Goal: Find specific page/section: Find specific page/section

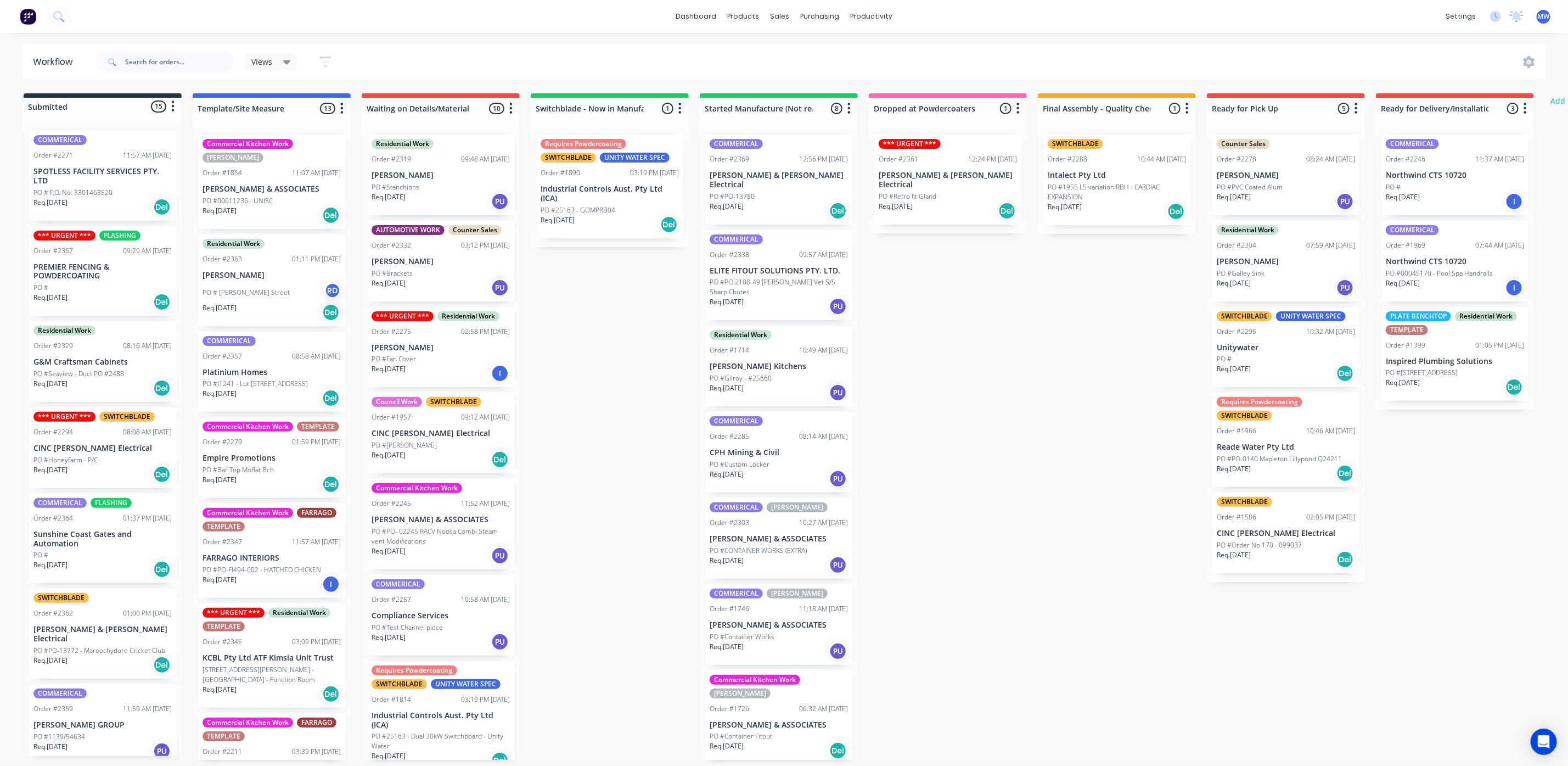
scroll to position [494, 0]
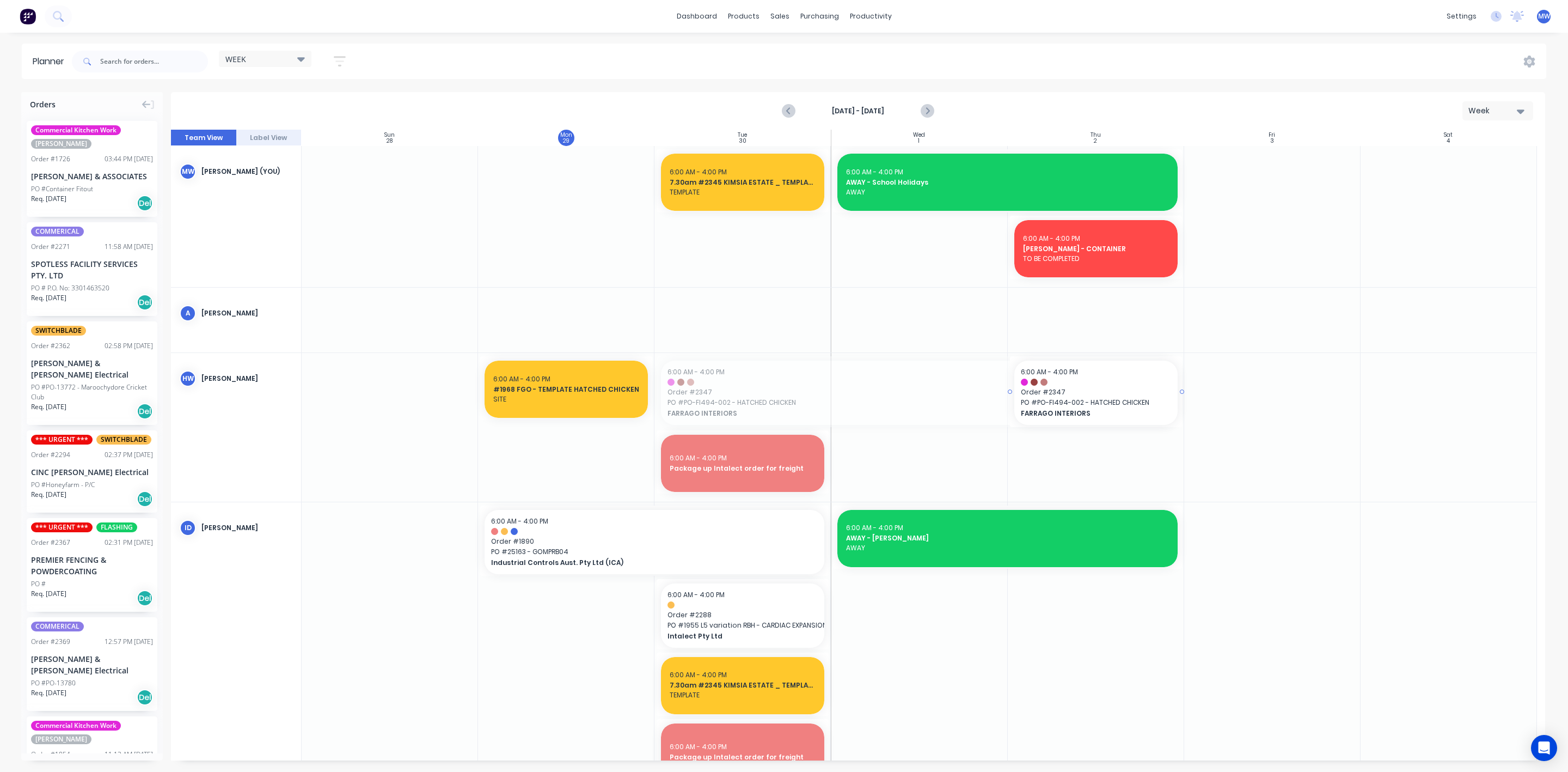
drag, startPoint x: 656, startPoint y: 390, endPoint x: 1036, endPoint y: 406, distance: 380.3
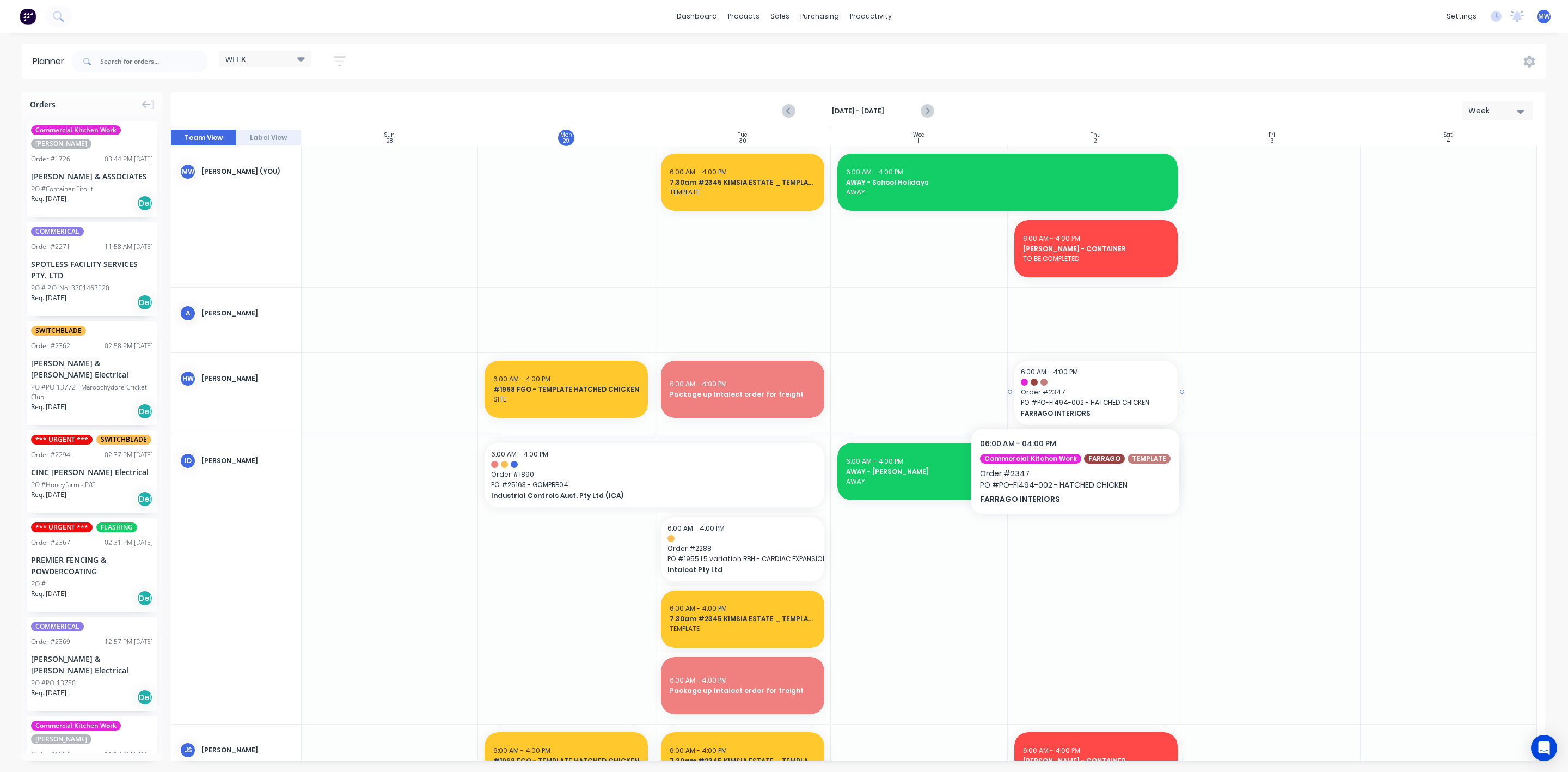
drag, startPoint x: 1071, startPoint y: 396, endPoint x: 1053, endPoint y: 404, distance: 19.7
click at [1101, 478] on div "Delete timeslot" at bounding box center [1111, 483] width 117 height 22
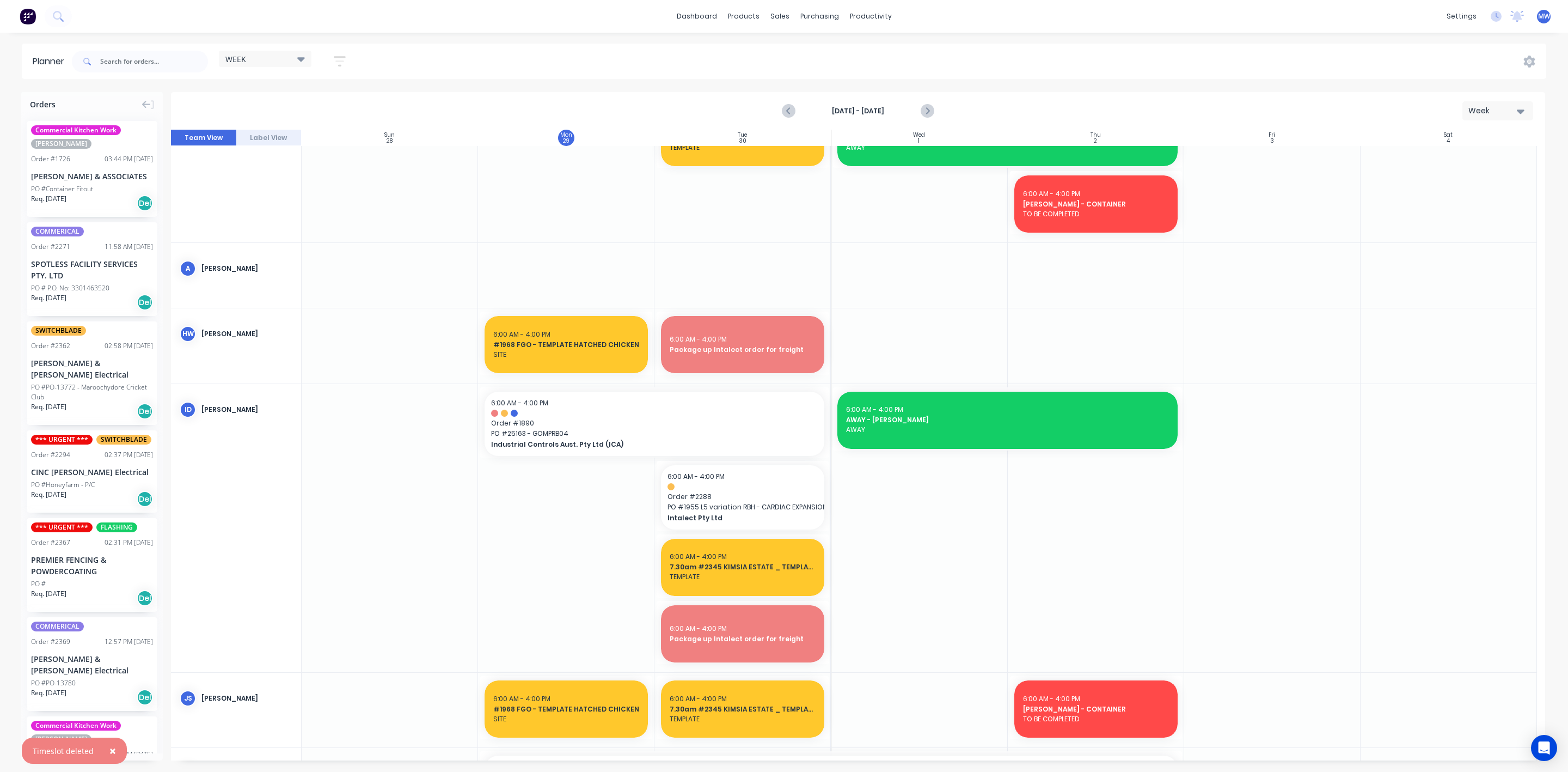
scroll to position [82, 0]
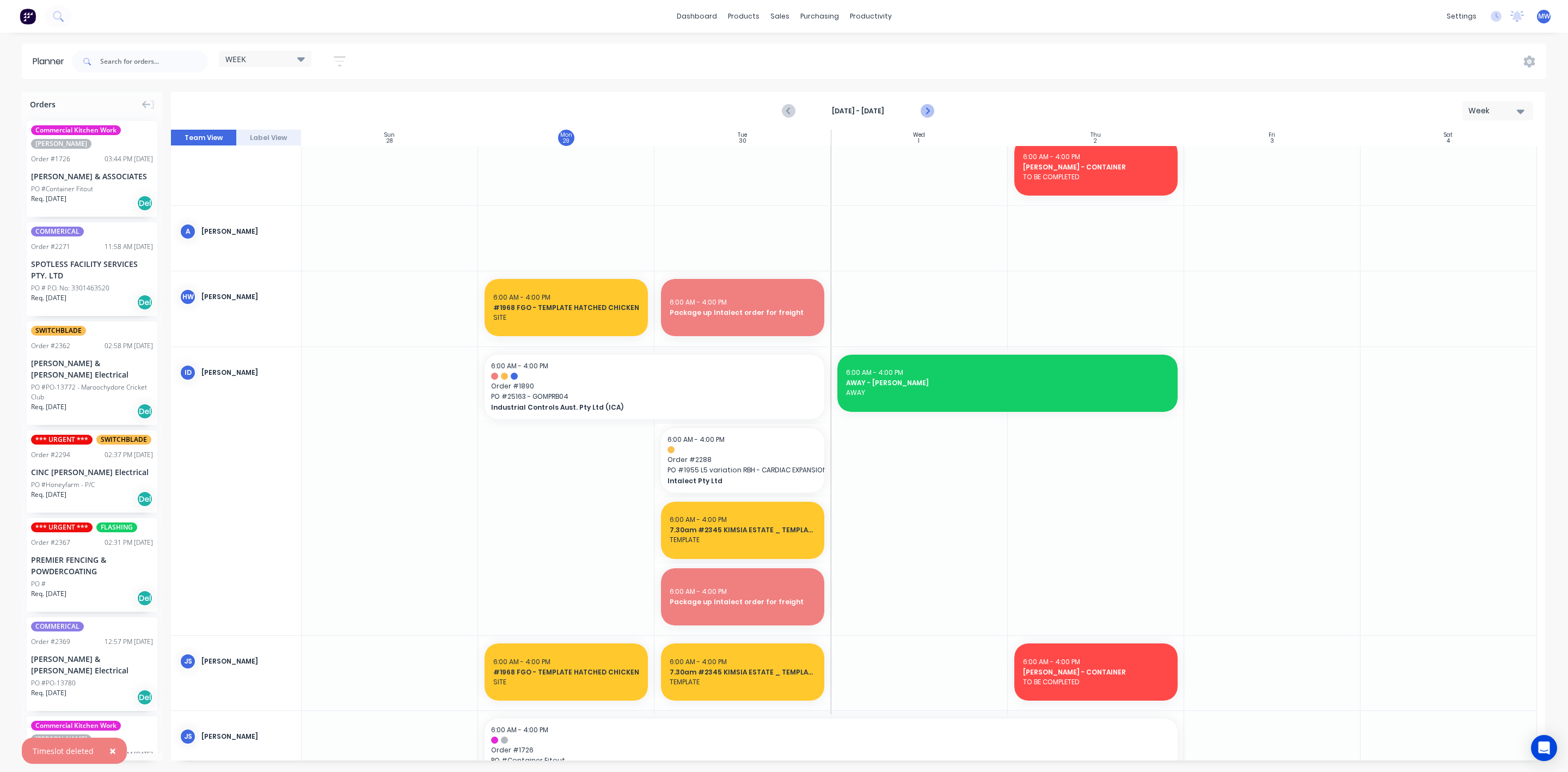
click at [931, 108] on icon "Next page" at bounding box center [926, 111] width 13 height 13
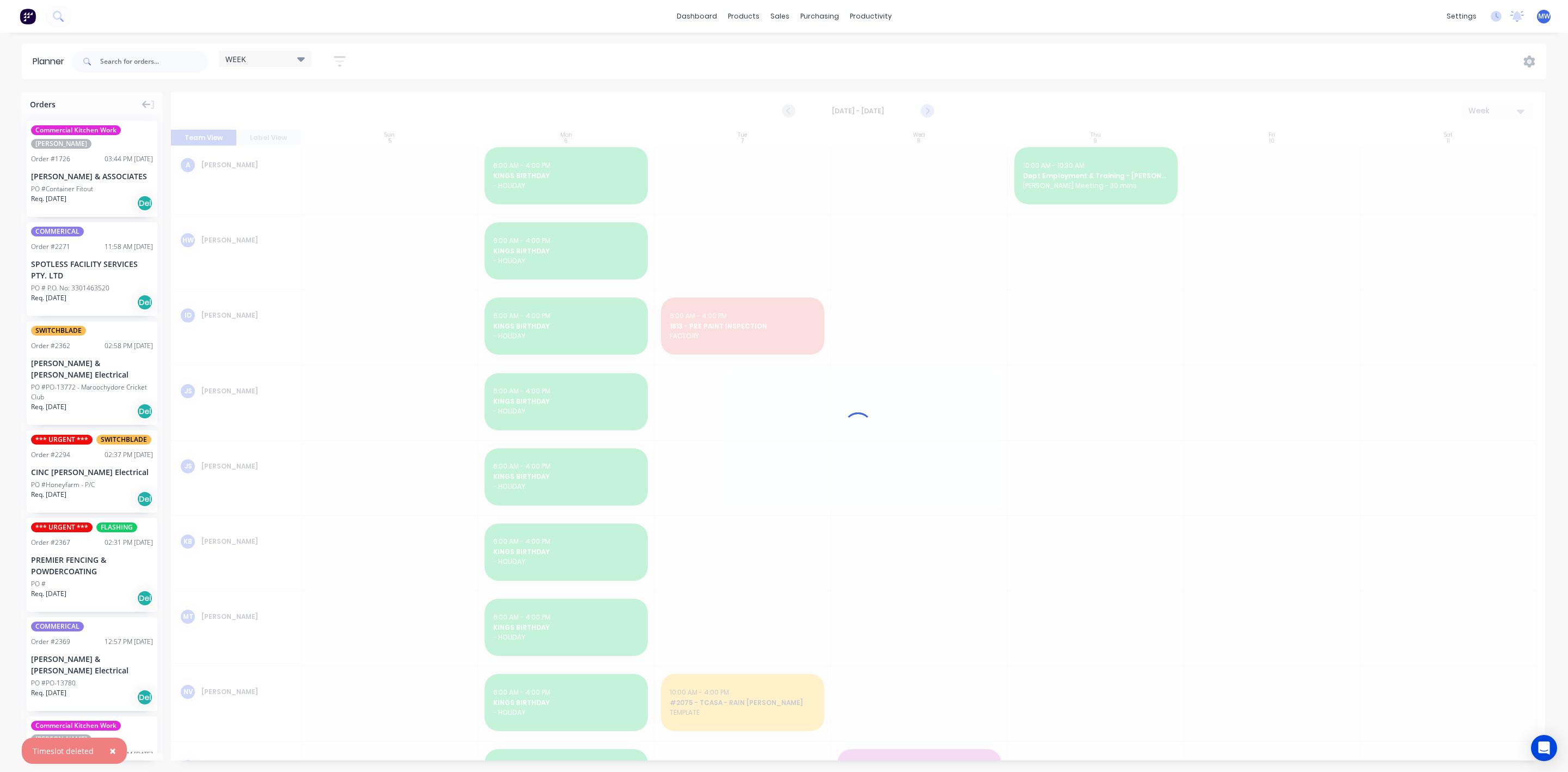
scroll to position [15, 0]
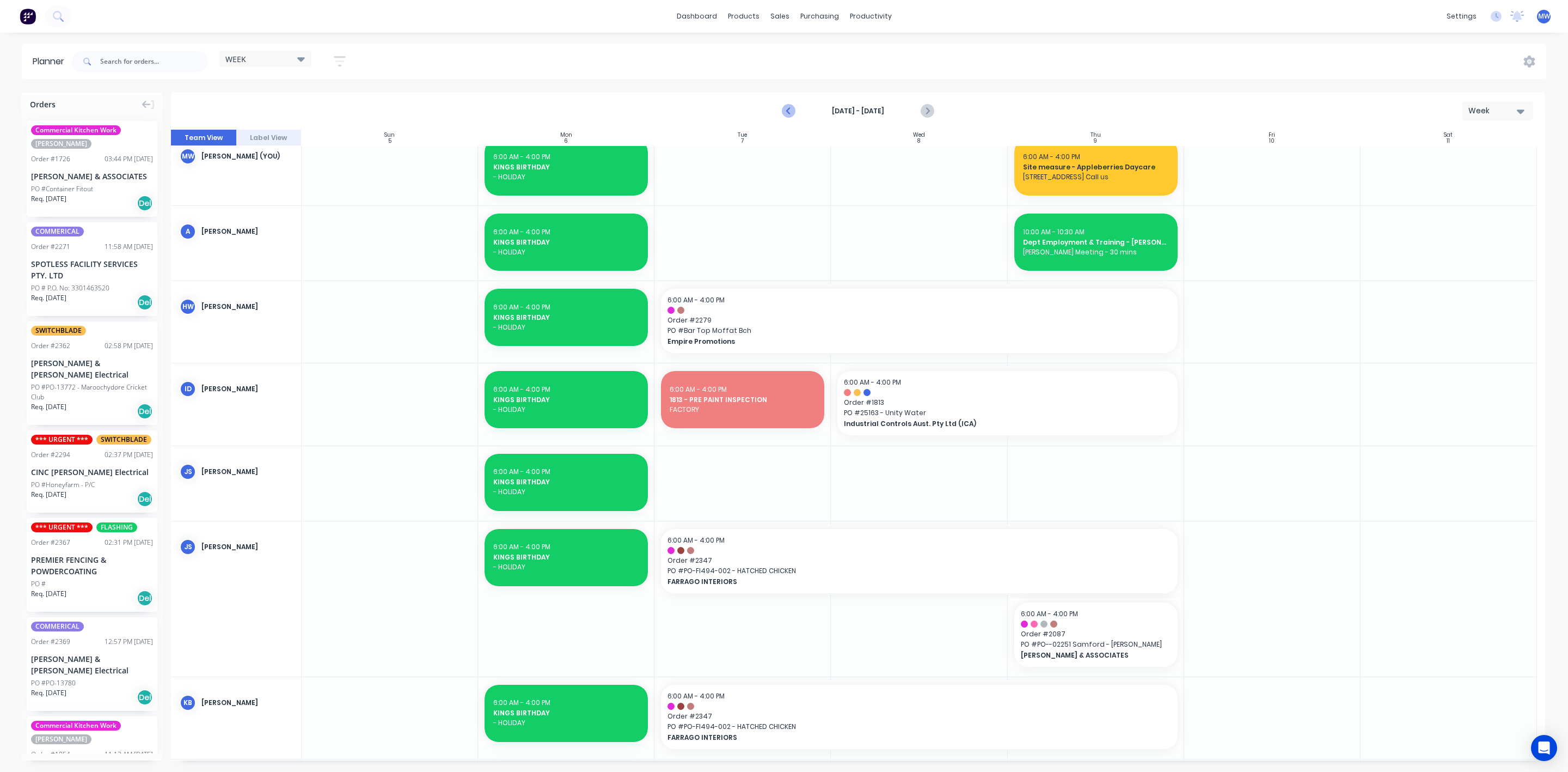
click at [786, 113] on icon "Previous page" at bounding box center [789, 111] width 13 height 13
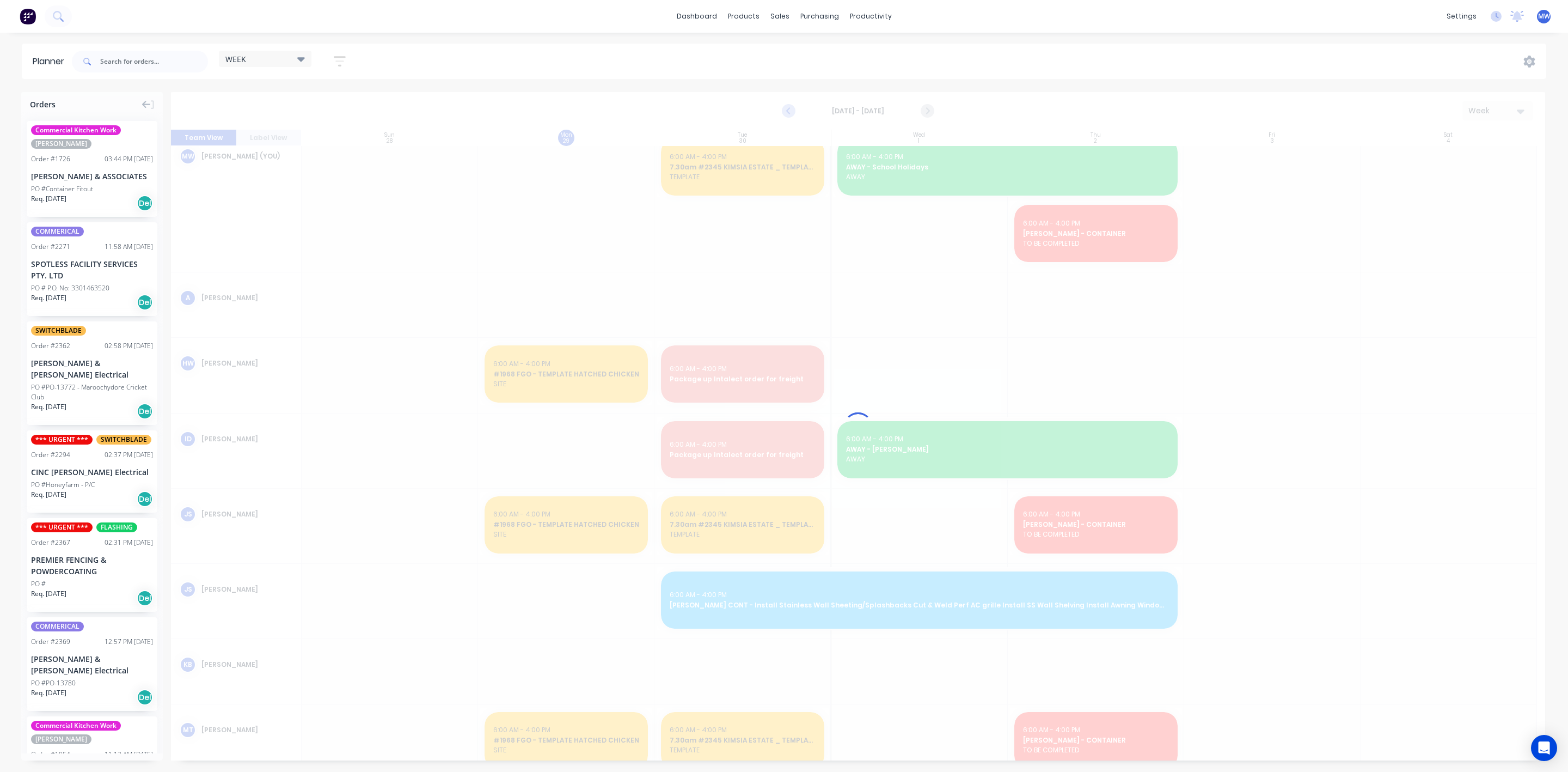
scroll to position [82, 0]
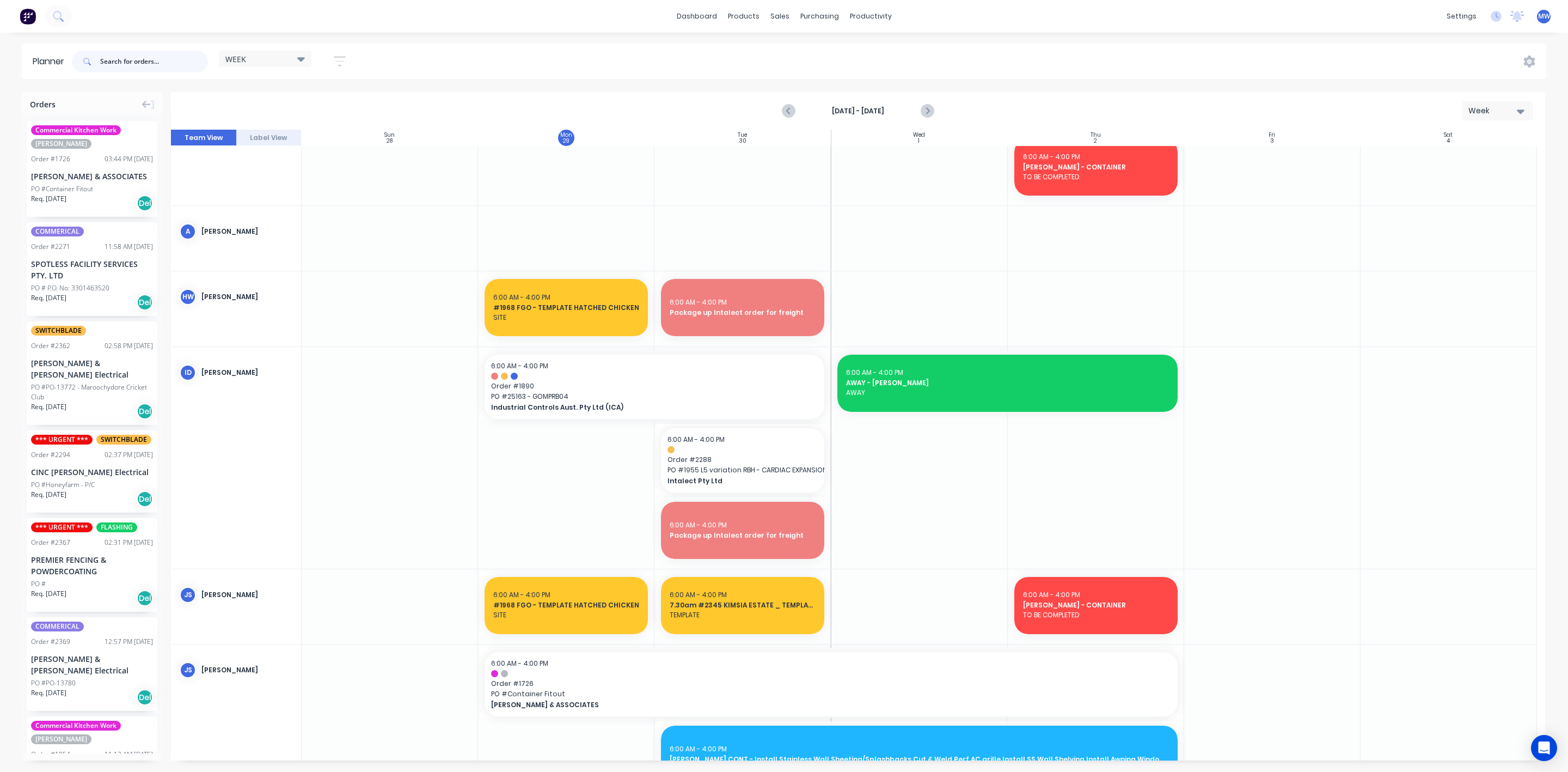
click at [156, 64] on input "text" at bounding box center [154, 61] width 108 height 22
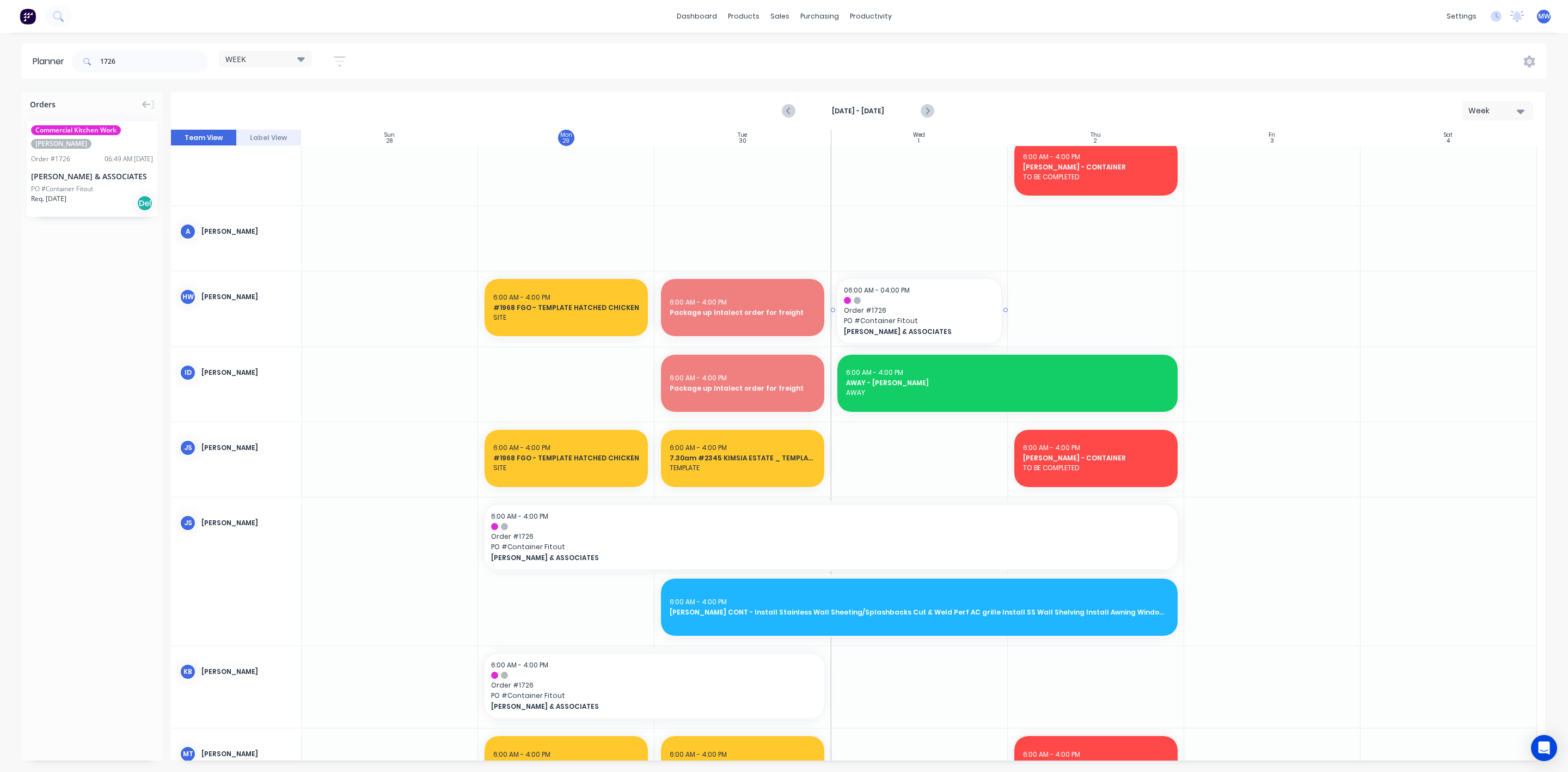
drag, startPoint x: 79, startPoint y: 177, endPoint x: 930, endPoint y: 317, distance: 862.4
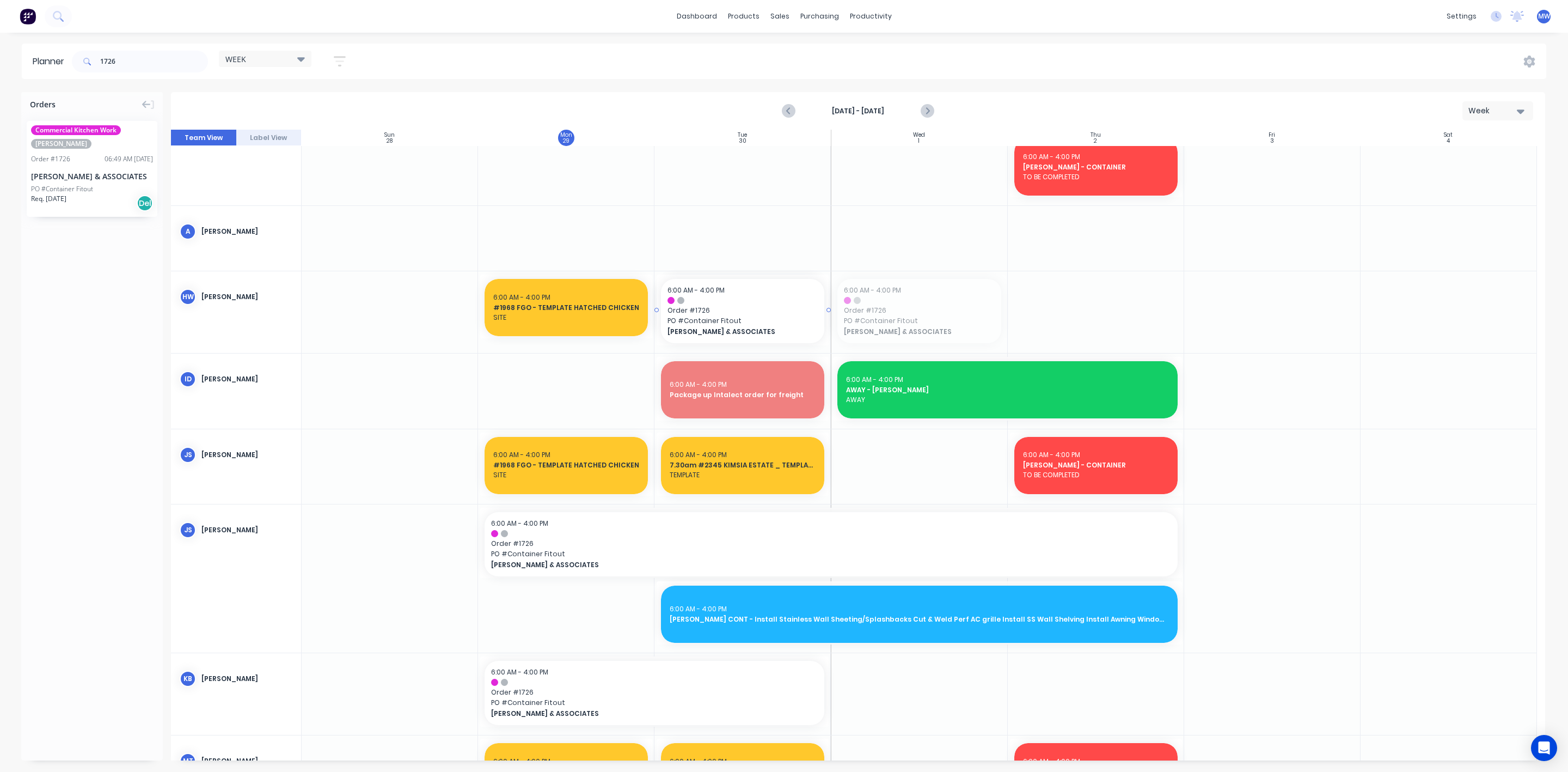
drag, startPoint x: 913, startPoint y: 299, endPoint x: 745, endPoint y: 325, distance: 170.0
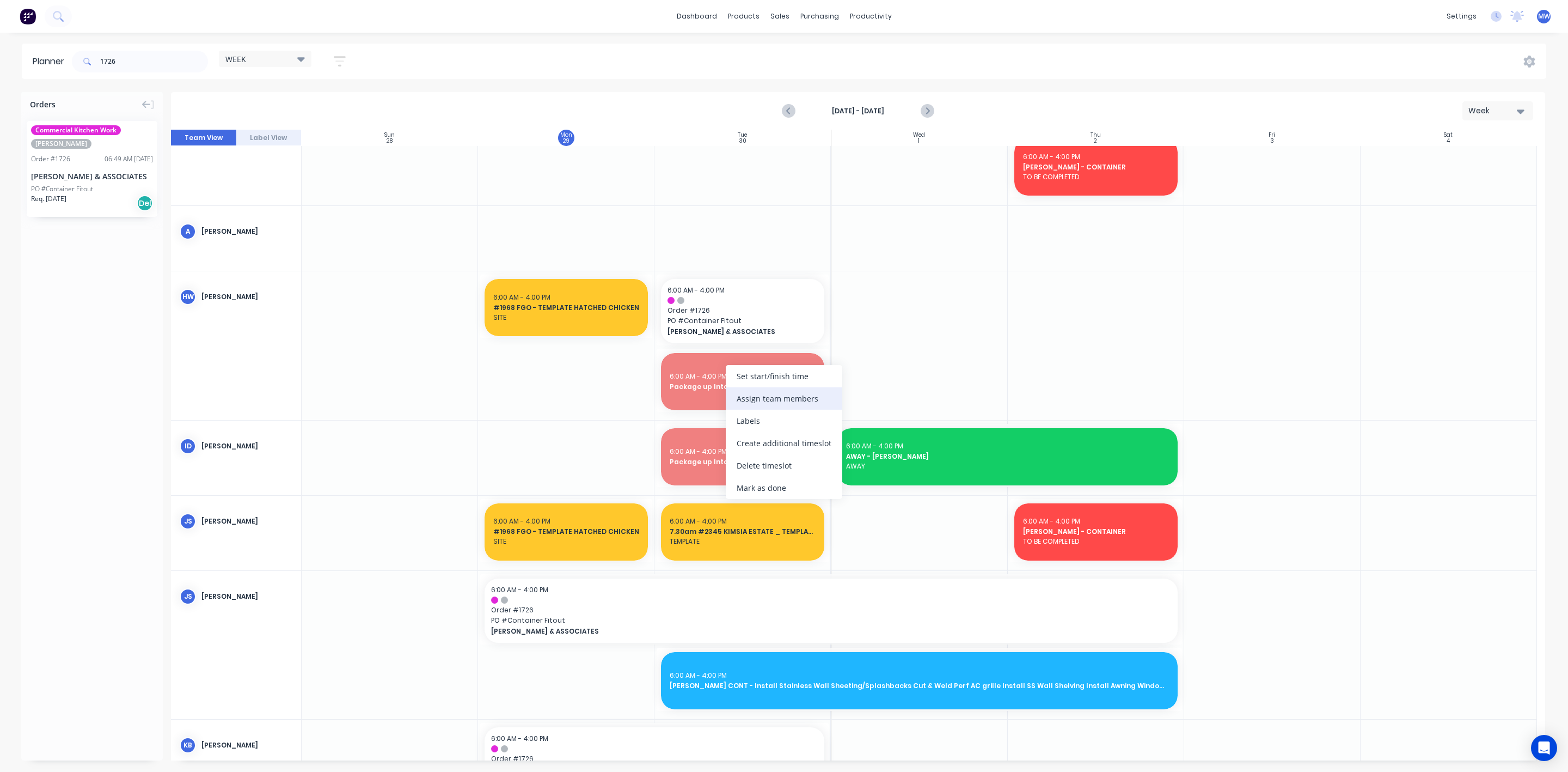
click at [817, 407] on div "Assign team members" at bounding box center [784, 399] width 117 height 22
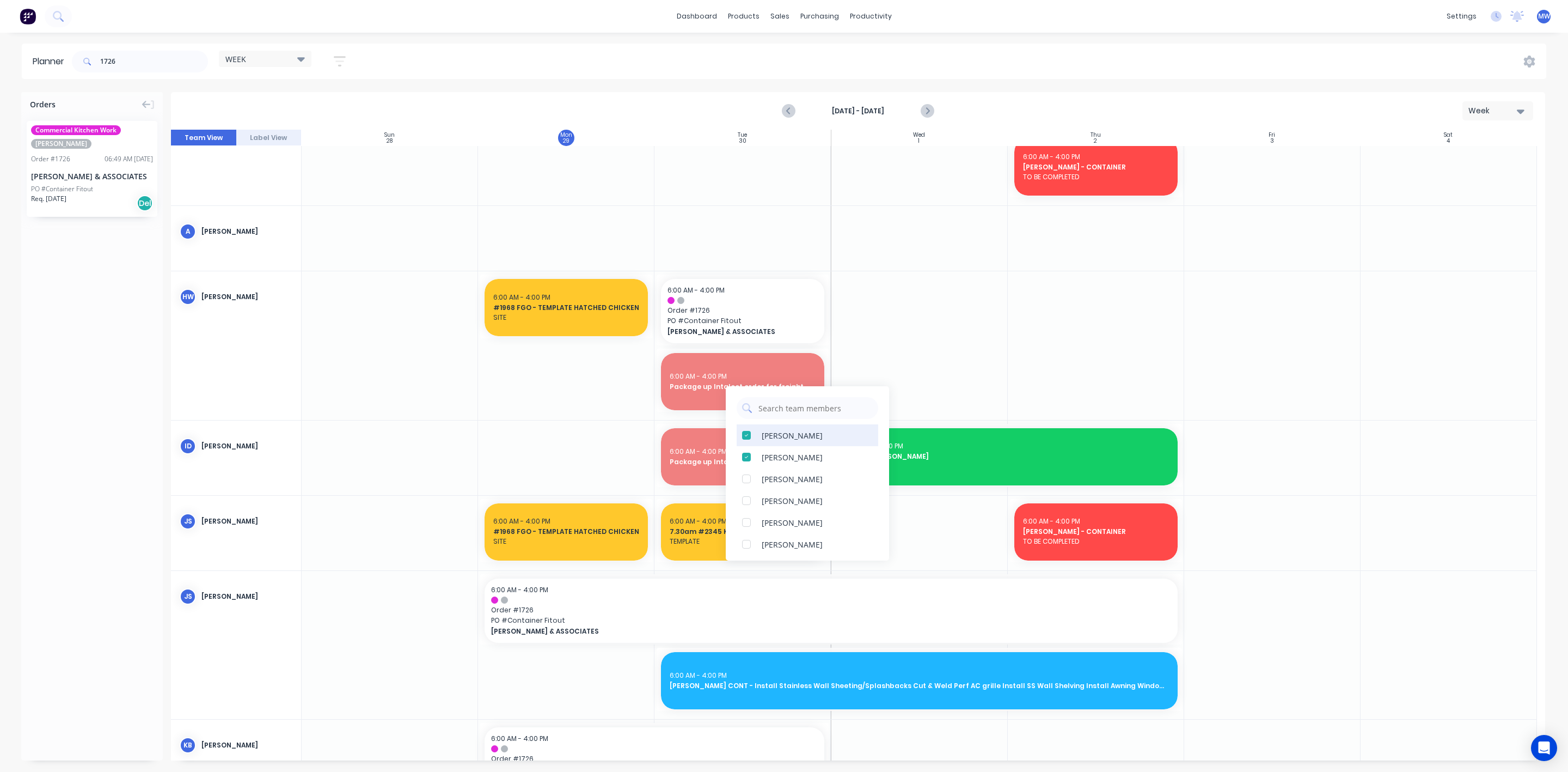
click at [748, 436] on div at bounding box center [746, 435] width 22 height 22
click at [897, 343] on div at bounding box center [919, 346] width 176 height 148
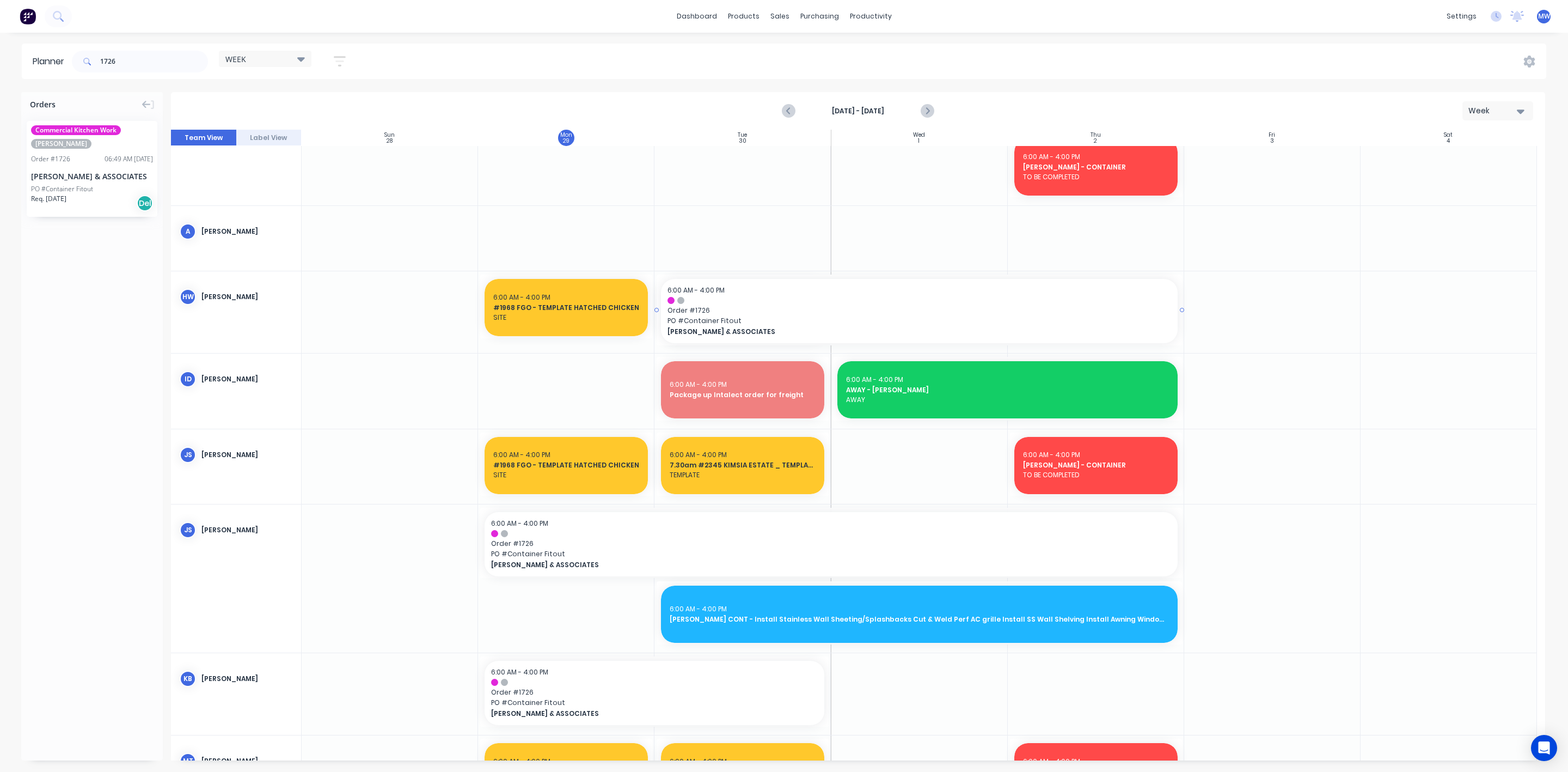
drag, startPoint x: 827, startPoint y: 313, endPoint x: 1035, endPoint y: 316, distance: 208.0
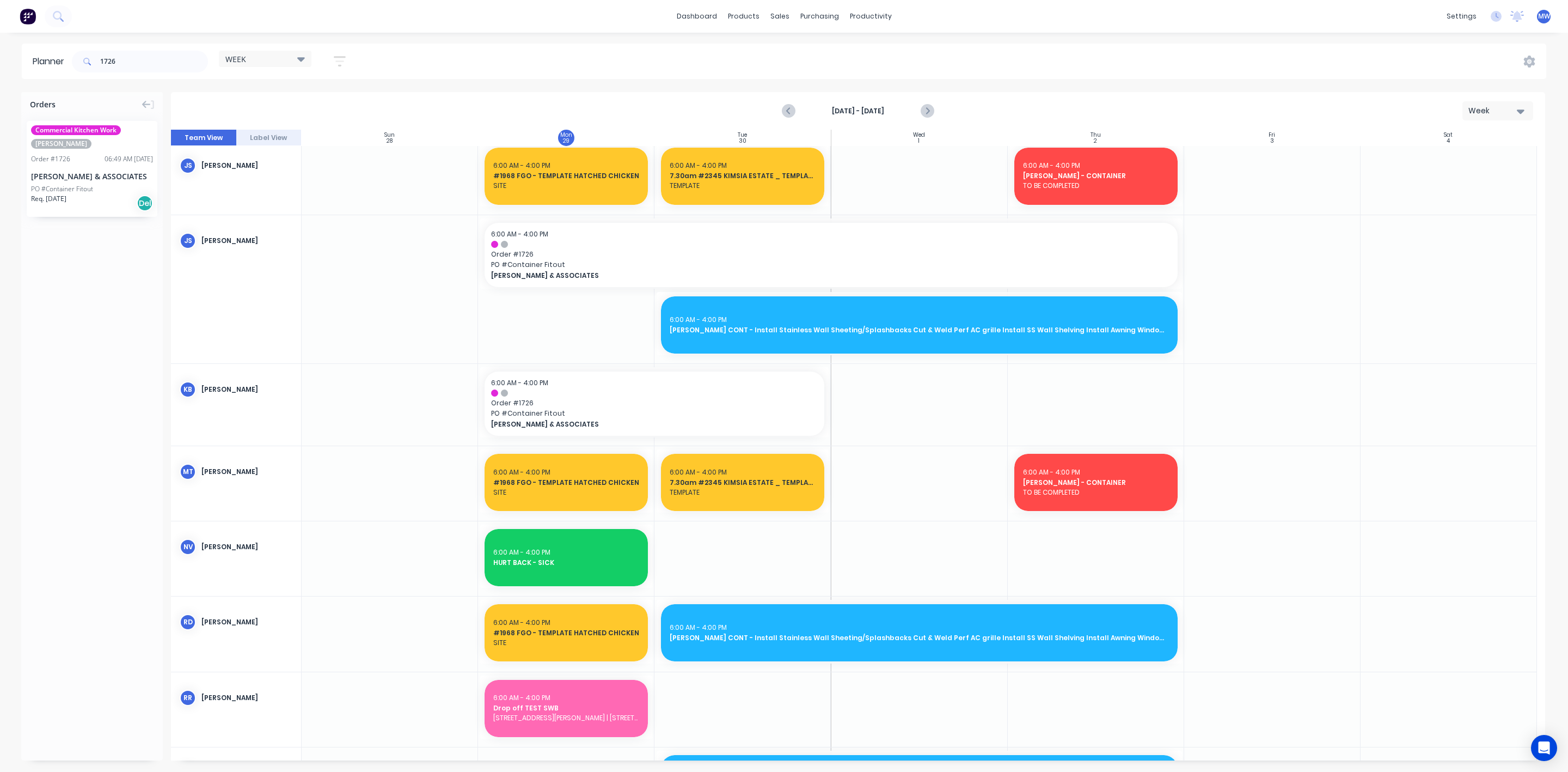
scroll to position [327, 0]
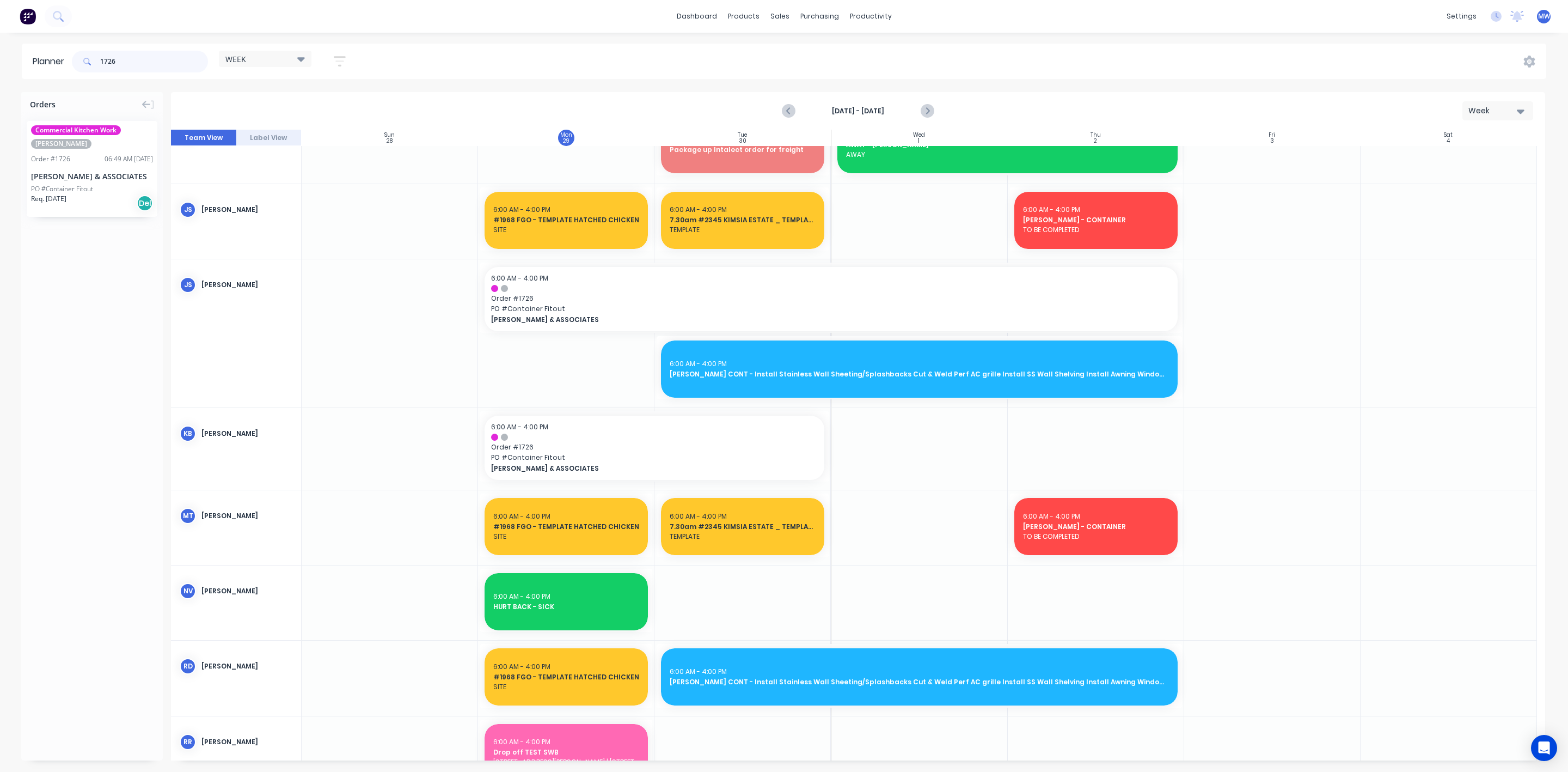
click at [138, 64] on input "1726" at bounding box center [154, 61] width 108 height 22
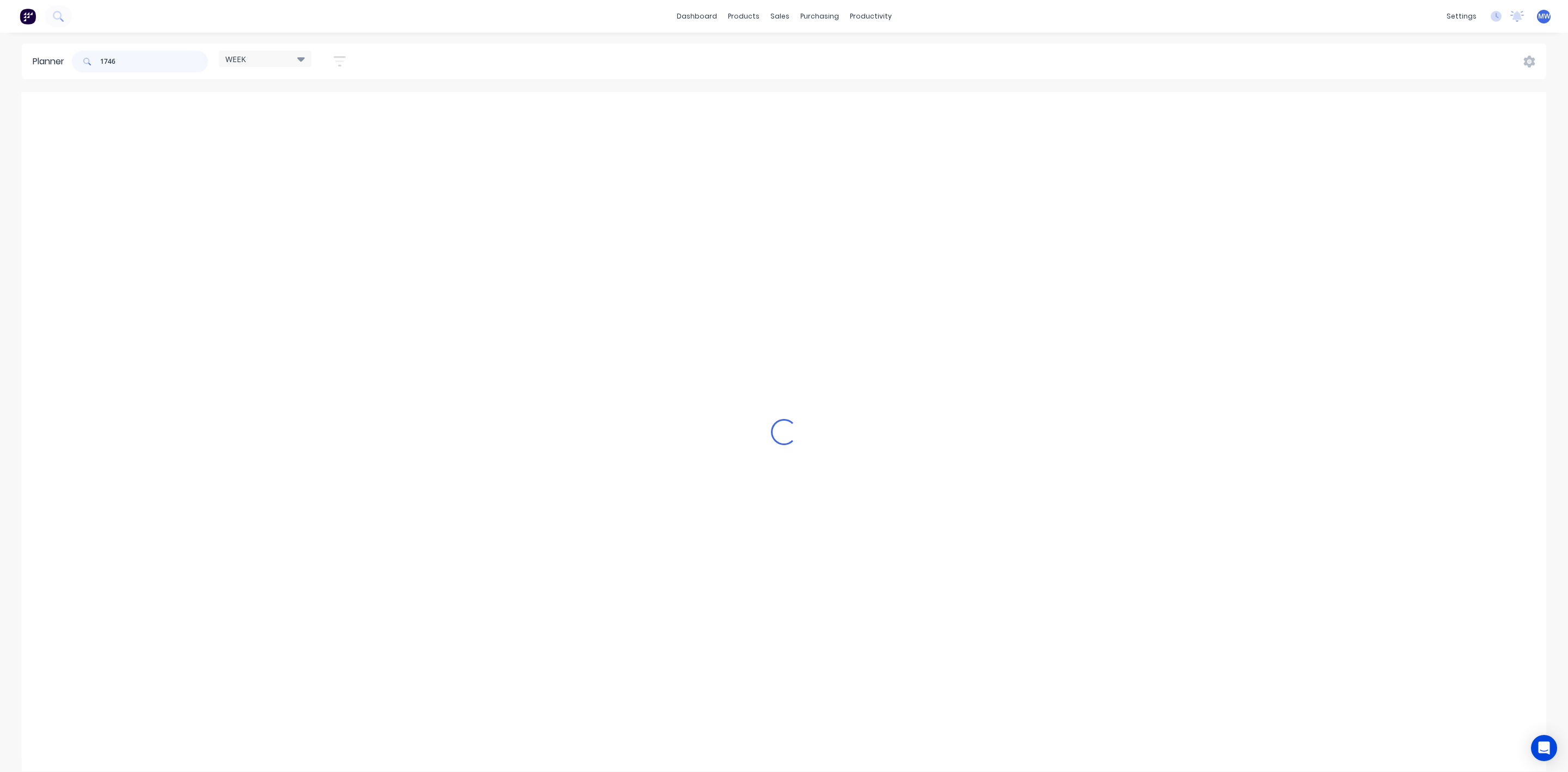
scroll to position [319, 0]
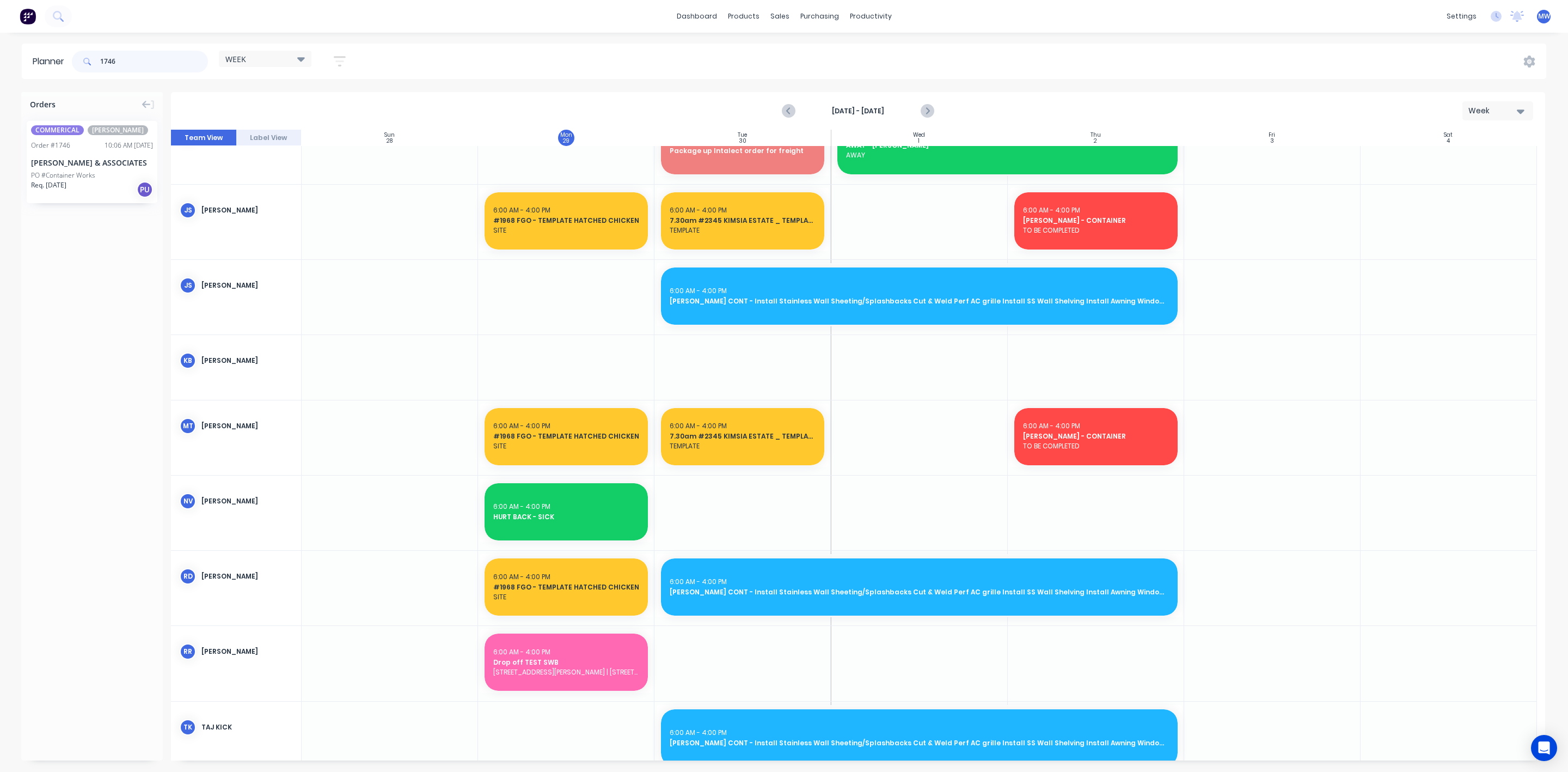
type input "1746"
drag, startPoint x: 64, startPoint y: 156, endPoint x: 567, endPoint y: 282, distance: 518.5
click at [567, 282] on div at bounding box center [566, 297] width 176 height 75
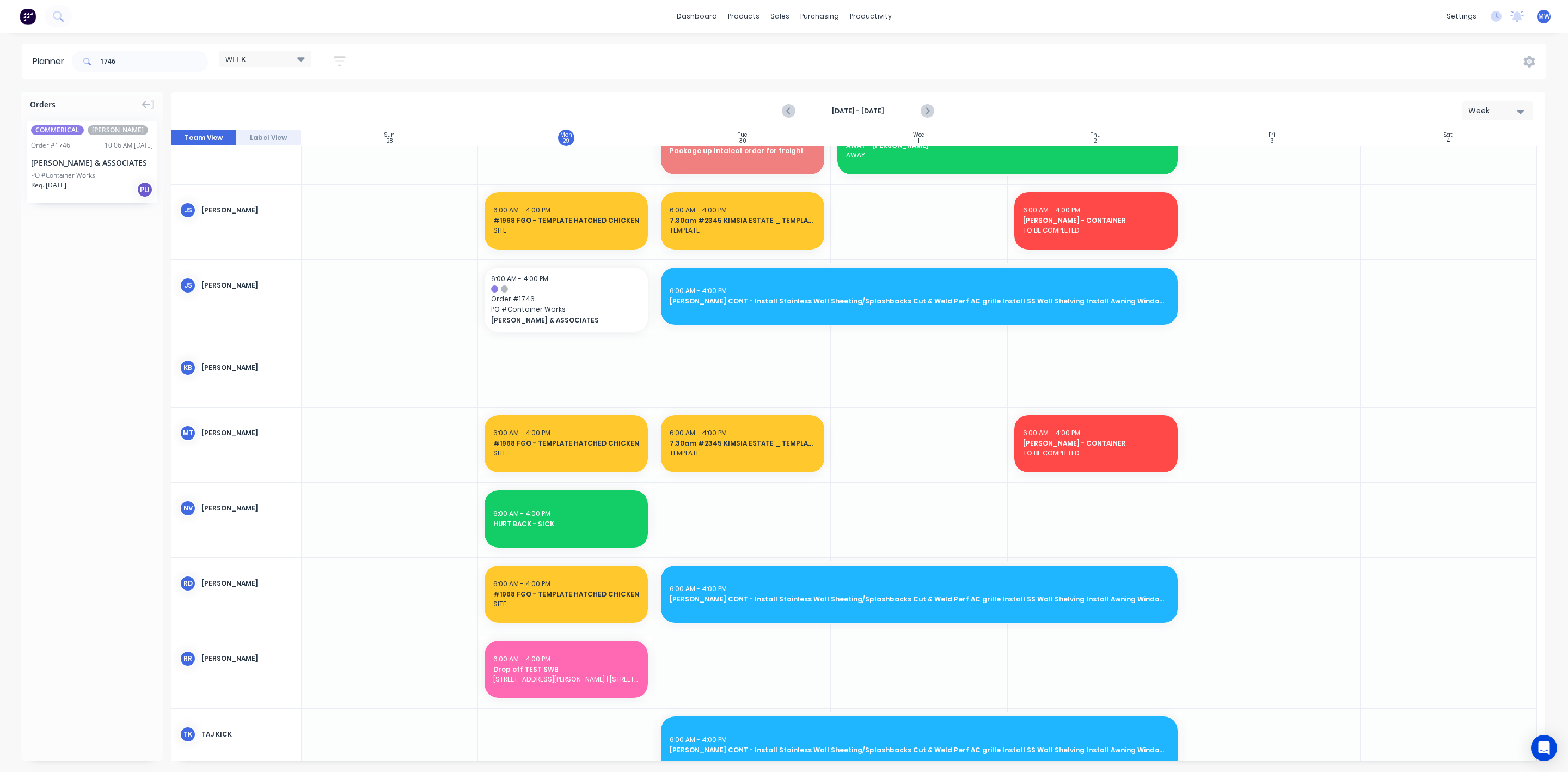
click at [82, 353] on div "Orders COMMERICAL [PERSON_NAME] Order # 1746 10:06 AM [DATE] [PERSON_NAME] & AS…" at bounding box center [91, 426] width 141 height 669
drag, startPoint x: 135, startPoint y: 65, endPoint x: 0, endPoint y: 94, distance: 138.1
click at [0, 94] on div "Planner 1746 WEEK Save new view None edit WEEK (Default) edit [PERSON_NAME] edi…" at bounding box center [784, 407] width 1568 height 728
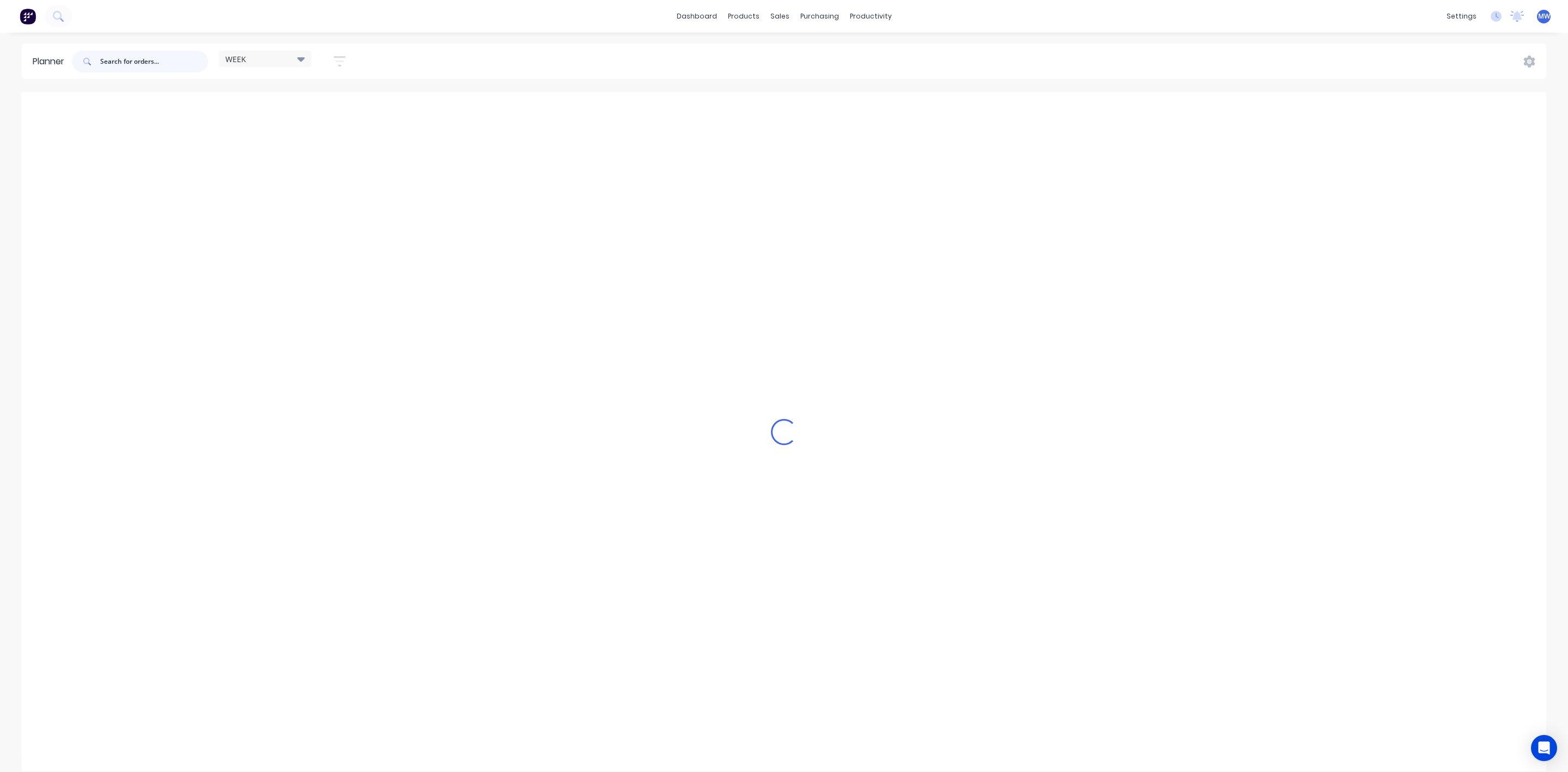
scroll to position [474, 0]
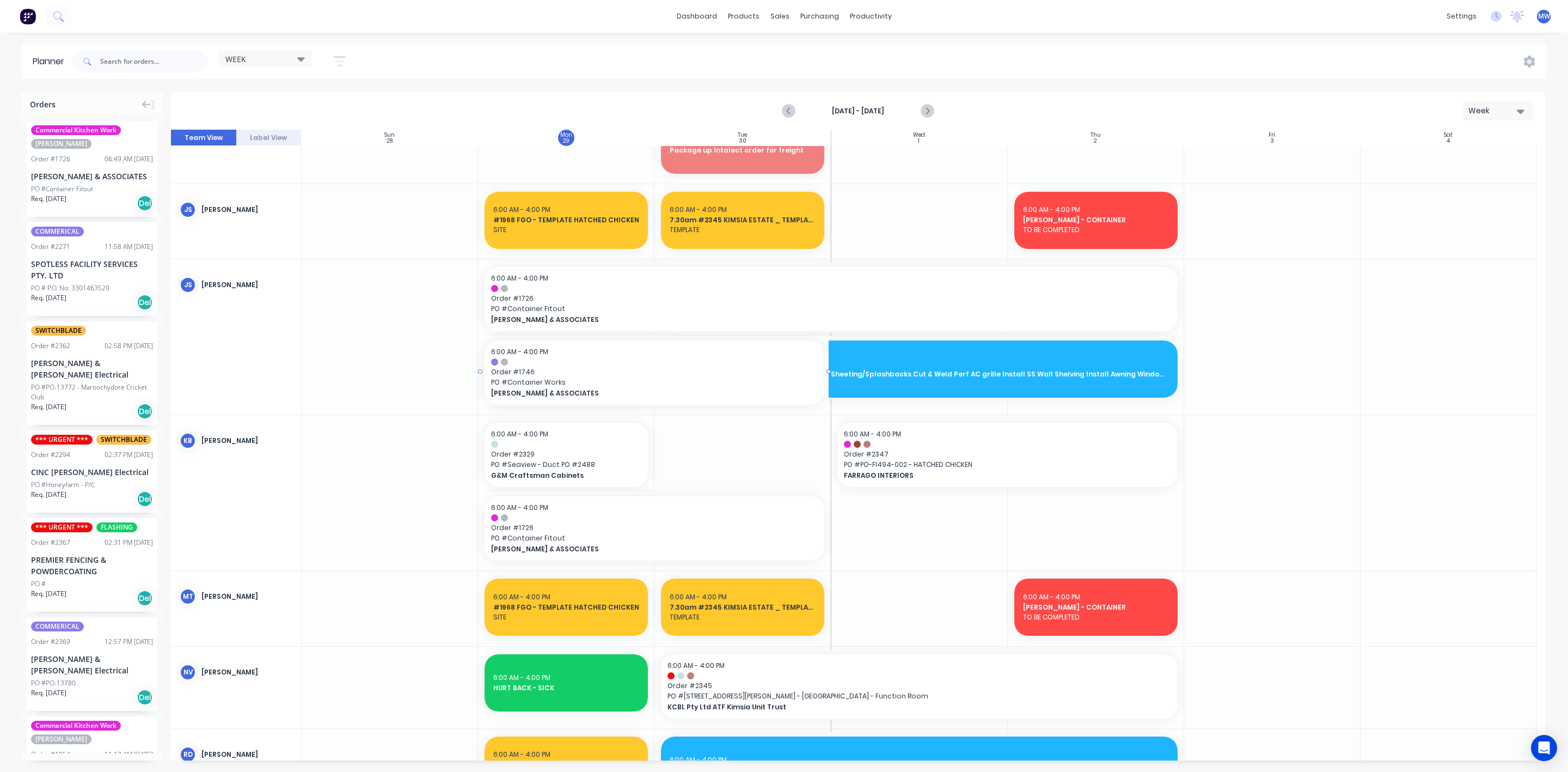
drag, startPoint x: 651, startPoint y: 372, endPoint x: 805, endPoint y: 368, distance: 154.1
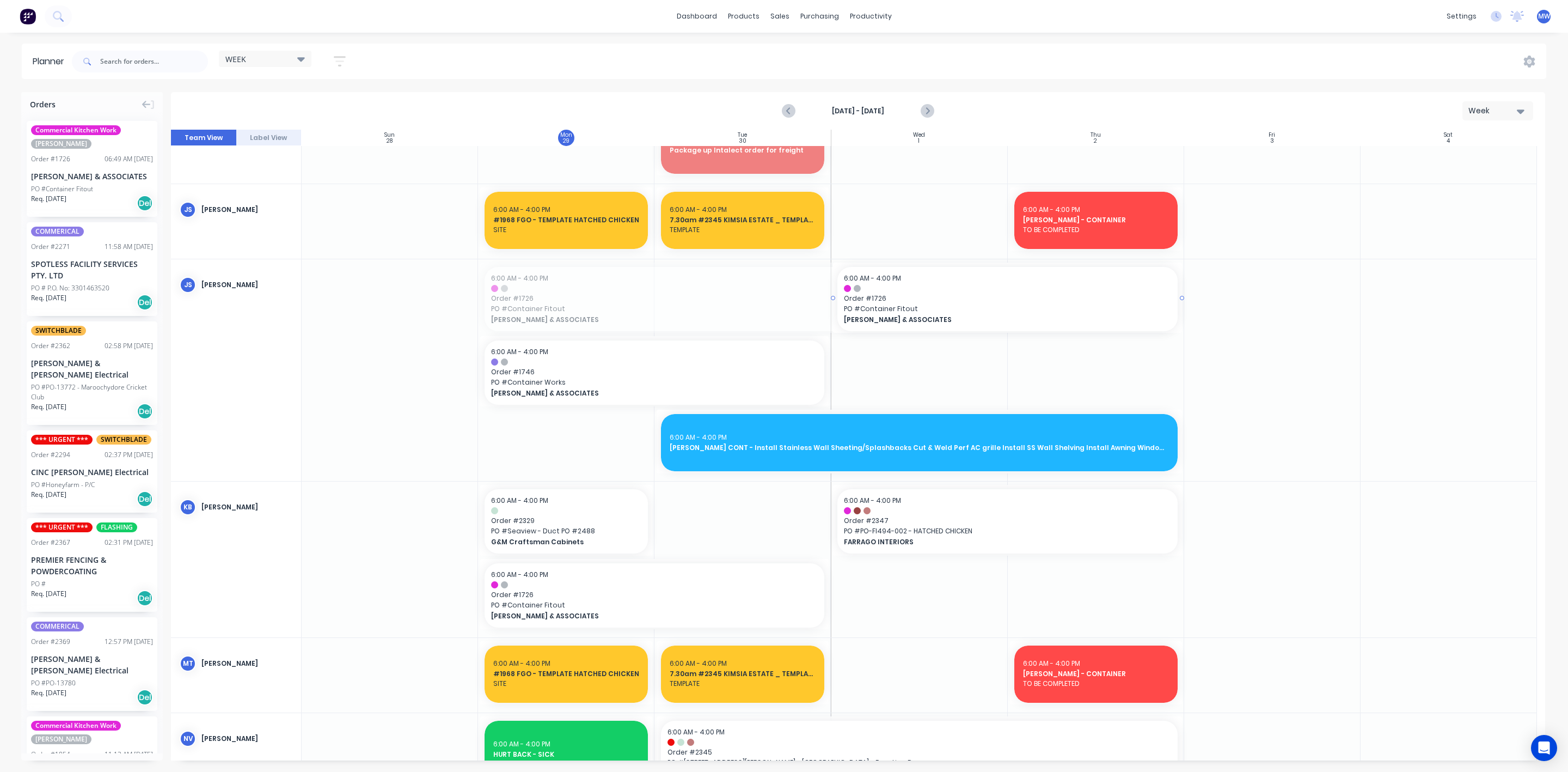
drag, startPoint x: 479, startPoint y: 298, endPoint x: 794, endPoint y: 314, distance: 315.4
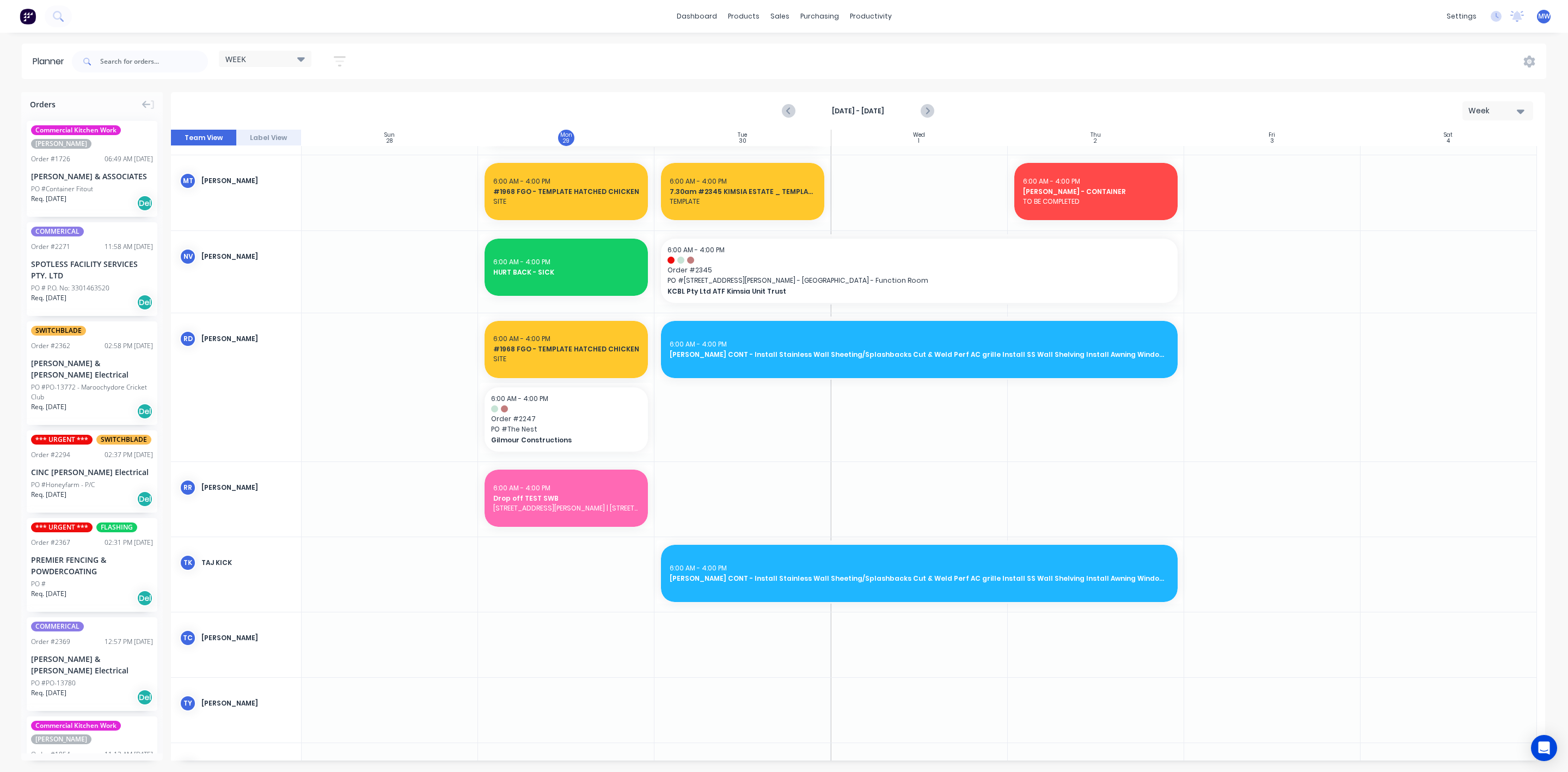
scroll to position [964, 0]
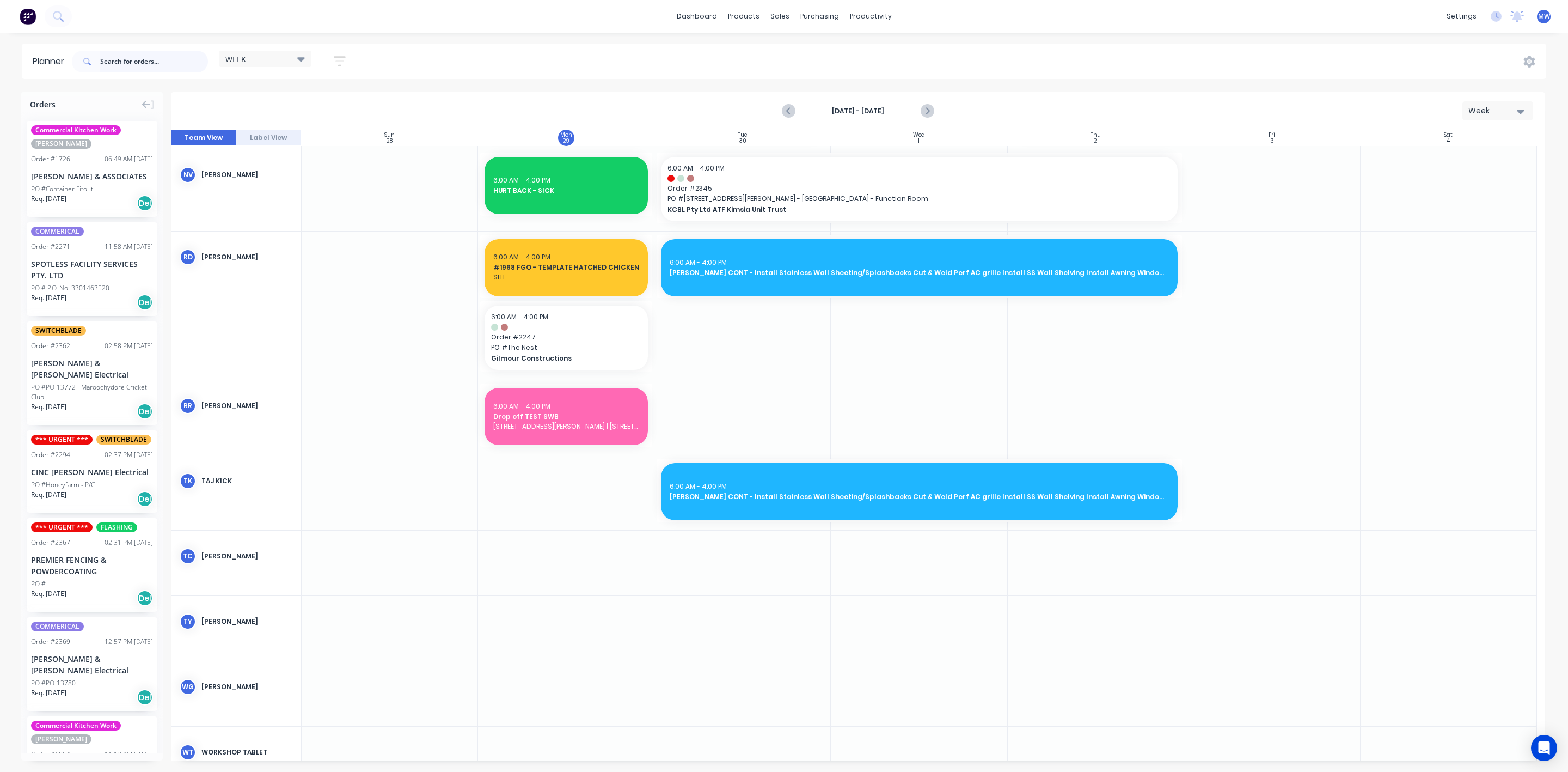
click at [101, 61] on input "text" at bounding box center [154, 61] width 108 height 22
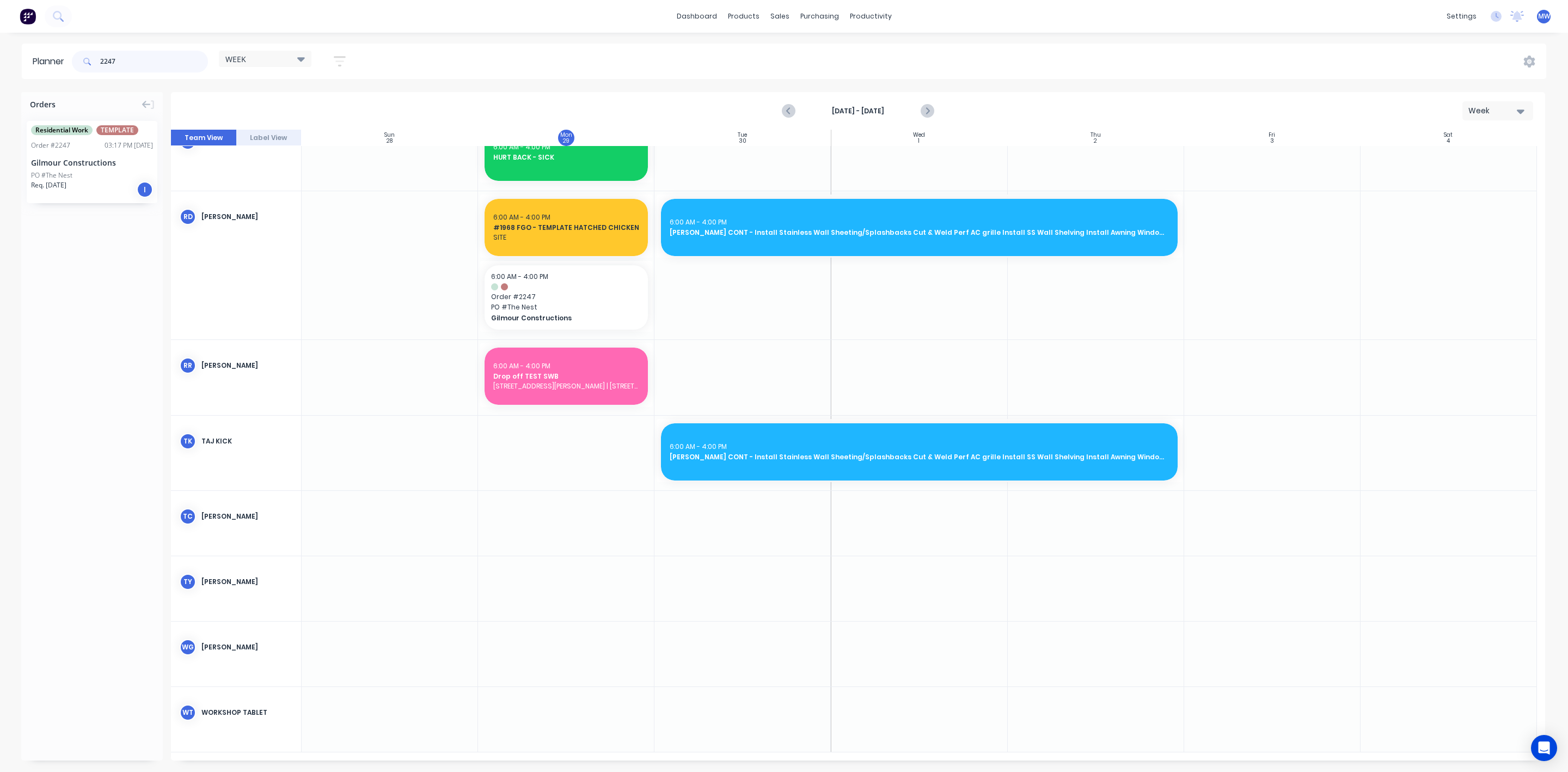
scroll to position [652, 0]
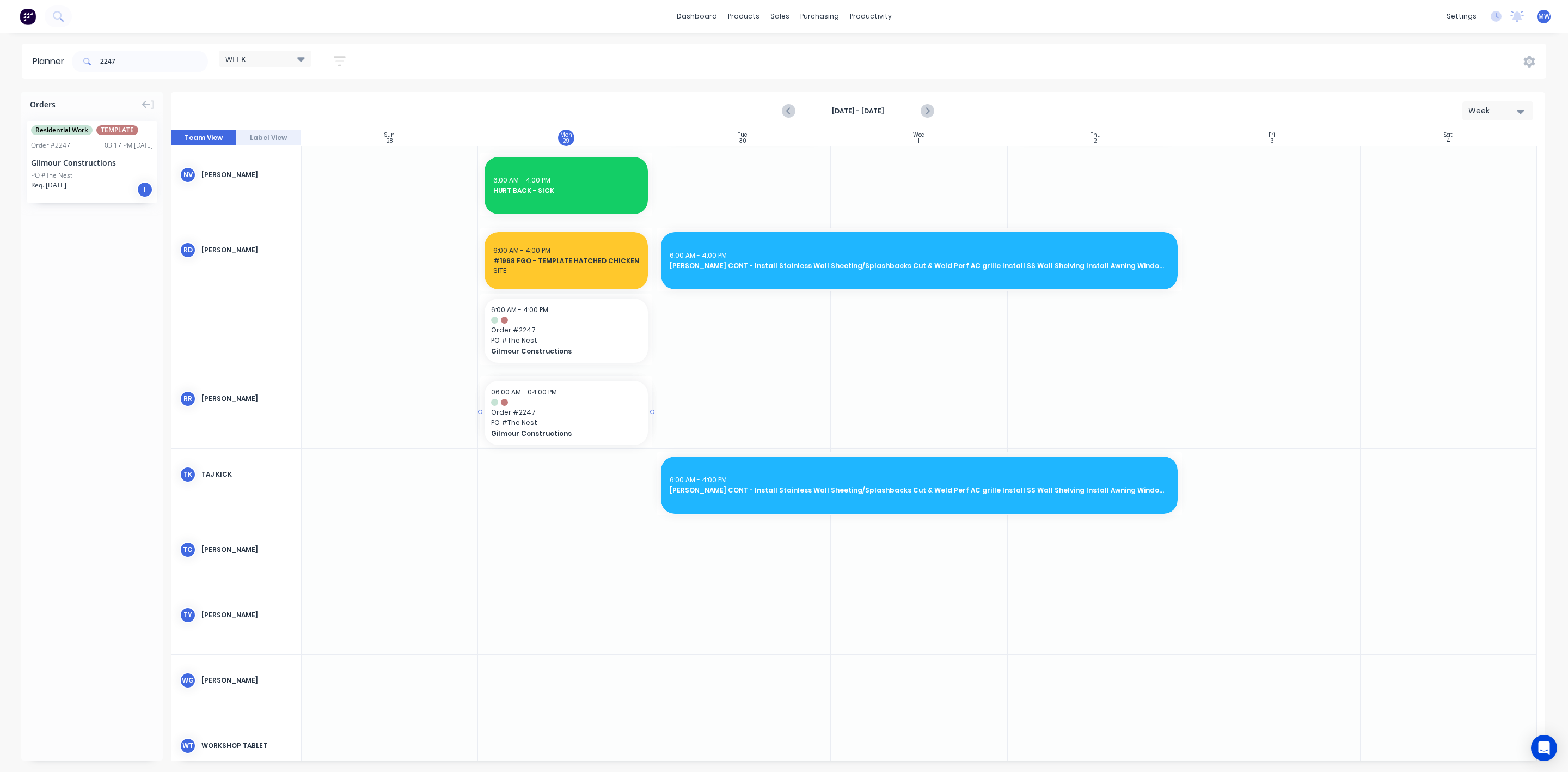
drag, startPoint x: 67, startPoint y: 164, endPoint x: 546, endPoint y: 412, distance: 539.4
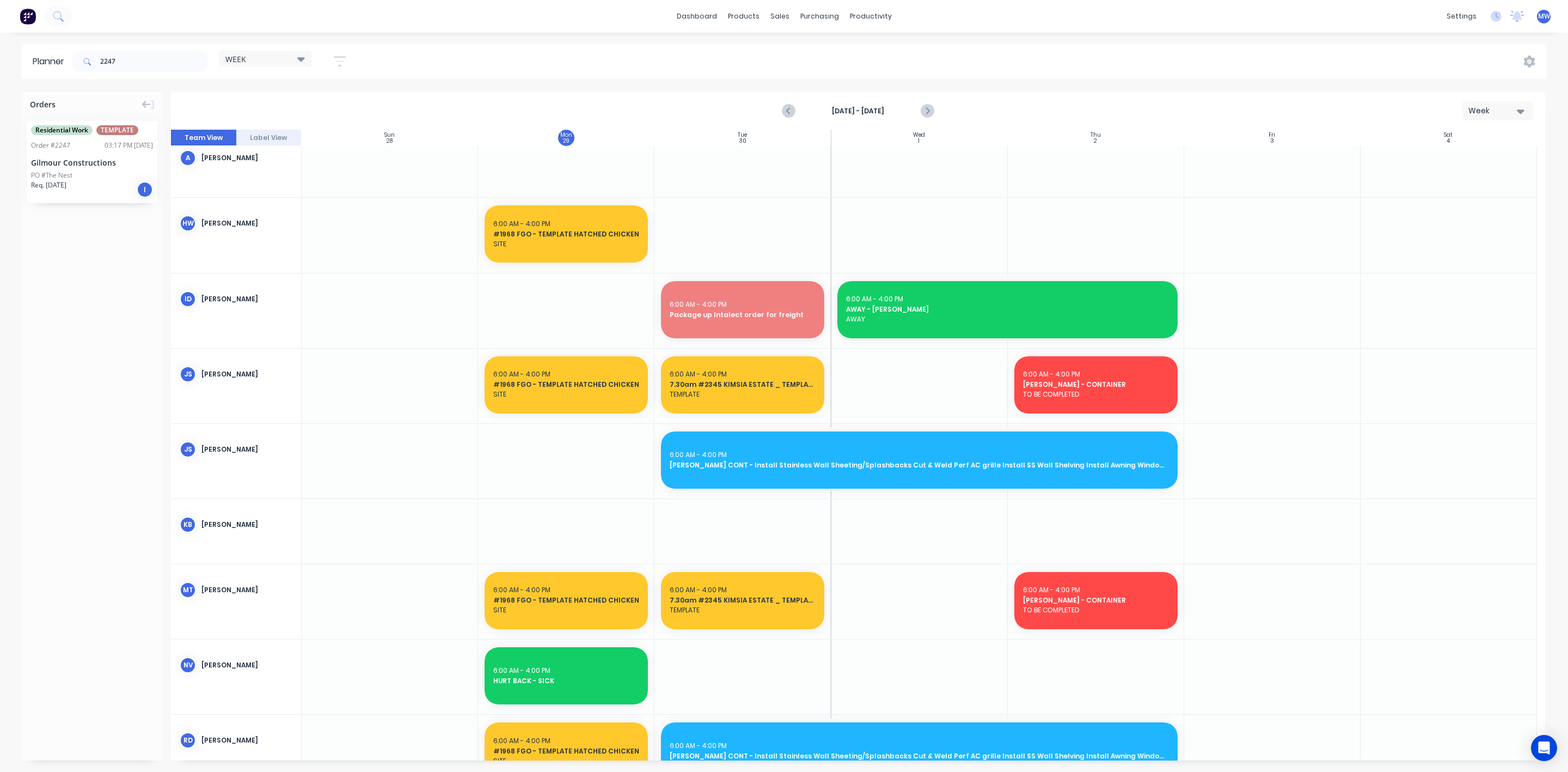
scroll to position [564, 0]
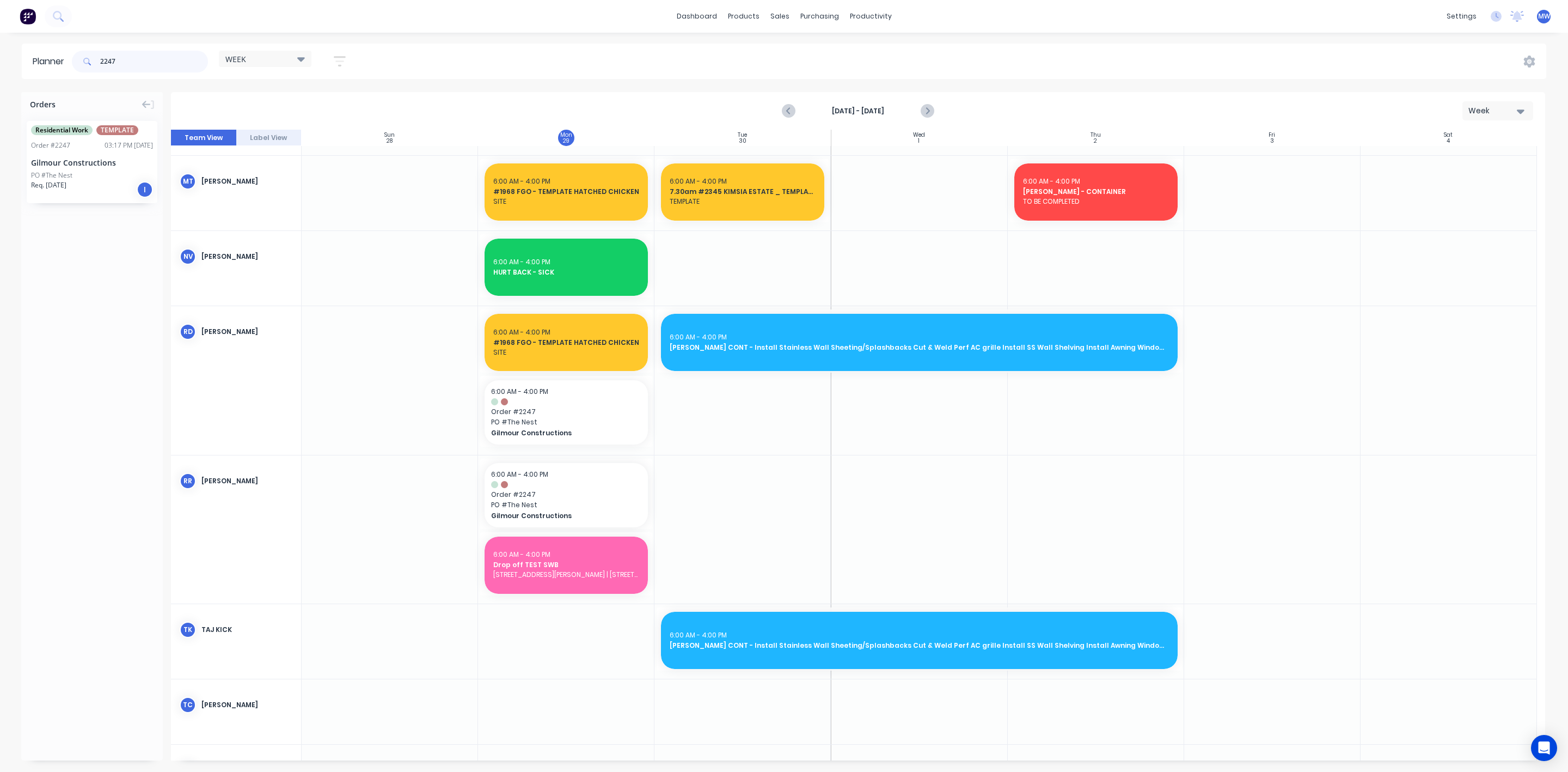
drag, startPoint x: 138, startPoint y: 55, endPoint x: 54, endPoint y: 73, distance: 85.9
click at [54, 73] on header "Planner 2247 WEEK Save new view None edit WEEK (Default) edit [PERSON_NAME] edi…" at bounding box center [784, 61] width 1525 height 35
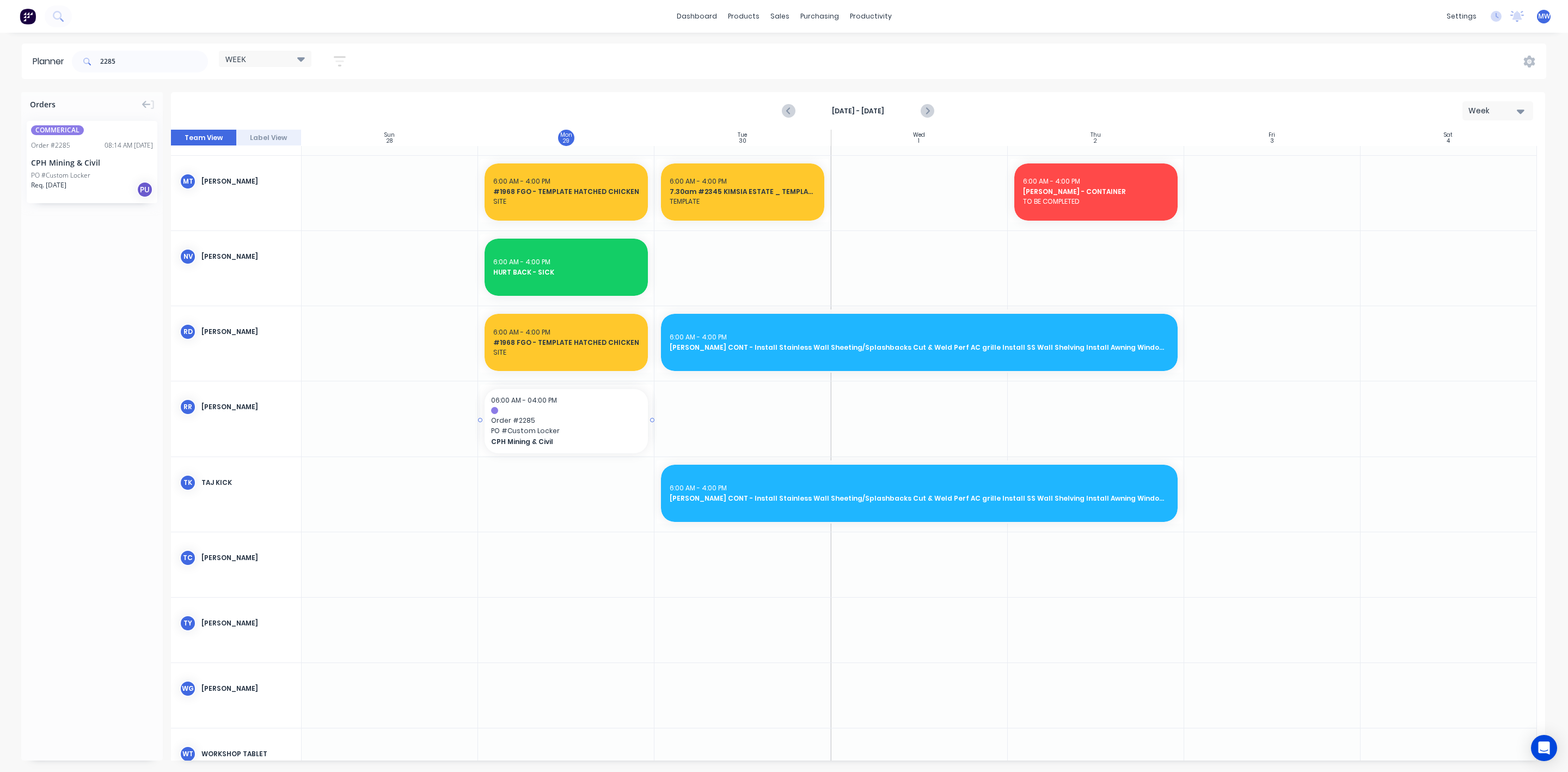
drag, startPoint x: 77, startPoint y: 174, endPoint x: 552, endPoint y: 404, distance: 527.8
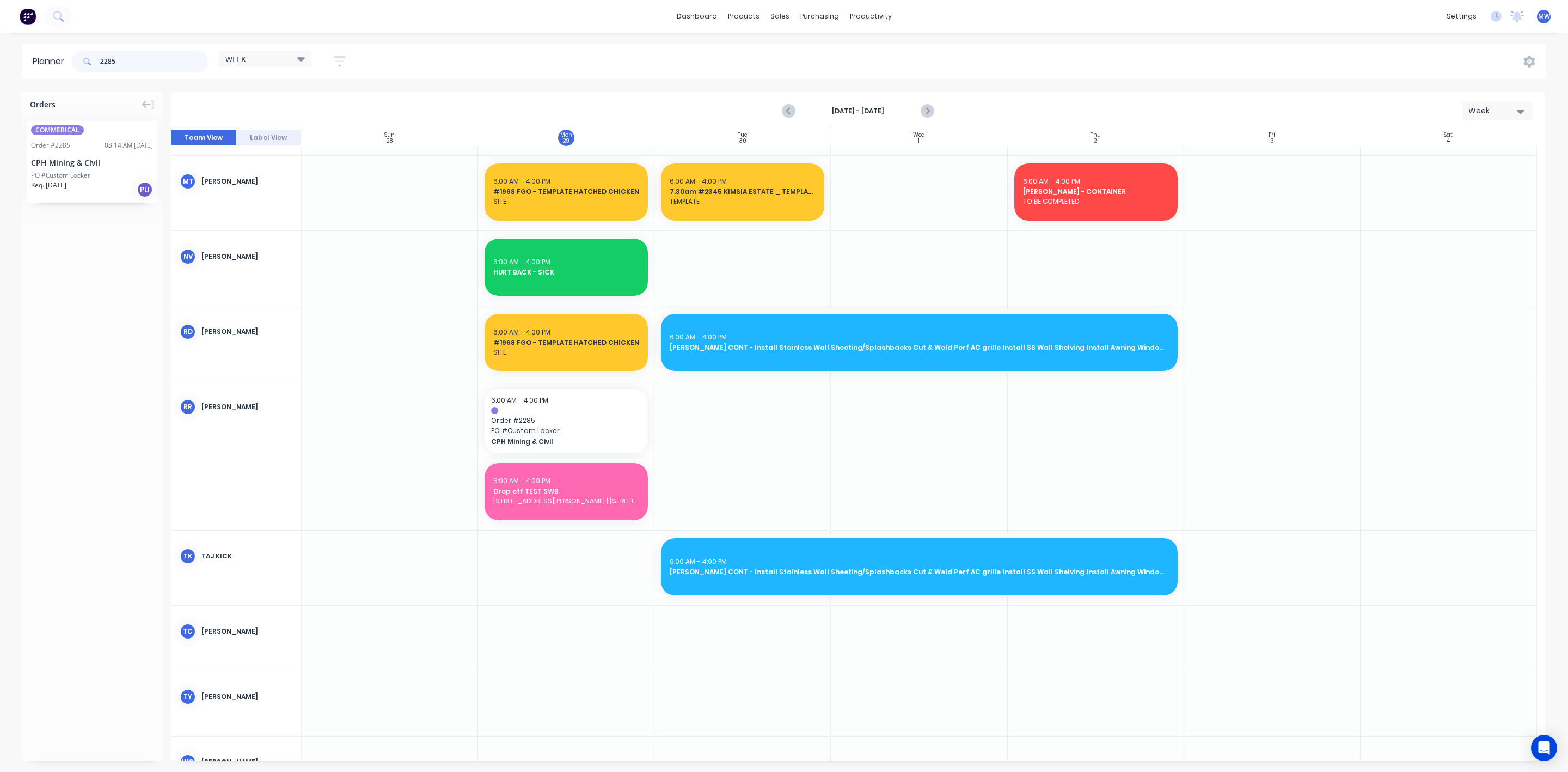
drag, startPoint x: 136, startPoint y: 61, endPoint x: 43, endPoint y: 89, distance: 97.1
click at [43, 89] on div "Planner 2285 WEEK Save new view None edit WEEK (Default) edit [PERSON_NAME] edi…" at bounding box center [784, 407] width 1568 height 728
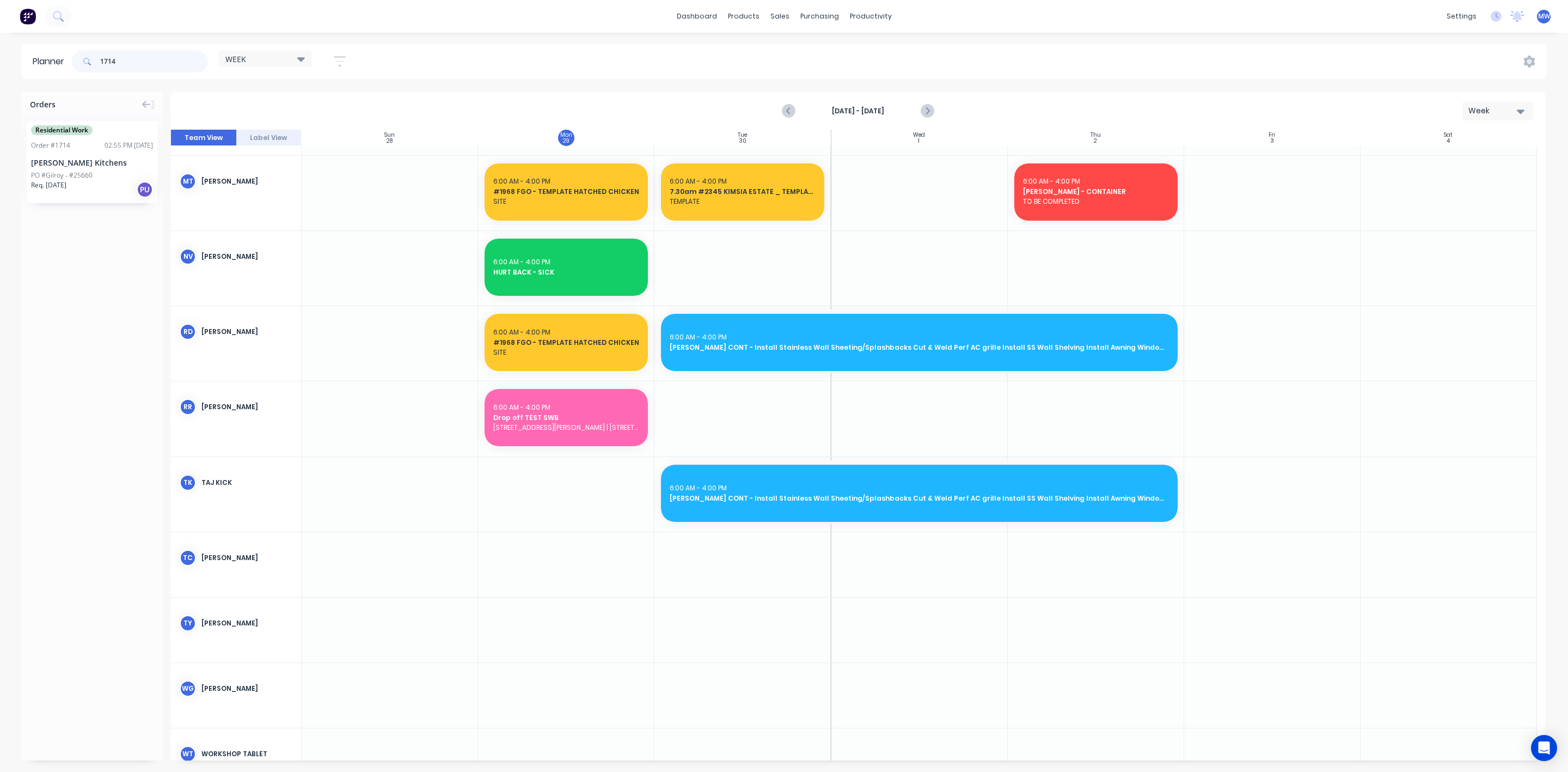
type input "1714"
drag, startPoint x: 70, startPoint y: 174, endPoint x: 740, endPoint y: 408, distance: 709.7
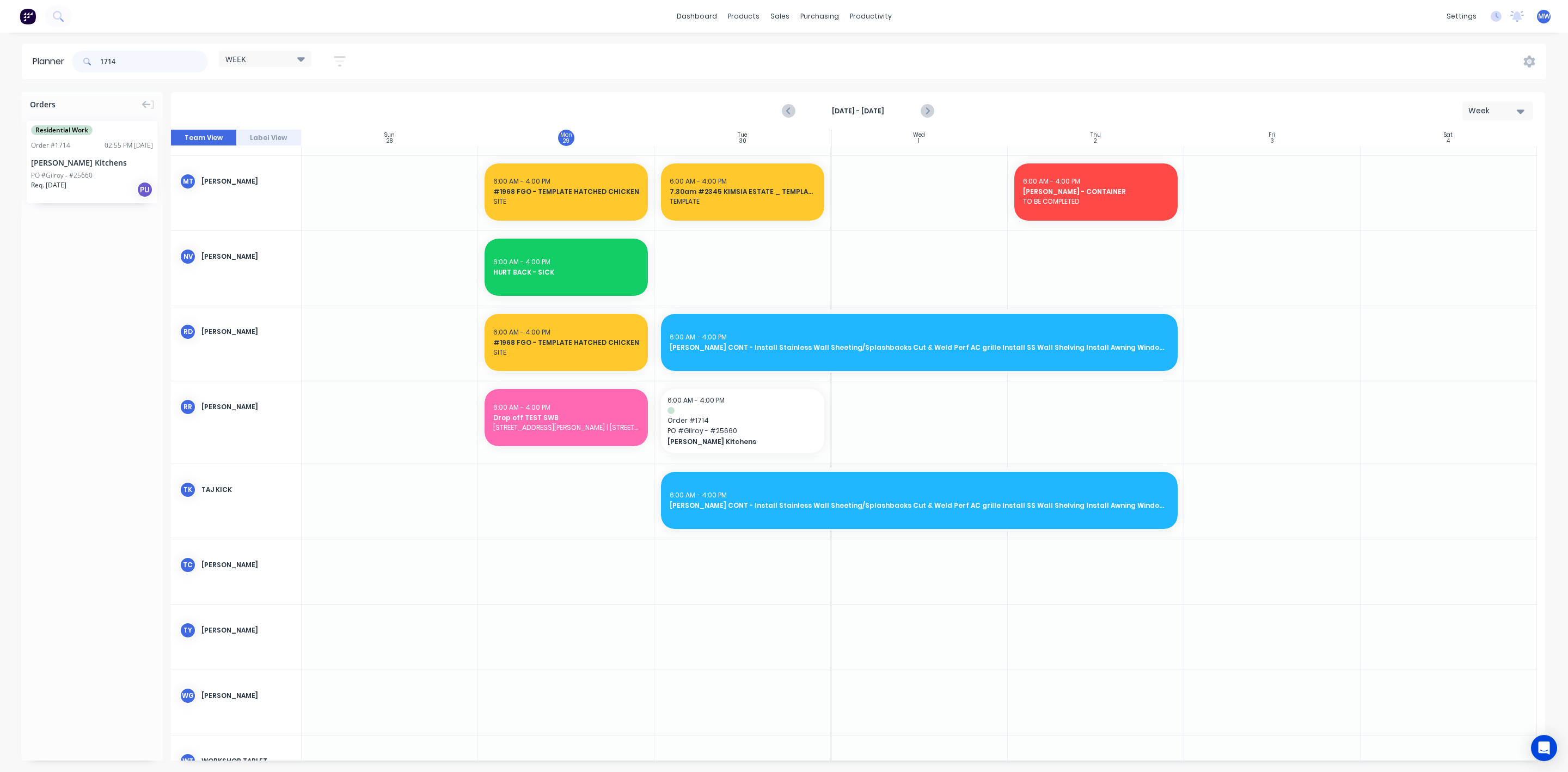
drag, startPoint x: 147, startPoint y: 64, endPoint x: 37, endPoint y: 87, distance: 112.4
click at [39, 85] on div "Planner 1714 WEEK Save new view None edit WEEK (Default) edit [PERSON_NAME] edi…" at bounding box center [784, 407] width 1568 height 728
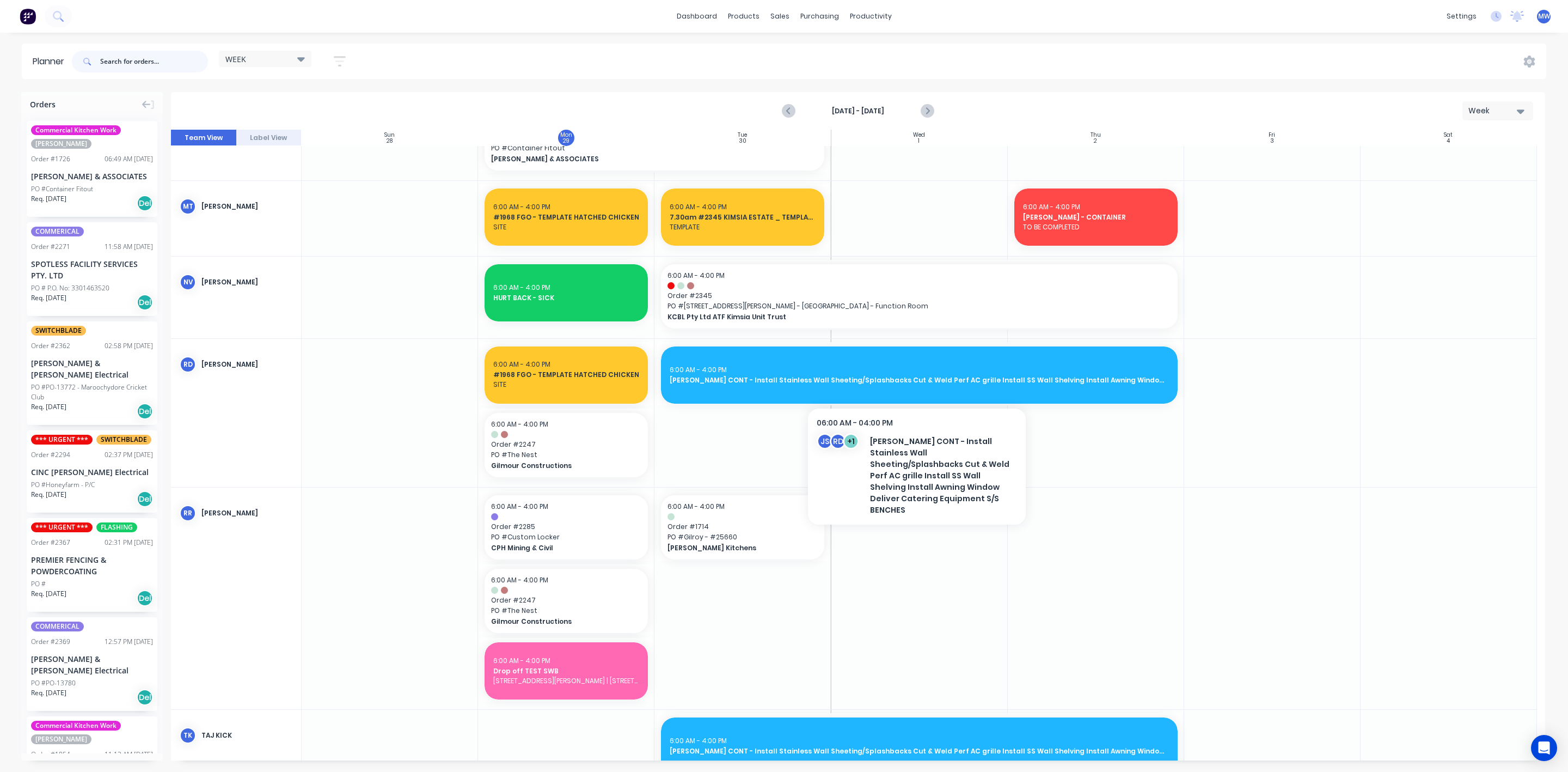
scroll to position [939, 0]
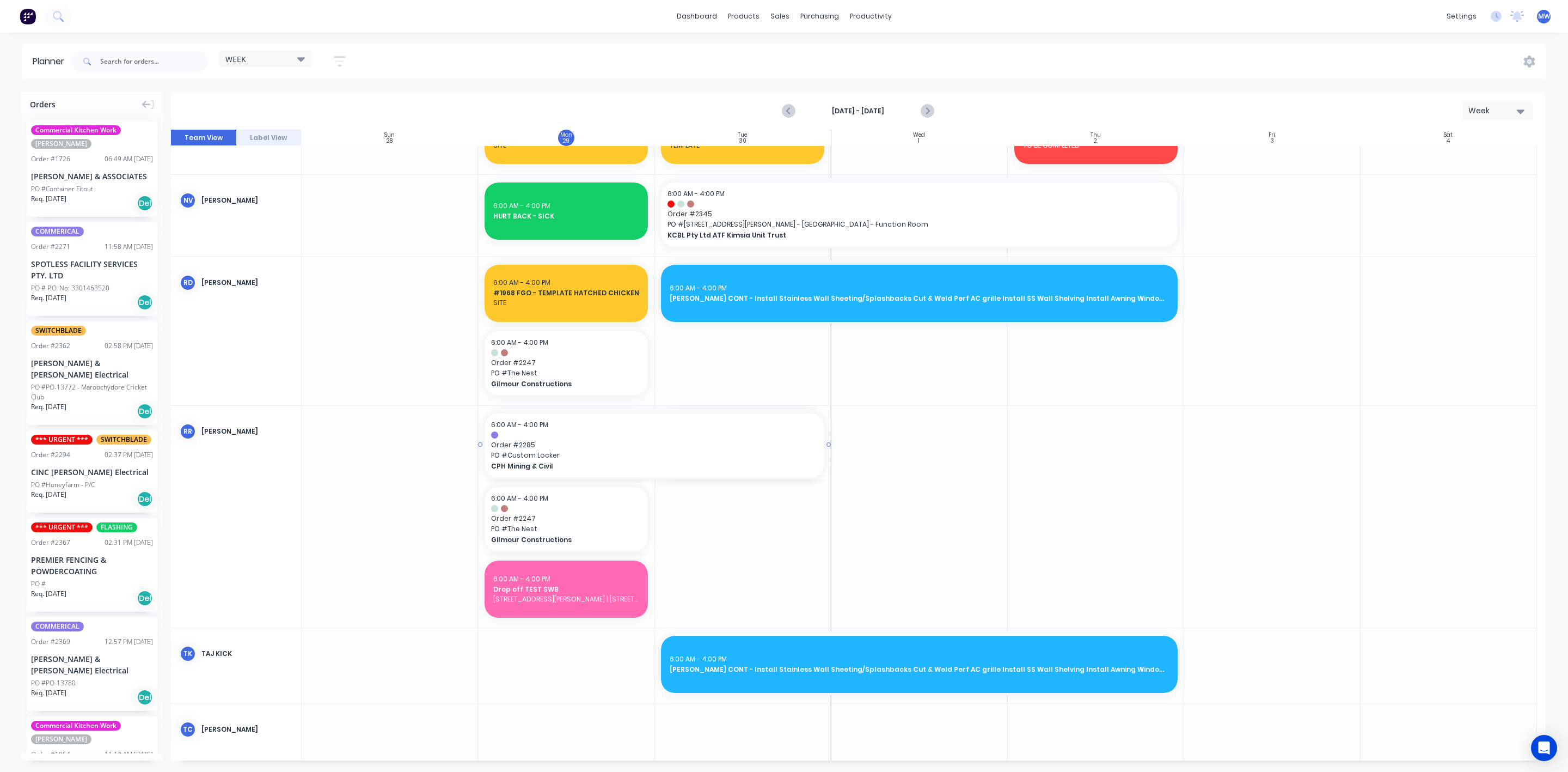
drag, startPoint x: 652, startPoint y: 445, endPoint x: 674, endPoint y: 443, distance: 22.1
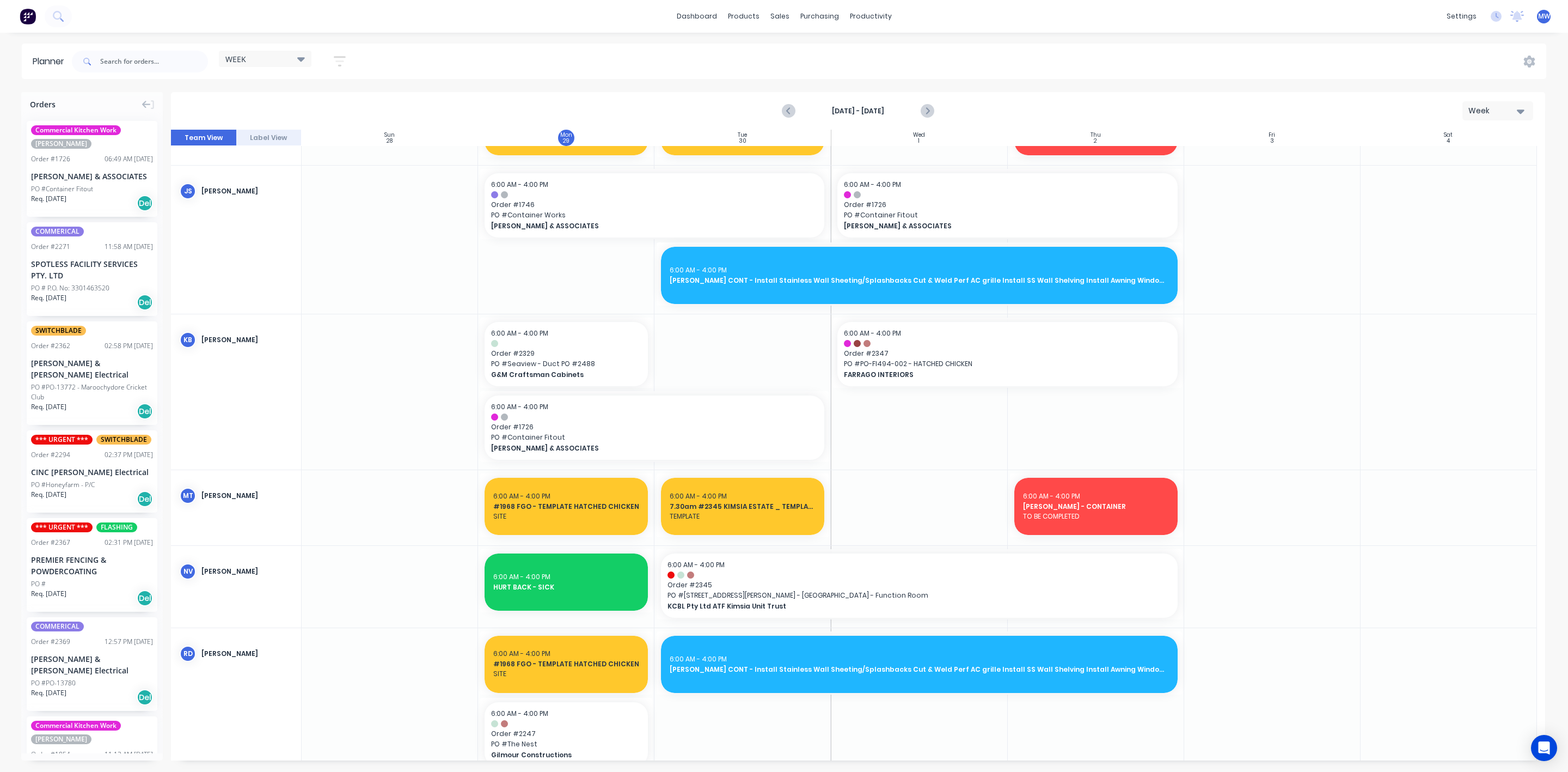
scroll to position [497, 0]
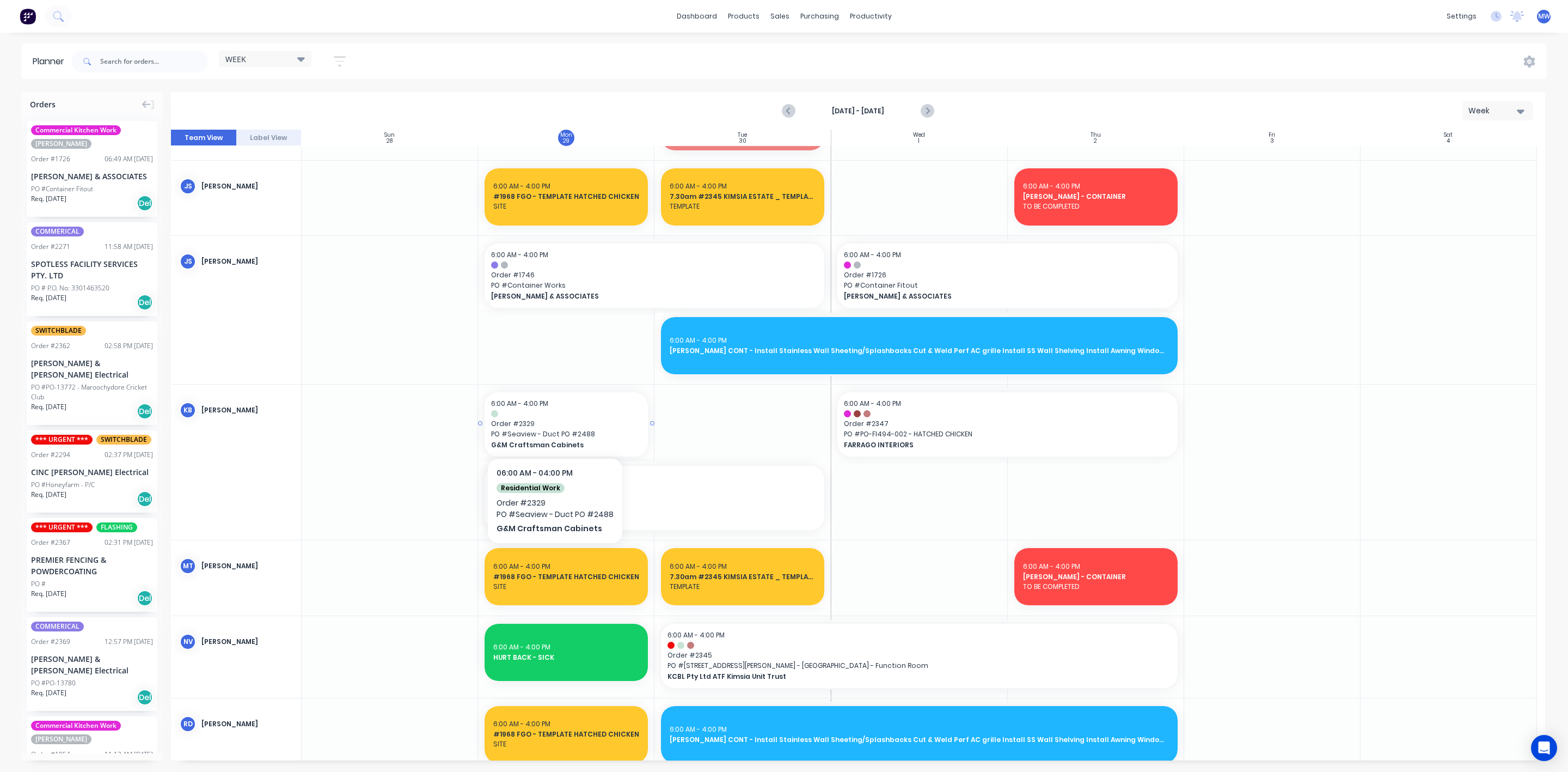
click at [554, 425] on span "Order # 2329" at bounding box center [566, 423] width 150 height 10
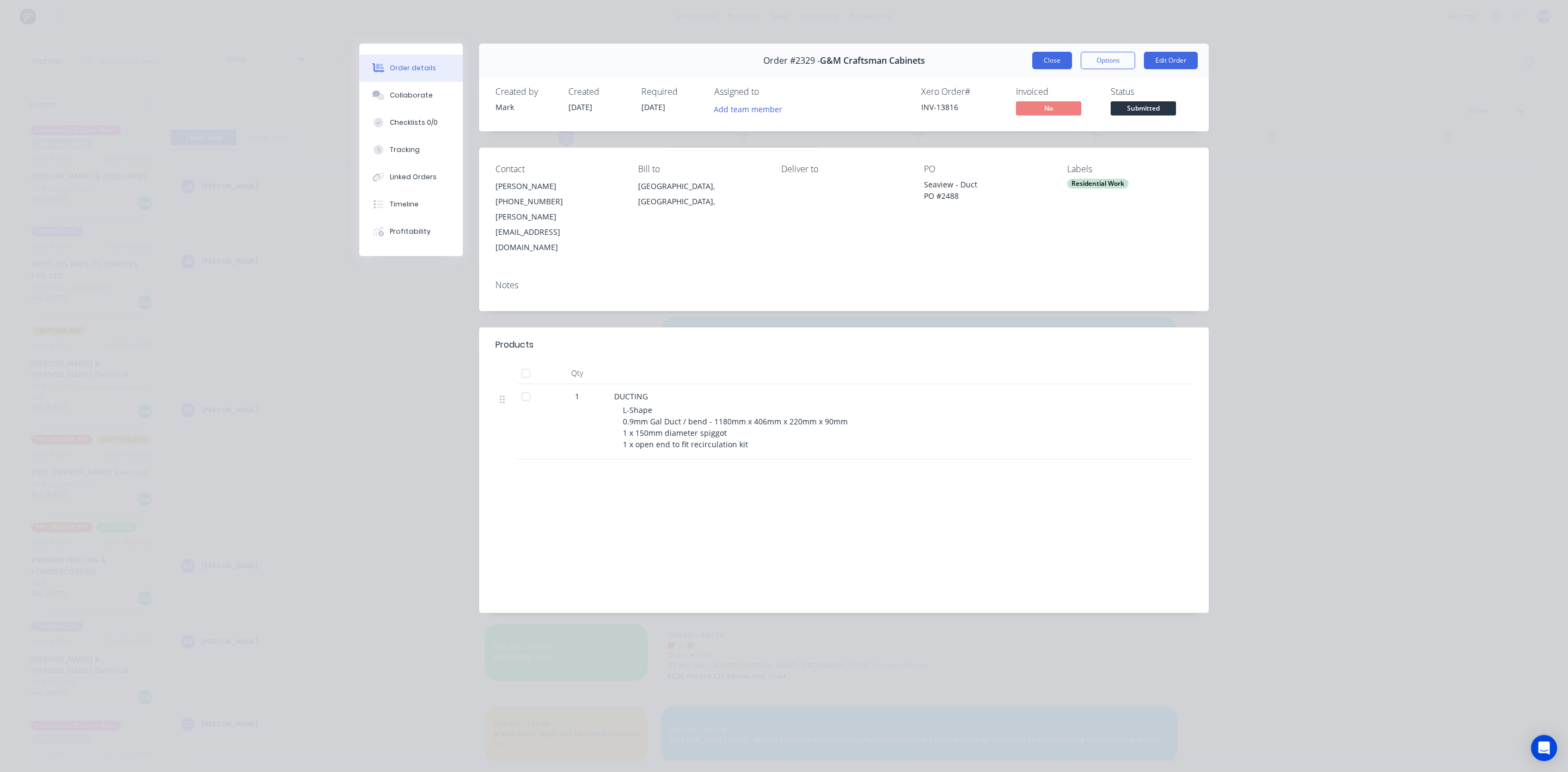
click at [1053, 59] on button "Close" at bounding box center [1052, 60] width 40 height 17
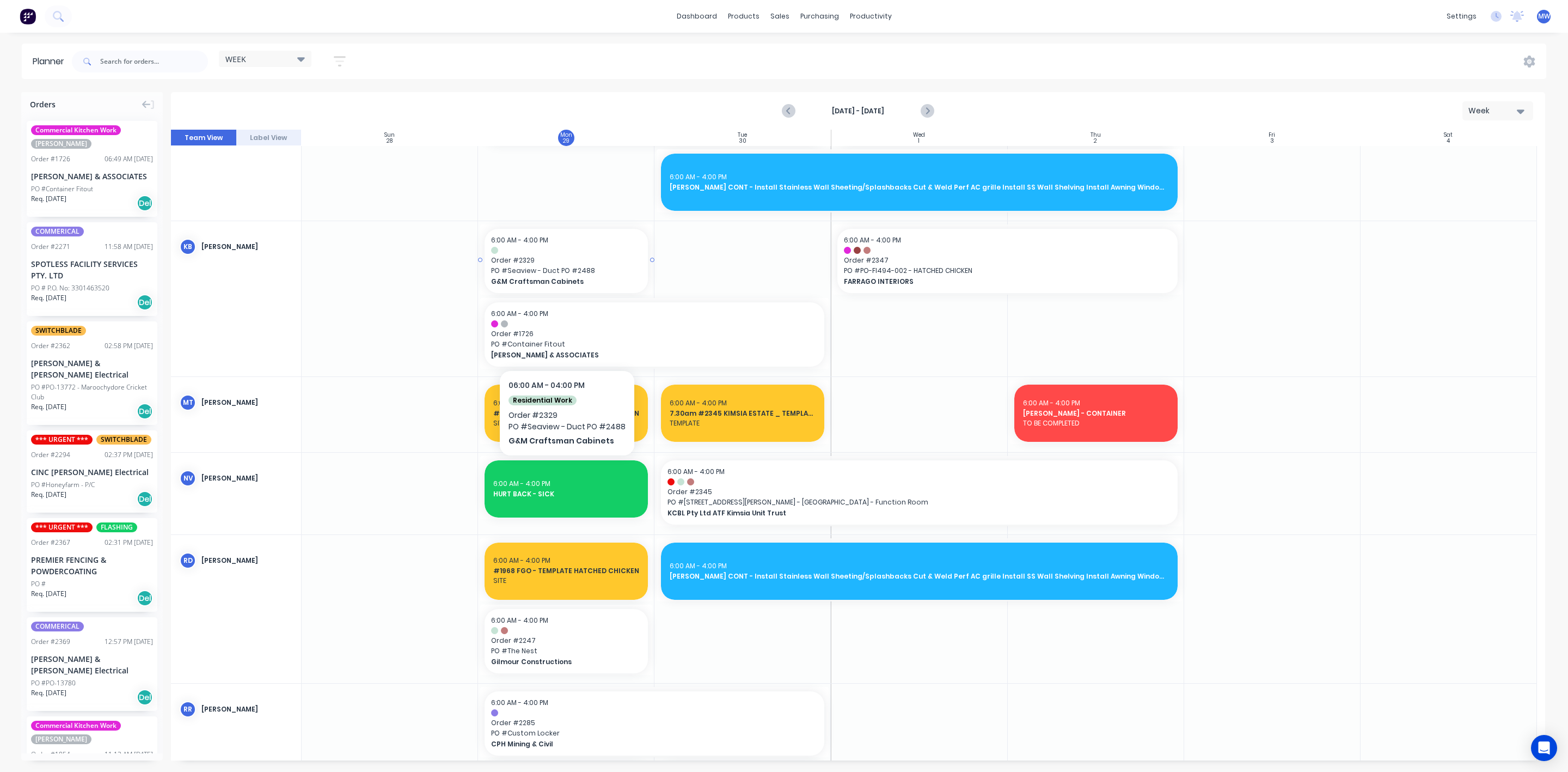
scroll to position [743, 0]
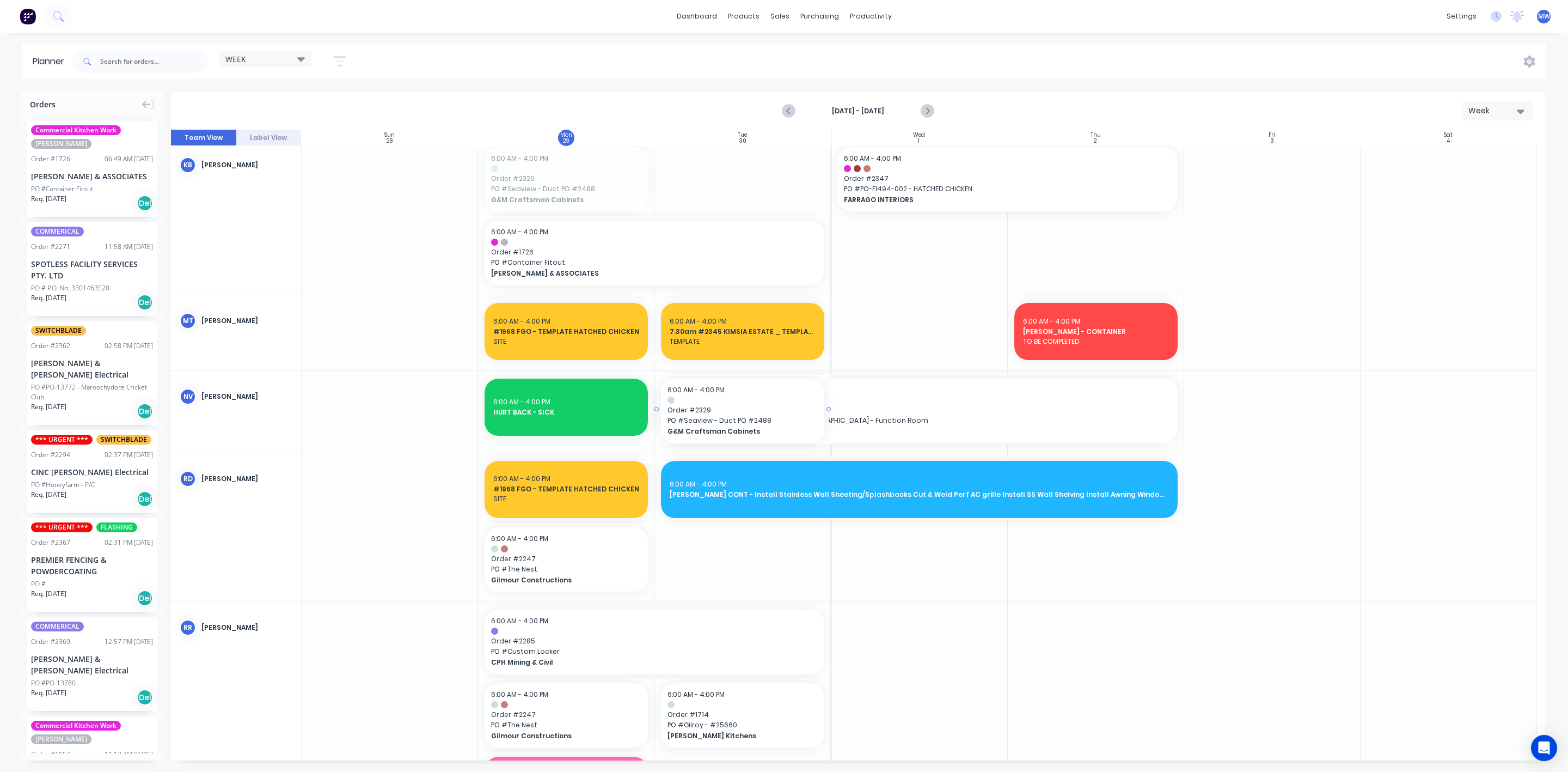
drag, startPoint x: 528, startPoint y: 168, endPoint x: 684, endPoint y: 414, distance: 291.3
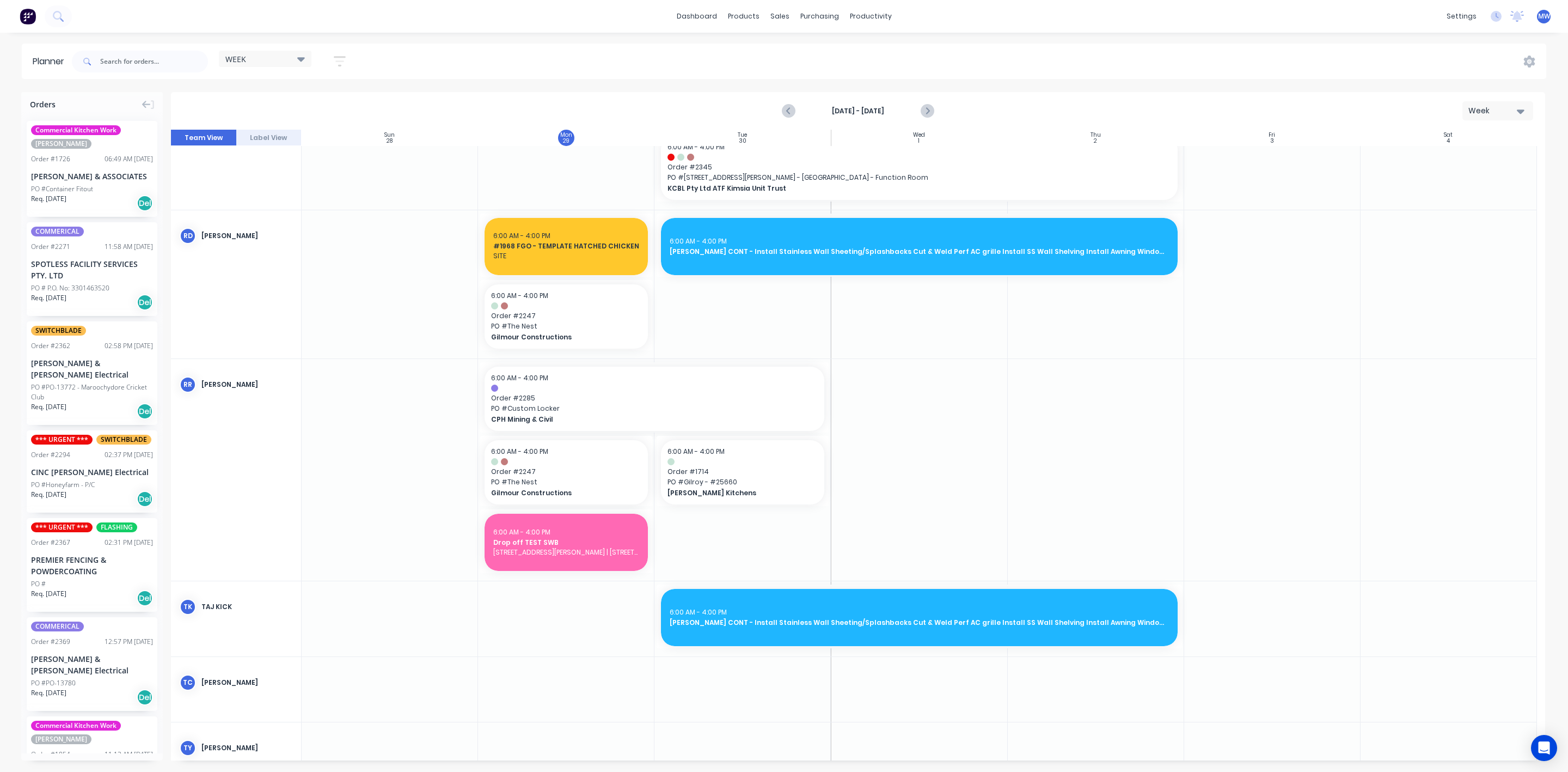
scroll to position [996, 0]
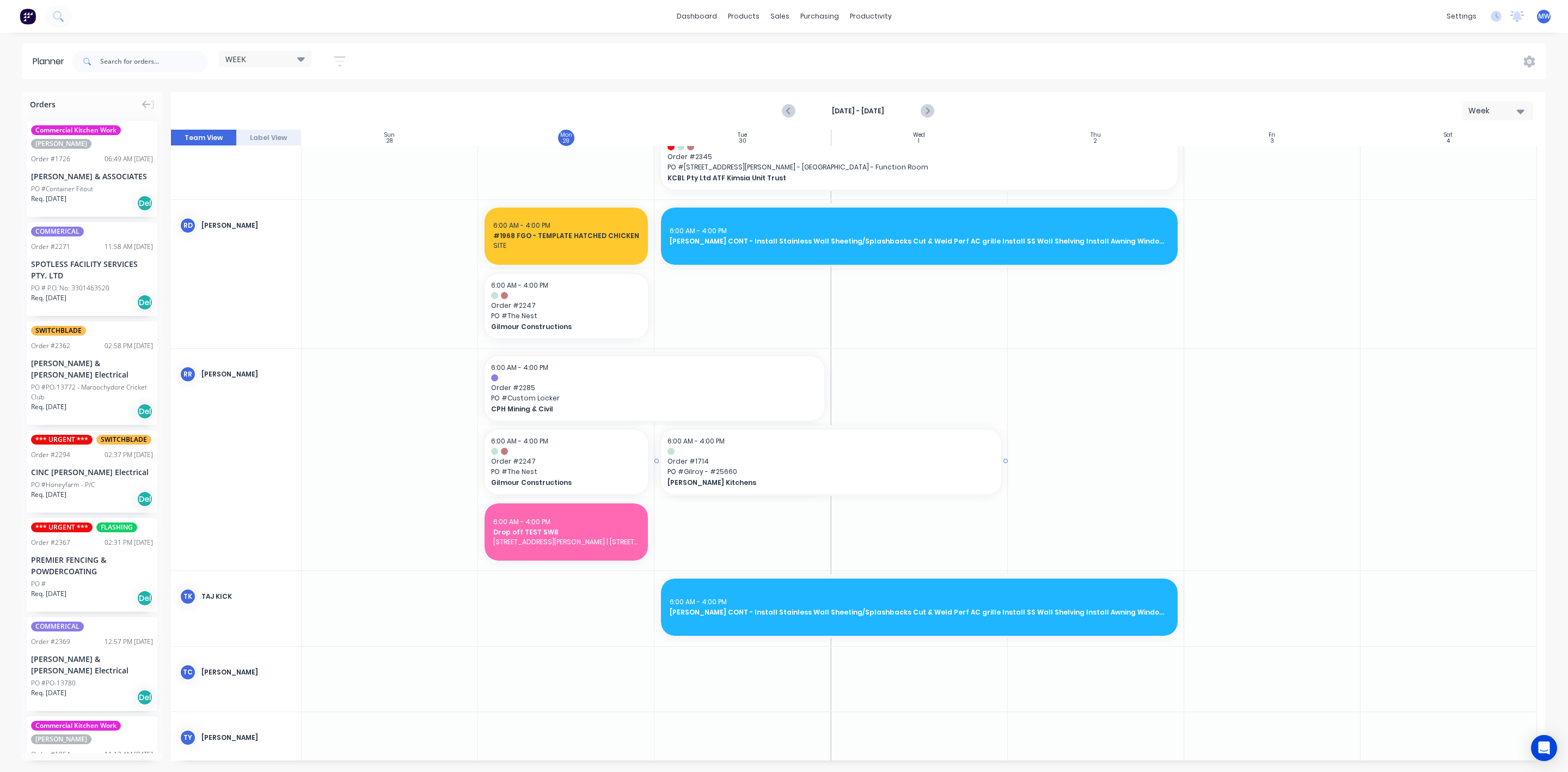
drag, startPoint x: 828, startPoint y: 462, endPoint x: 889, endPoint y: 459, distance: 61.1
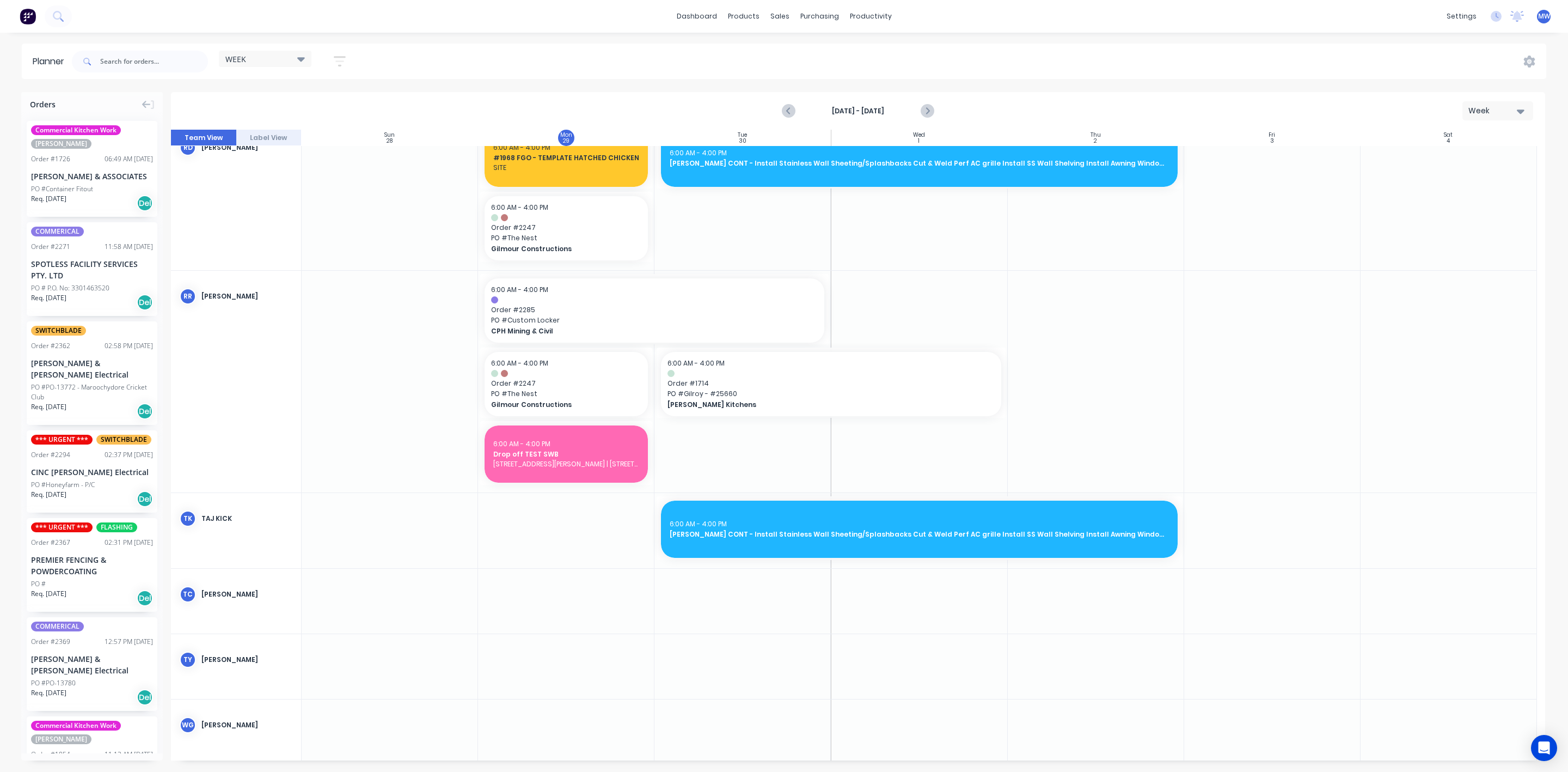
scroll to position [1151, 0]
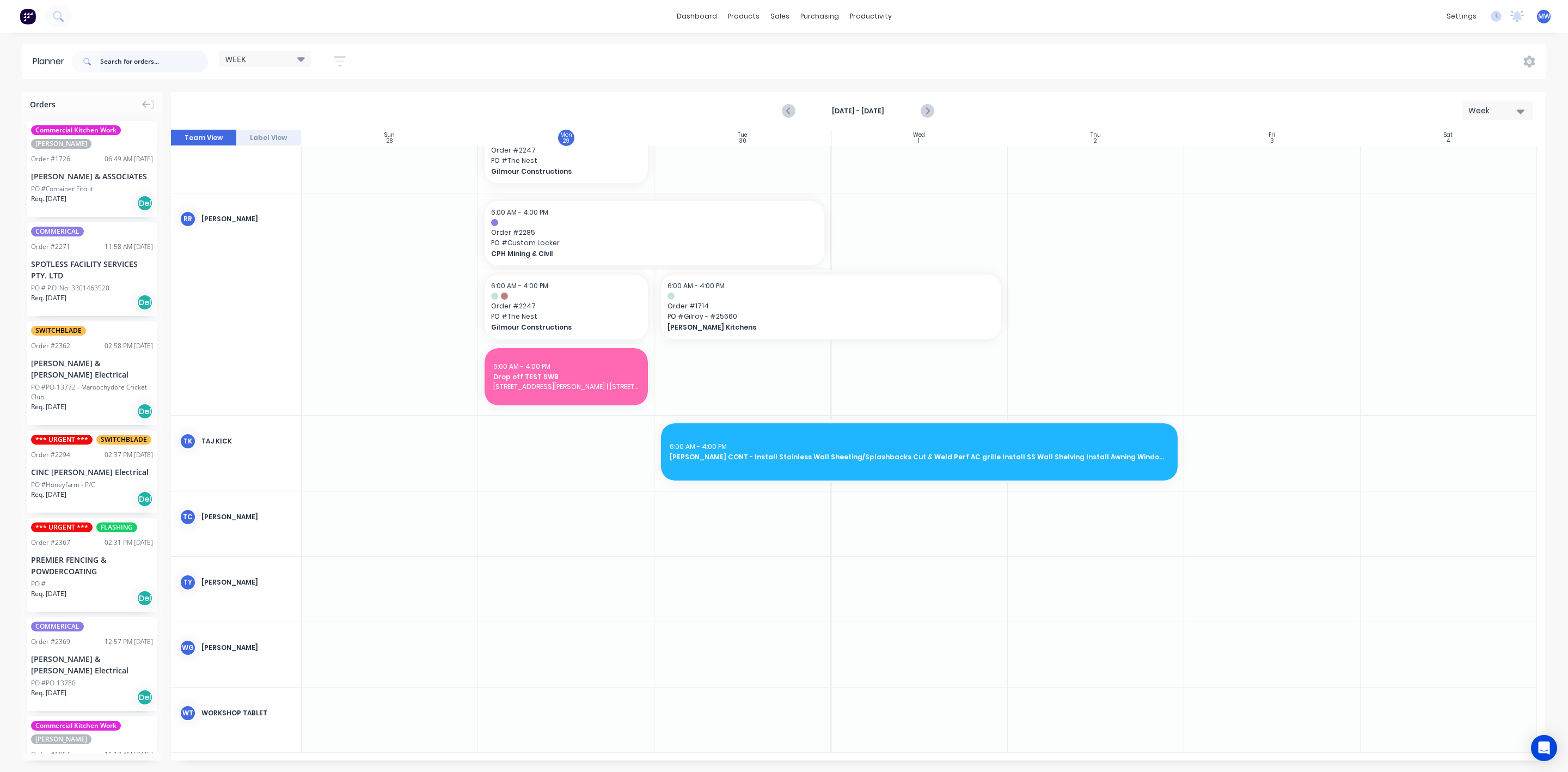
click at [144, 61] on input "text" at bounding box center [154, 61] width 108 height 22
drag, startPoint x: 54, startPoint y: 162, endPoint x: 547, endPoint y: 645, distance: 690.2
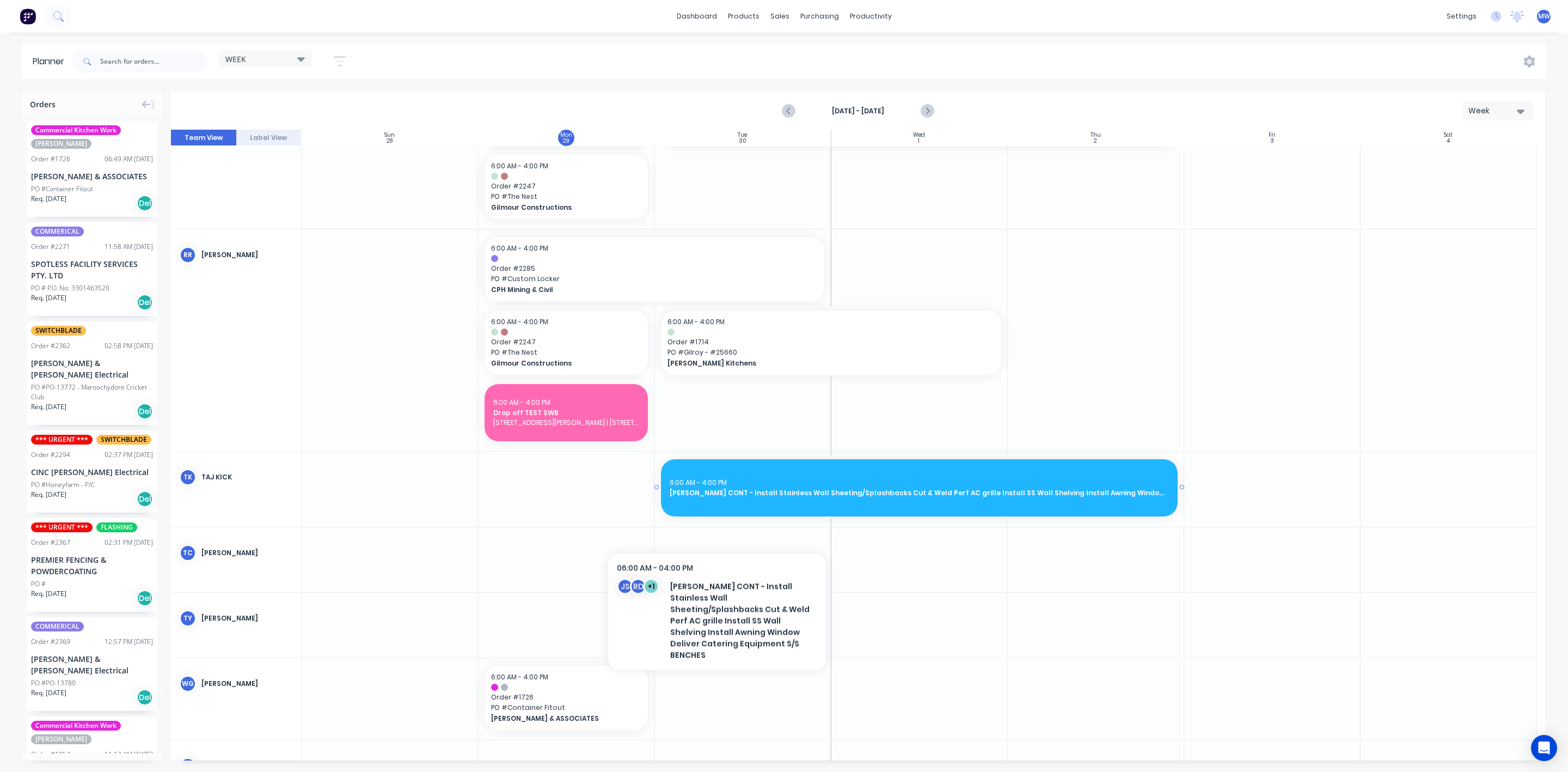
scroll to position [1168, 0]
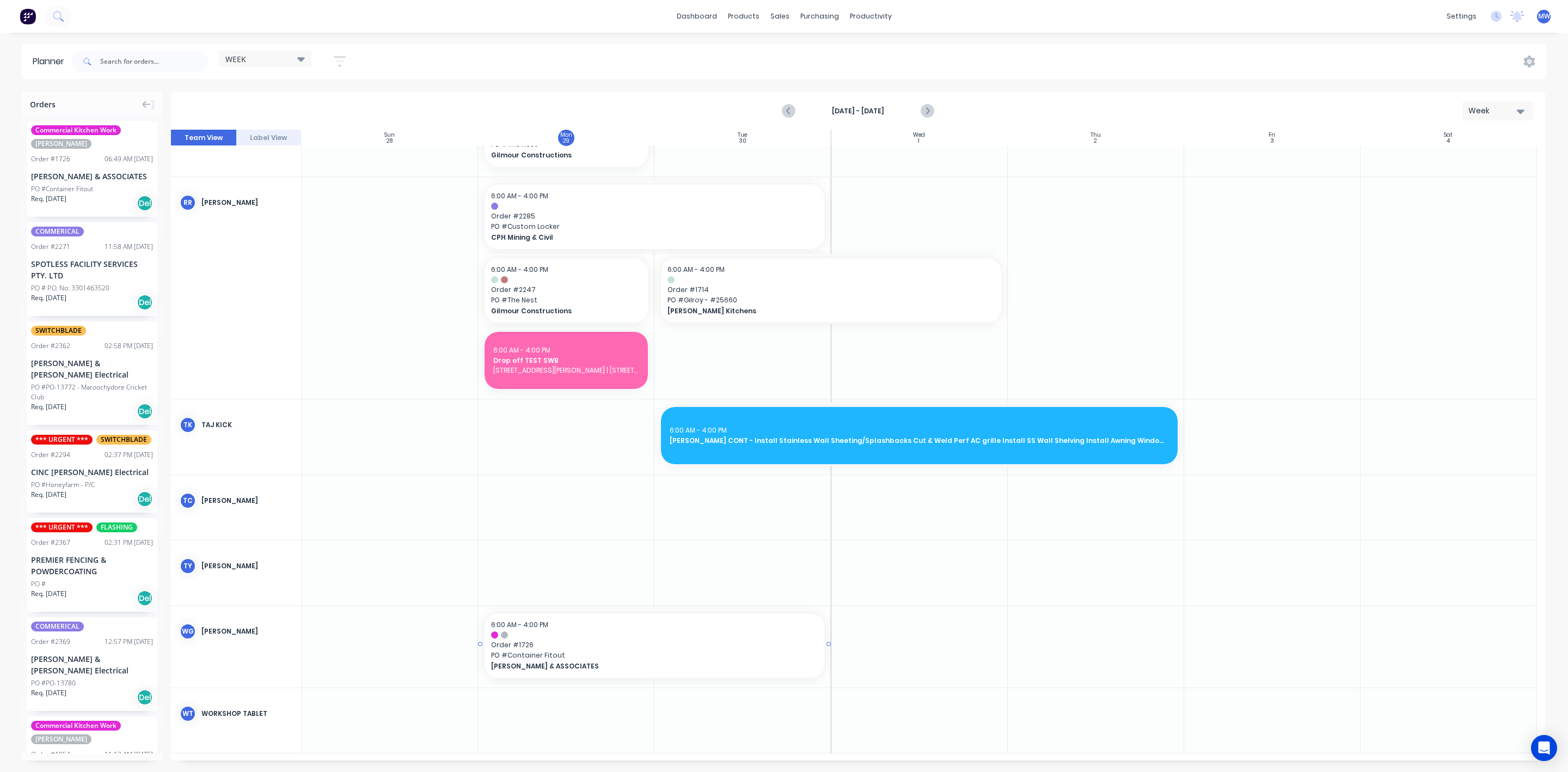
drag, startPoint x: 652, startPoint y: 644, endPoint x: 735, endPoint y: 651, distance: 83.3
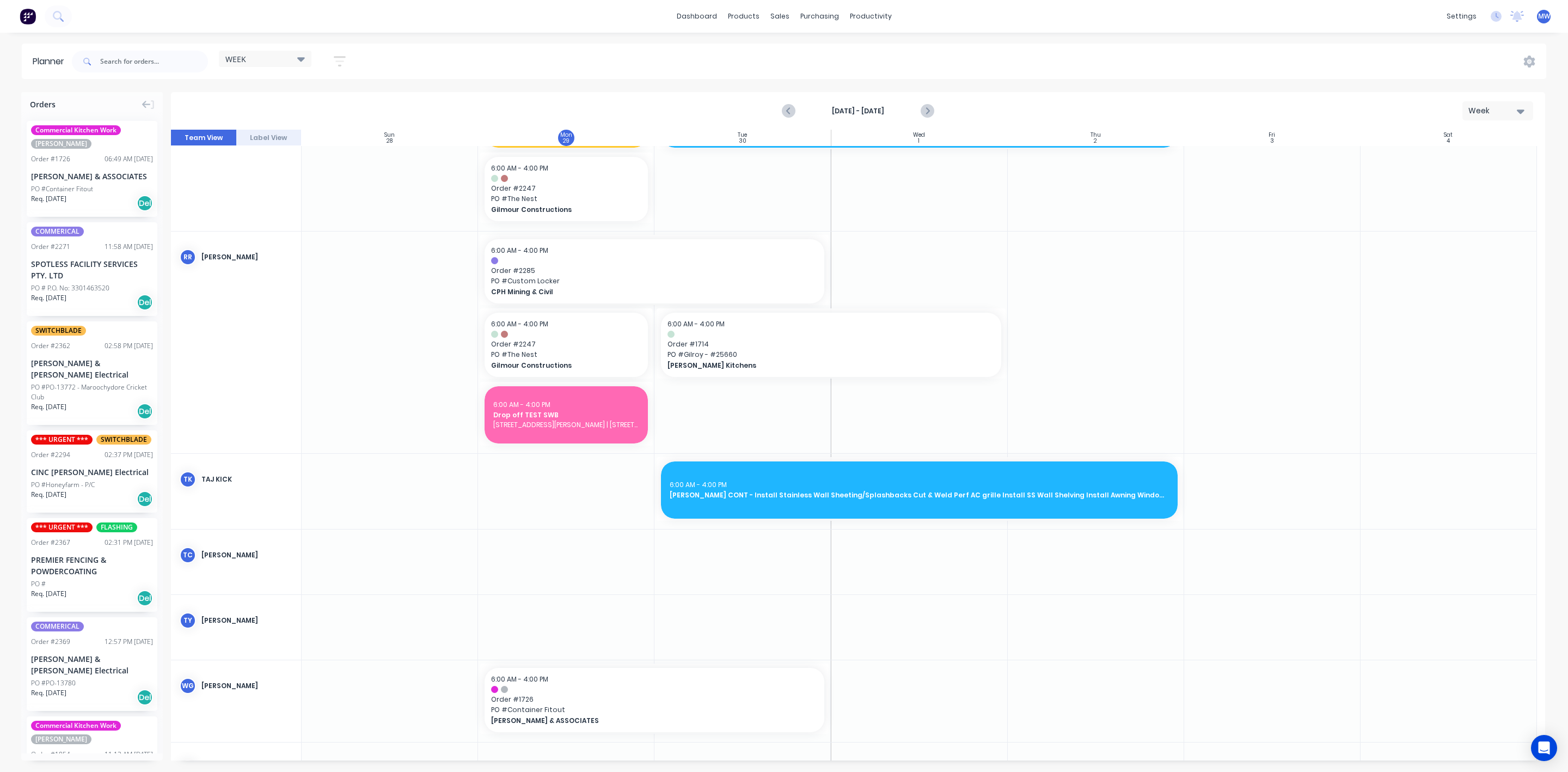
scroll to position [1085, 0]
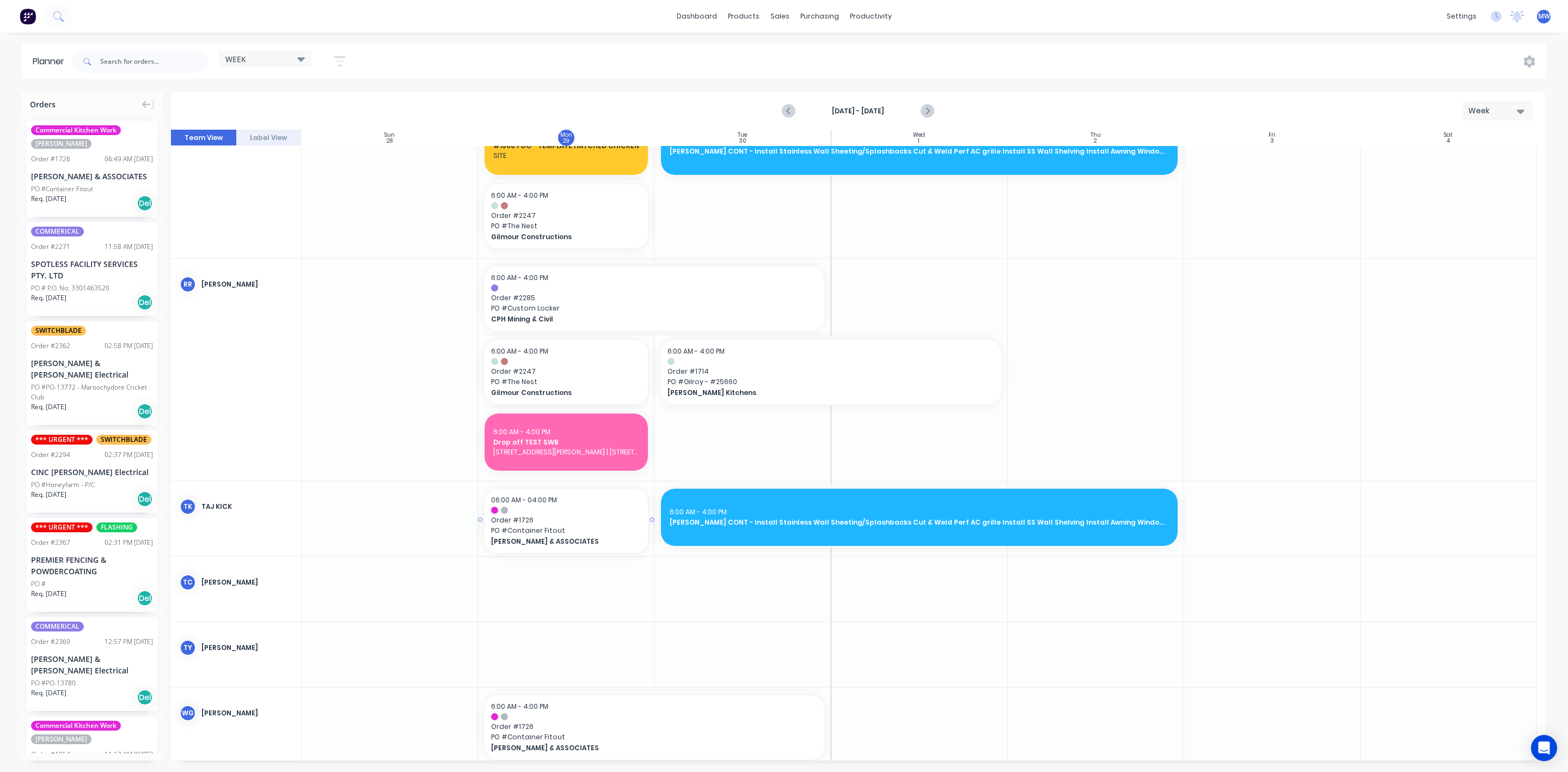
drag, startPoint x: 85, startPoint y: 170, endPoint x: 526, endPoint y: 515, distance: 559.9
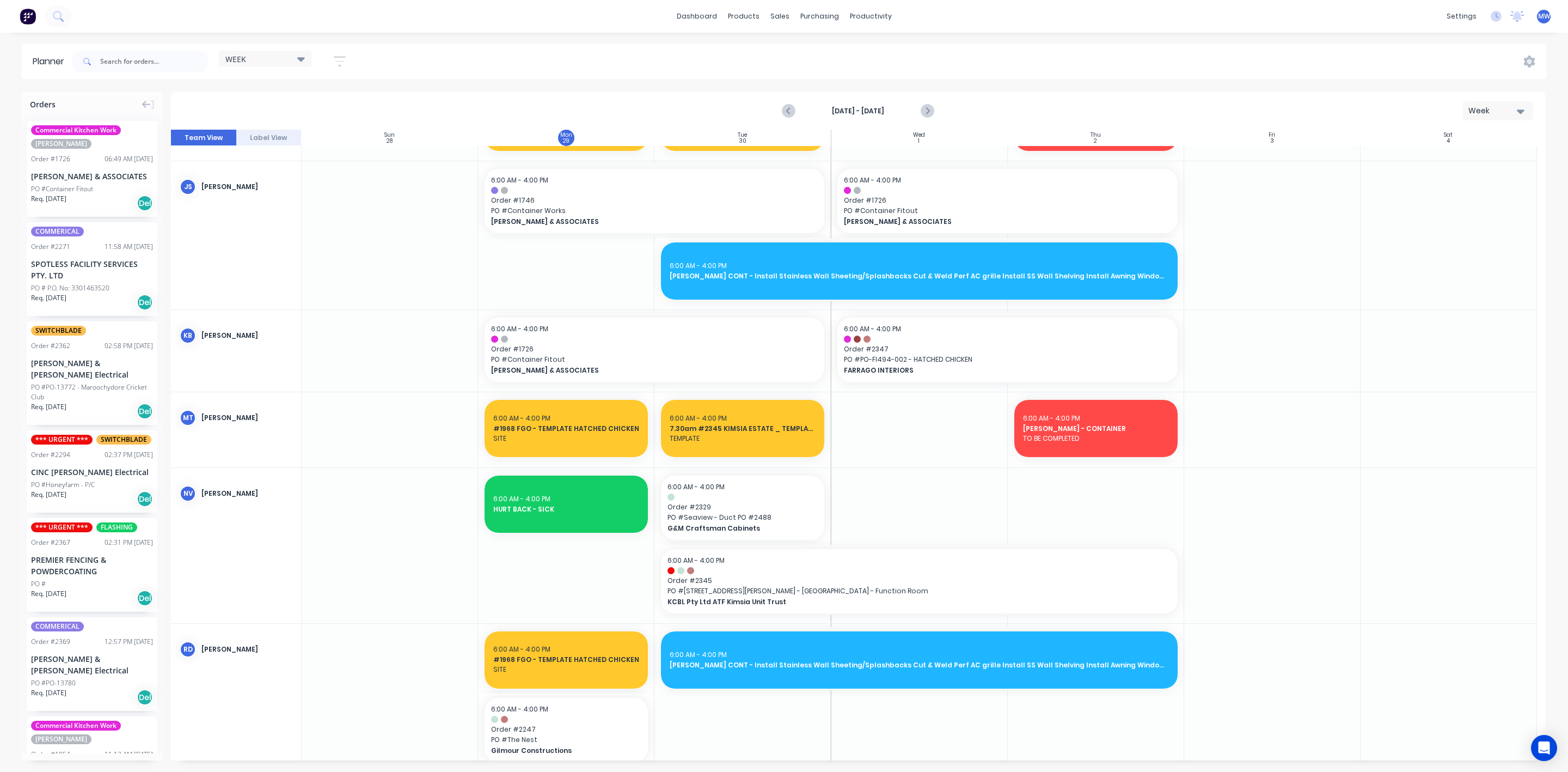
scroll to position [735, 0]
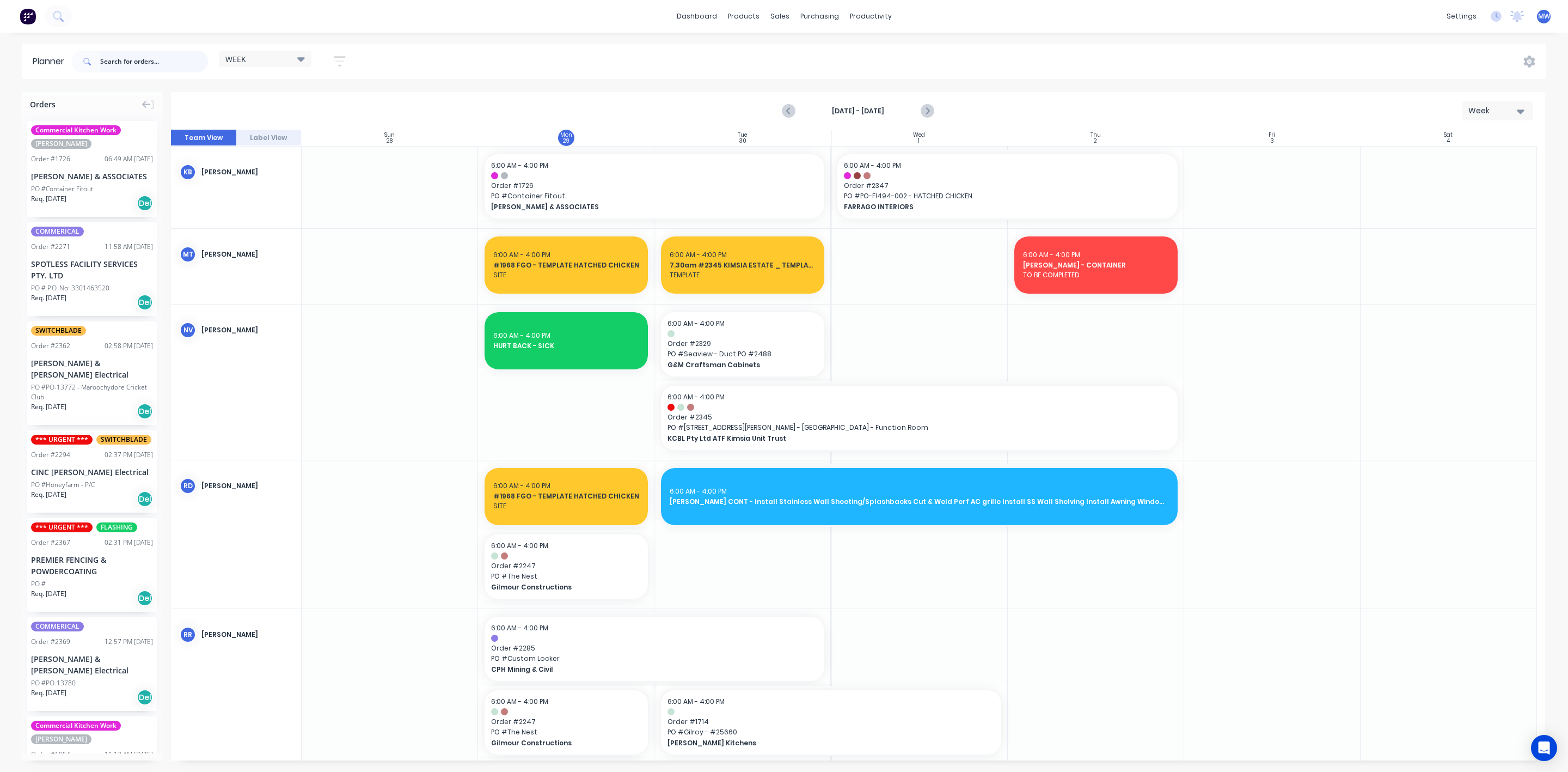
click at [139, 55] on input "text" at bounding box center [154, 61] width 108 height 22
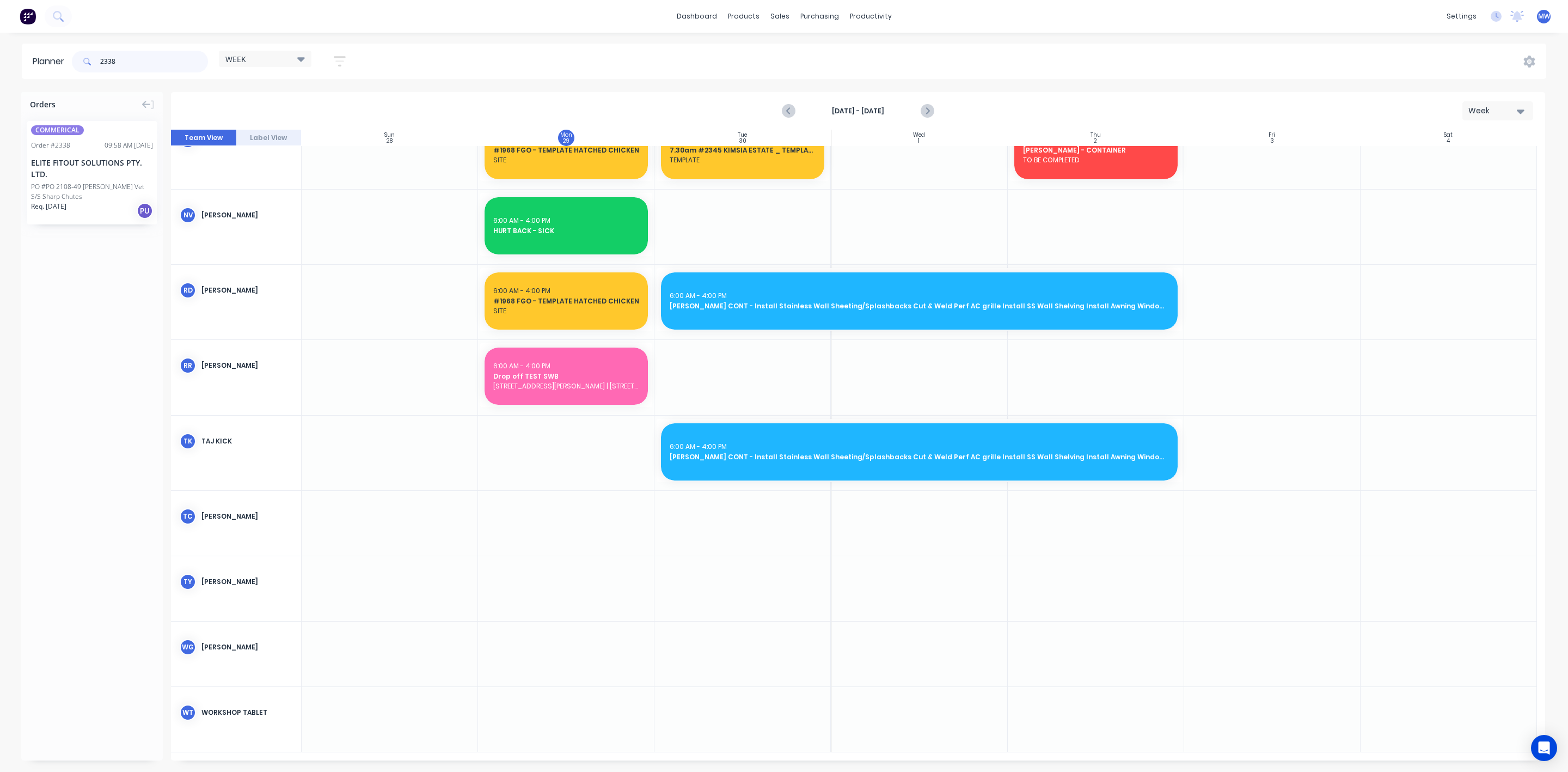
scroll to position [434, 0]
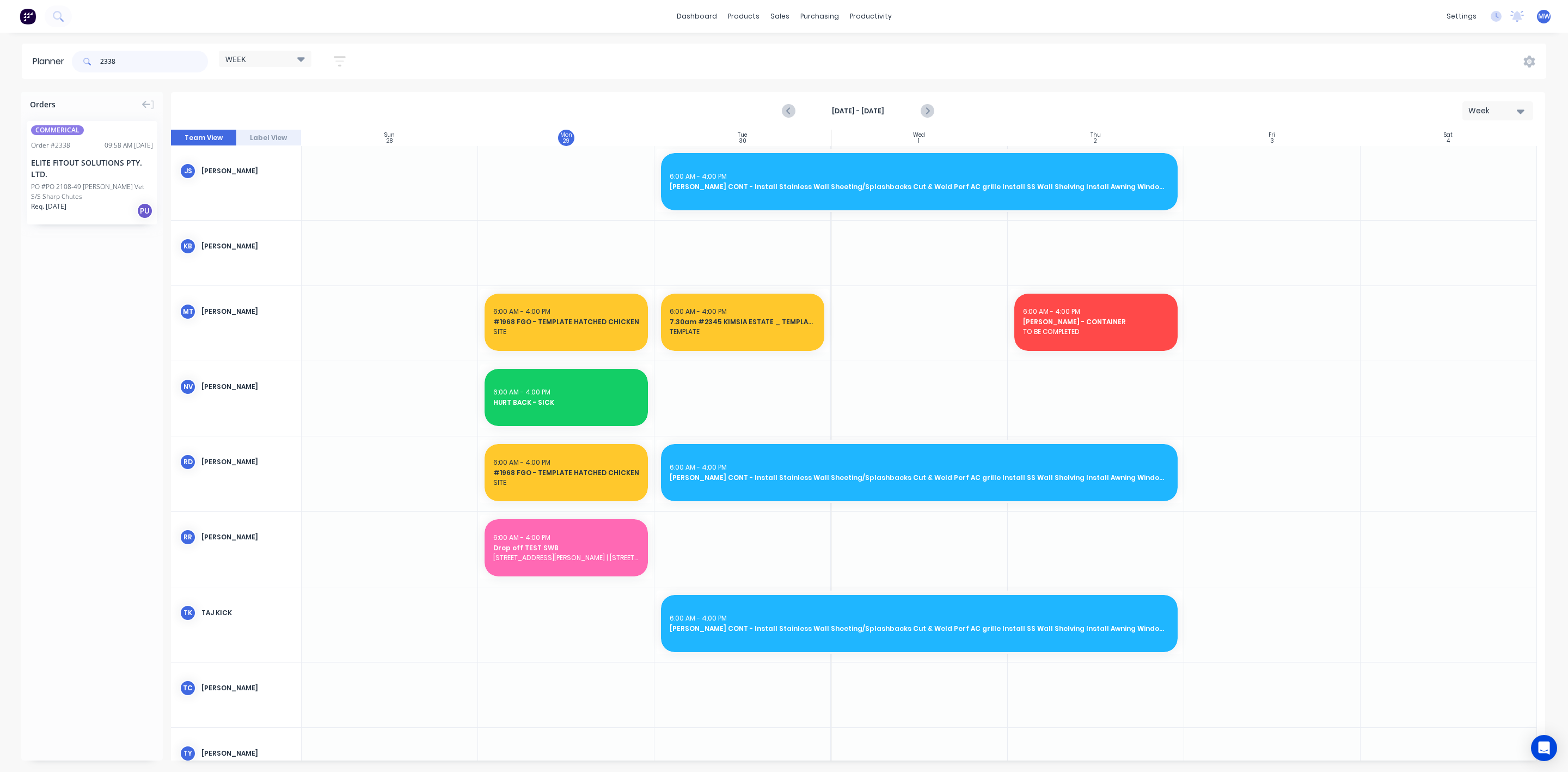
type input "2338"
drag, startPoint x: 90, startPoint y: 168, endPoint x: 696, endPoint y: 390, distance: 645.4
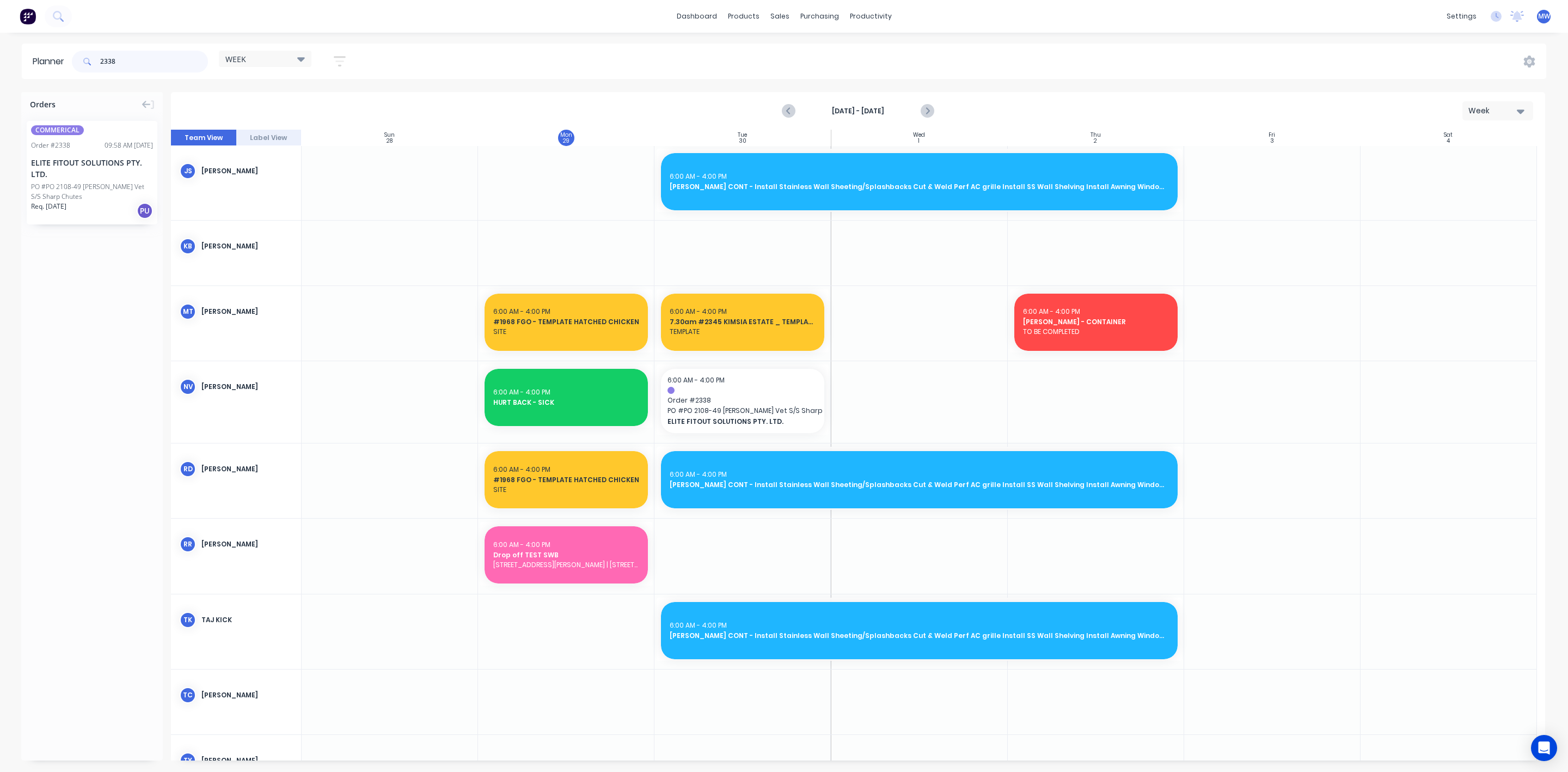
drag, startPoint x: 123, startPoint y: 56, endPoint x: 58, endPoint y: 64, distance: 65.5
click at [58, 64] on header "Planner 2338 WEEK Save new view None edit WEEK (Default) edit [PERSON_NAME] edi…" at bounding box center [784, 61] width 1525 height 35
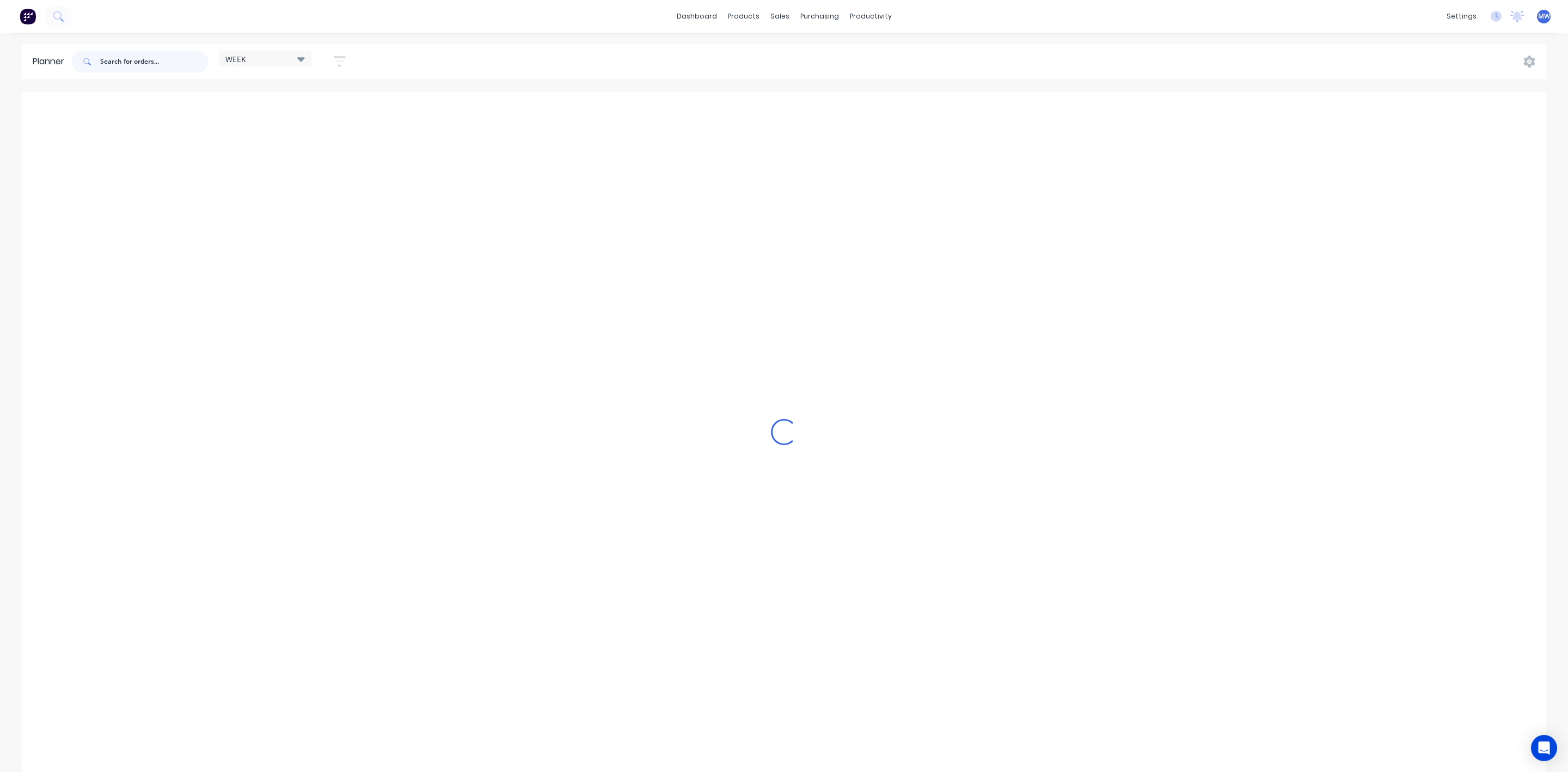
scroll to position [612, 0]
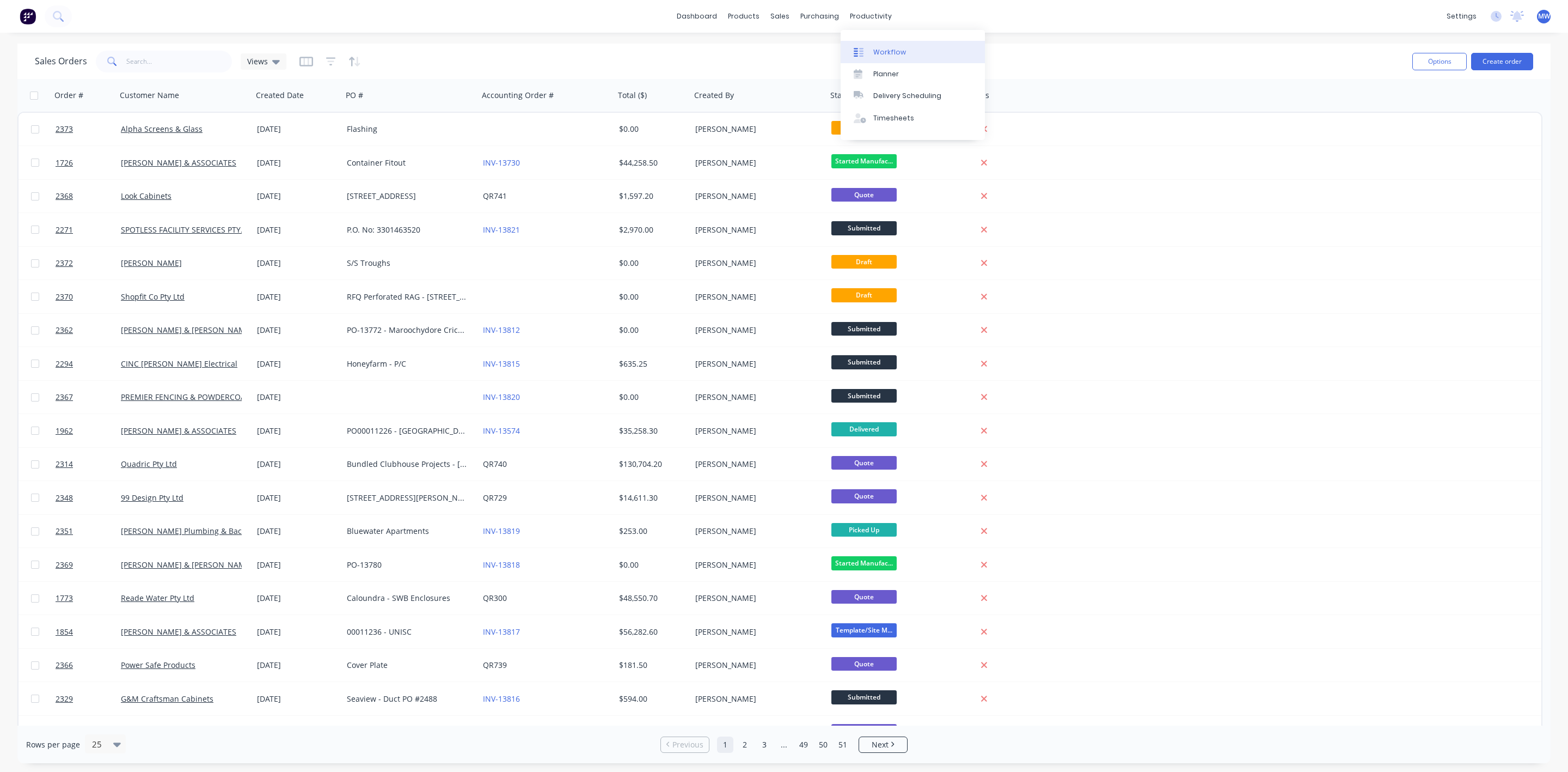
click at [871, 47] on link "Workflow" at bounding box center [912, 52] width 144 height 22
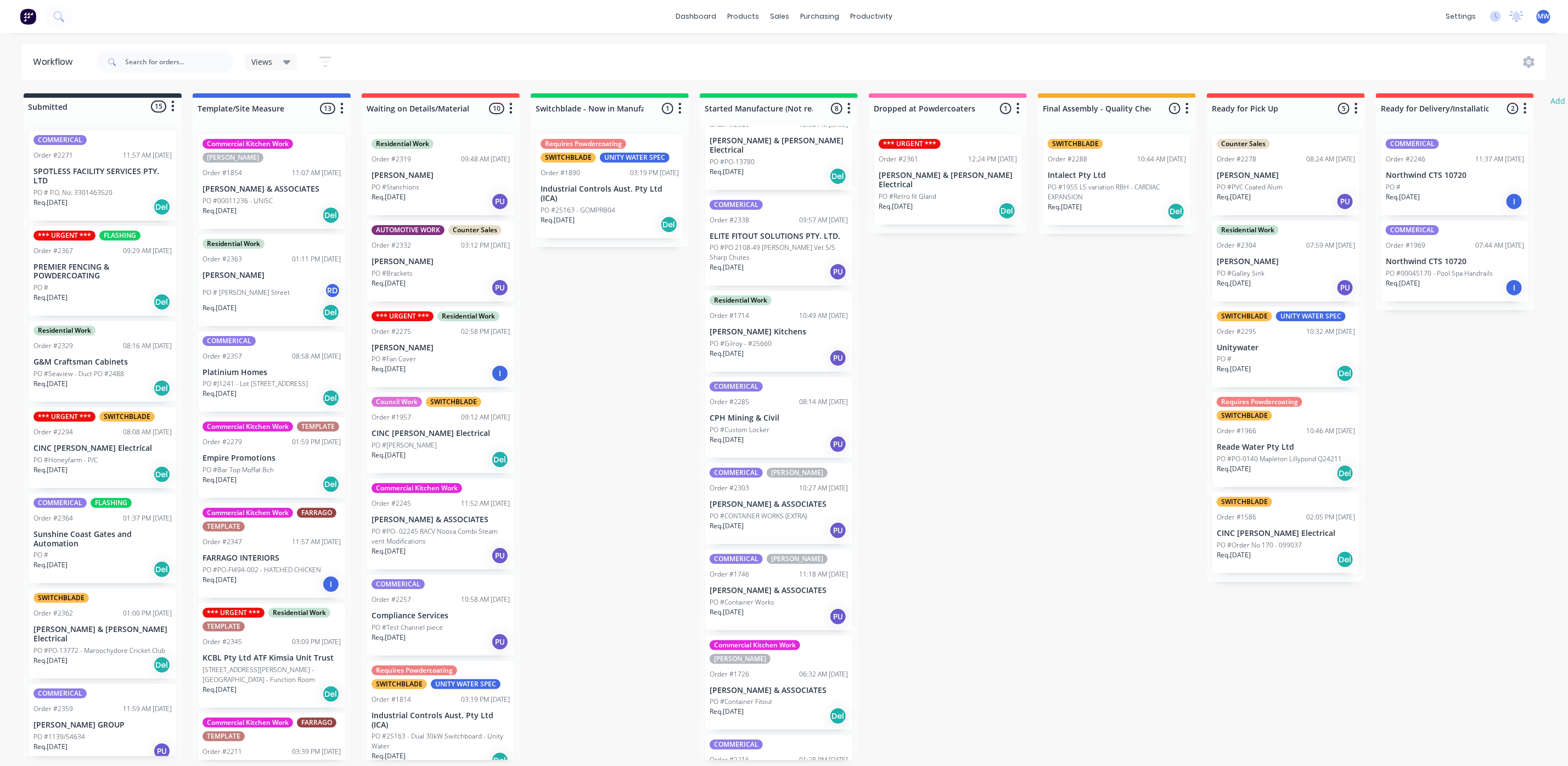
scroll to position [63, 0]
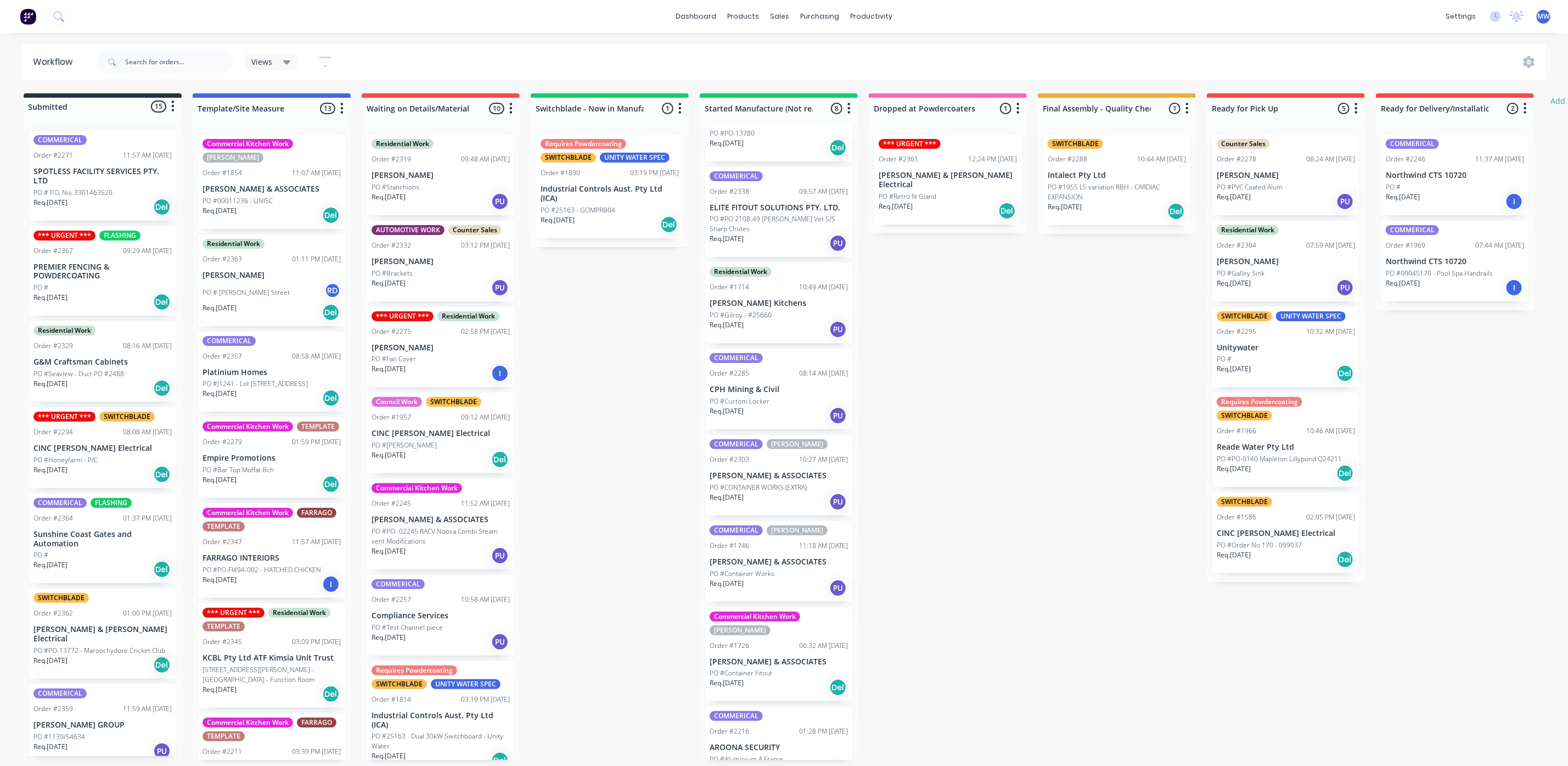
click at [782, 569] on div "PO #Container Works" at bounding box center [779, 574] width 139 height 10
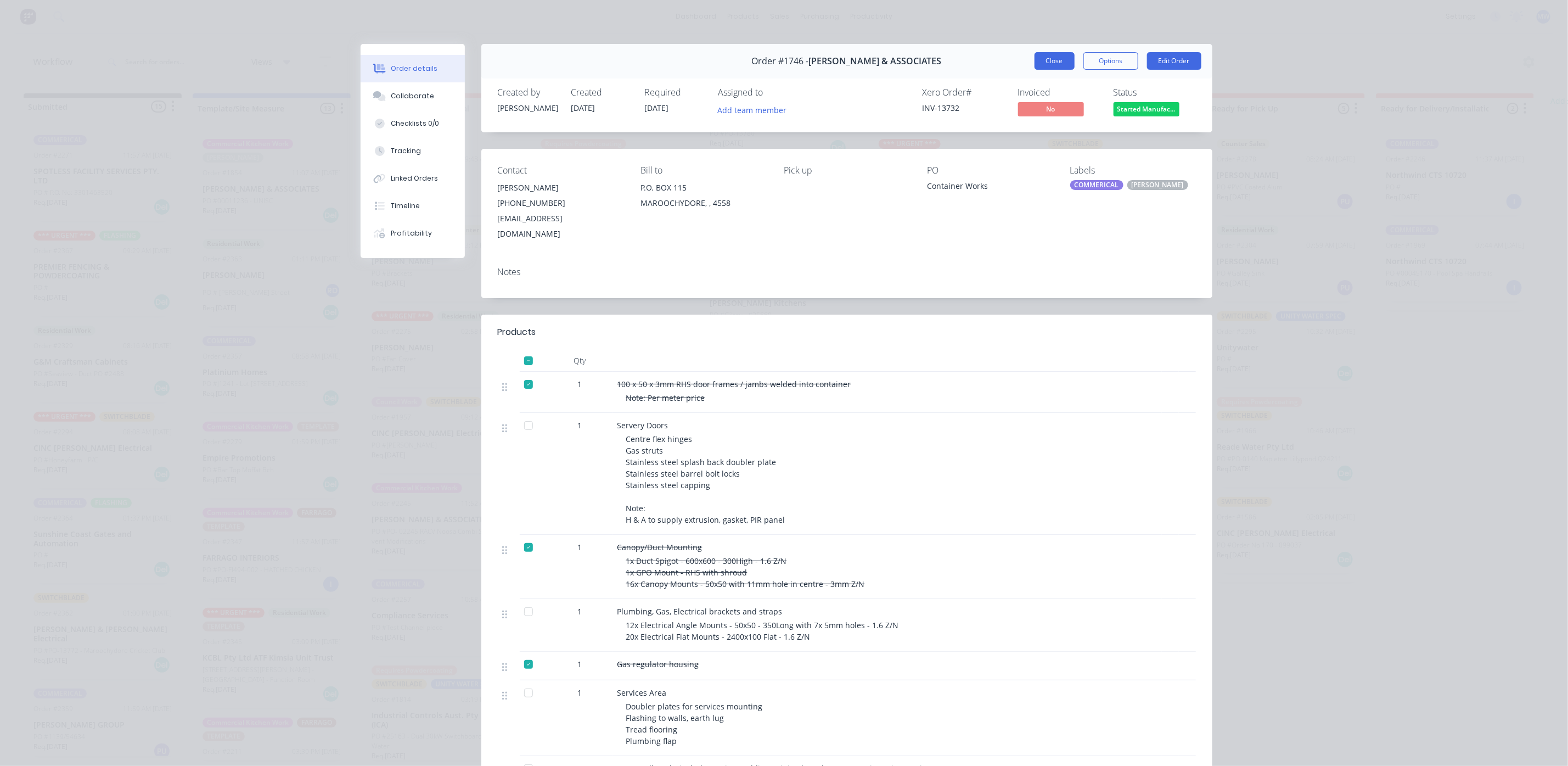
click at [1053, 60] on button "Close" at bounding box center [1054, 60] width 40 height 17
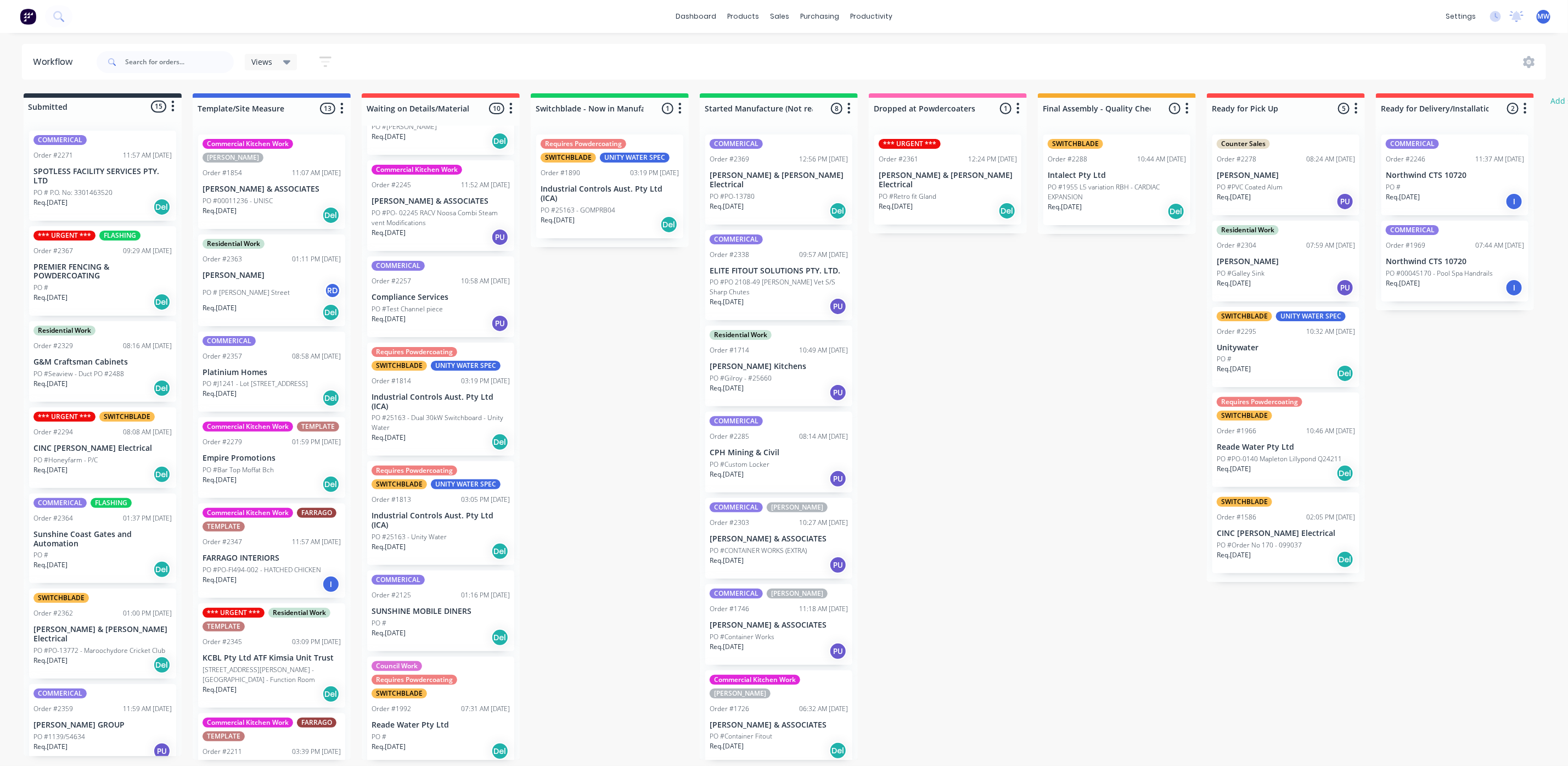
scroll to position [0, 0]
click at [129, 60] on input "text" at bounding box center [179, 62] width 109 height 22
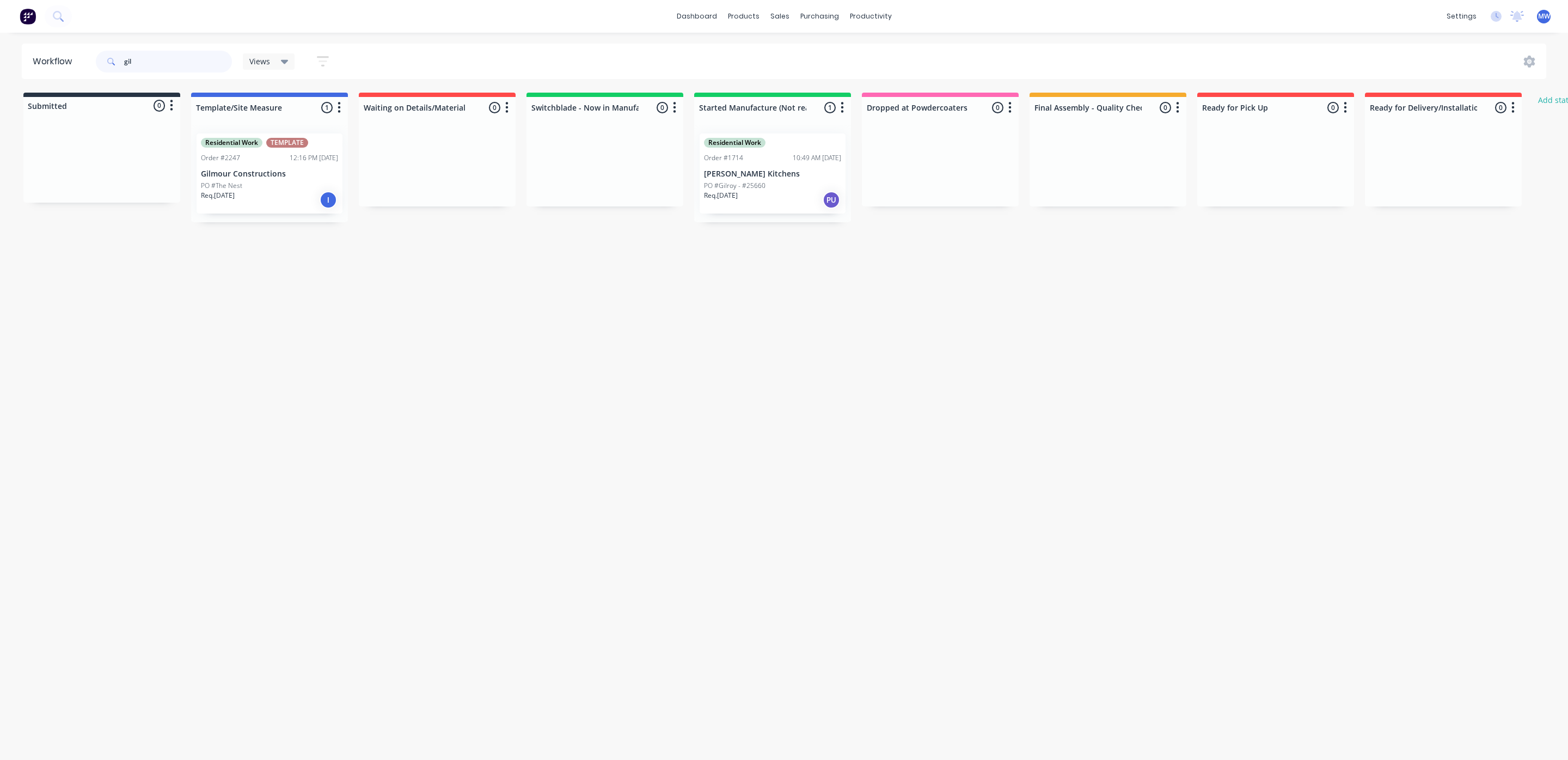
type input "gil"
click at [236, 203] on div "Req. 02/10/25 I" at bounding box center [270, 200] width 138 height 19
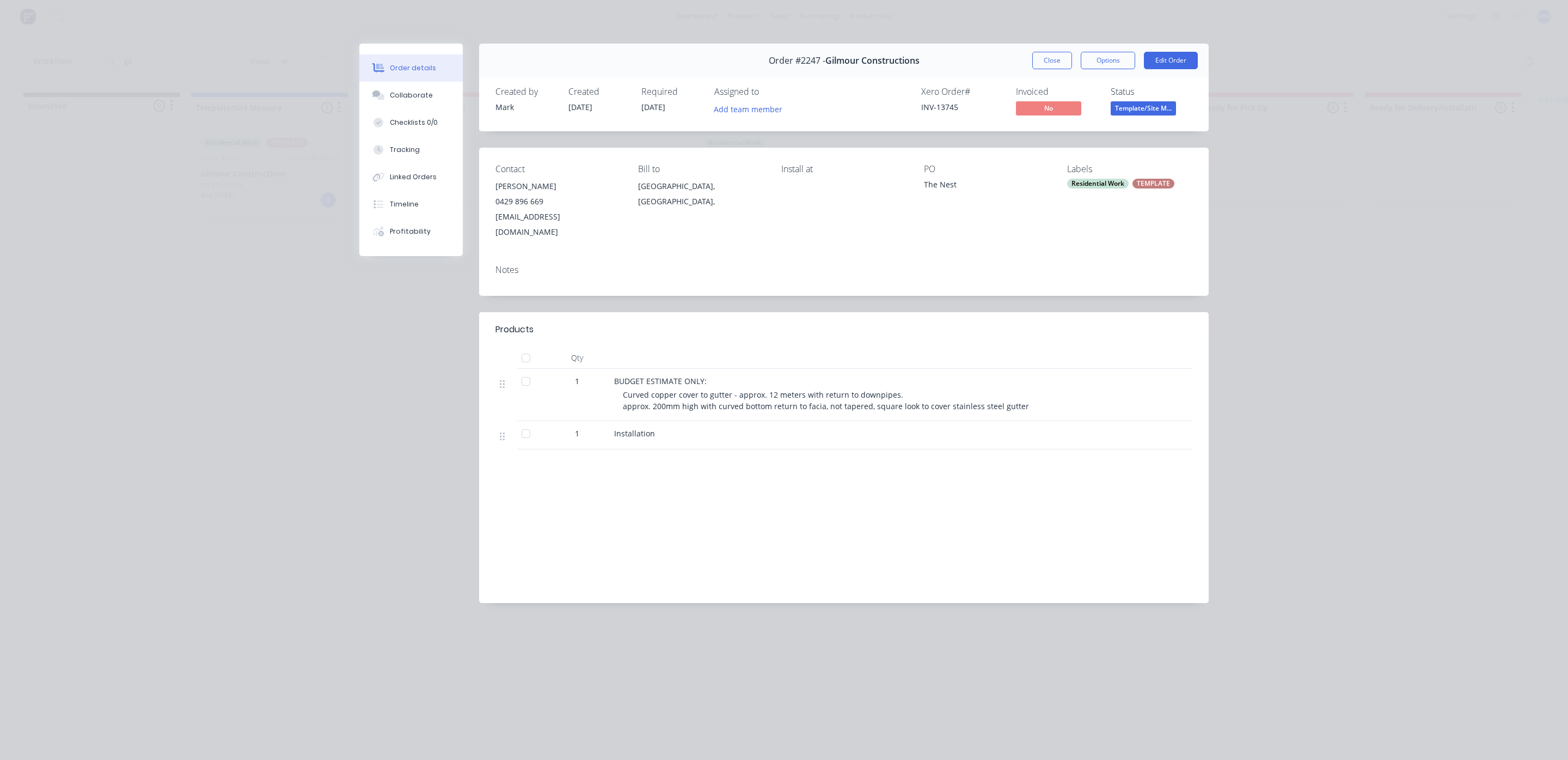
click at [1054, 58] on button "Close" at bounding box center [1052, 60] width 40 height 17
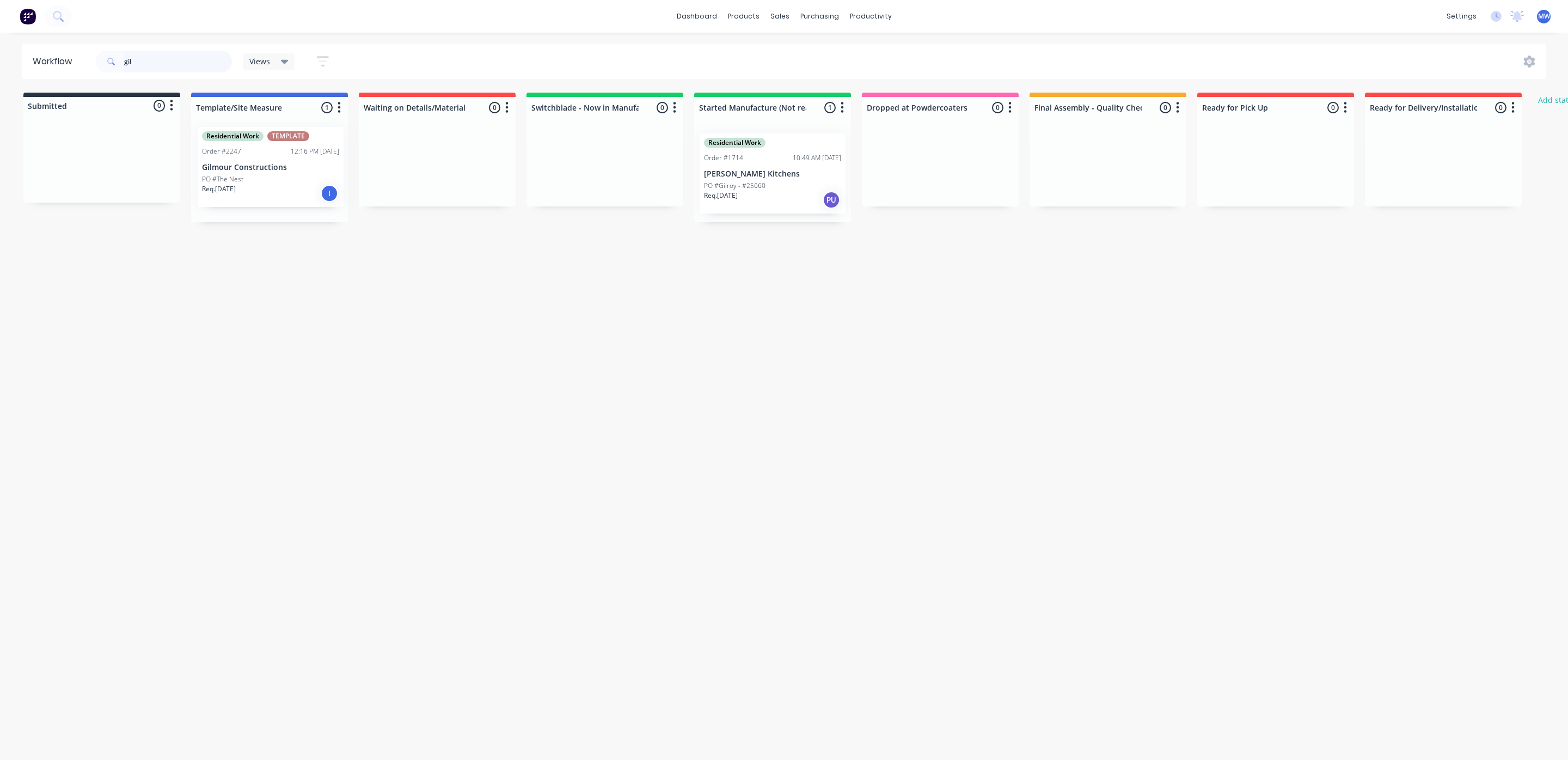
drag, startPoint x: 250, startPoint y: 186, endPoint x: 259, endPoint y: 180, distance: 10.8
click at [259, 180] on div "Residential Work TEMPLATE Order #2247 12:16 PM 28/08/25 Gilmour Constructions P…" at bounding box center [270, 174] width 157 height 97
click at [136, 54] on div "gil" at bounding box center [164, 61] width 136 height 33
click at [138, 54] on input "gil" at bounding box center [178, 61] width 108 height 22
drag, startPoint x: 96, startPoint y: 66, endPoint x: 89, endPoint y: 67, distance: 7.1
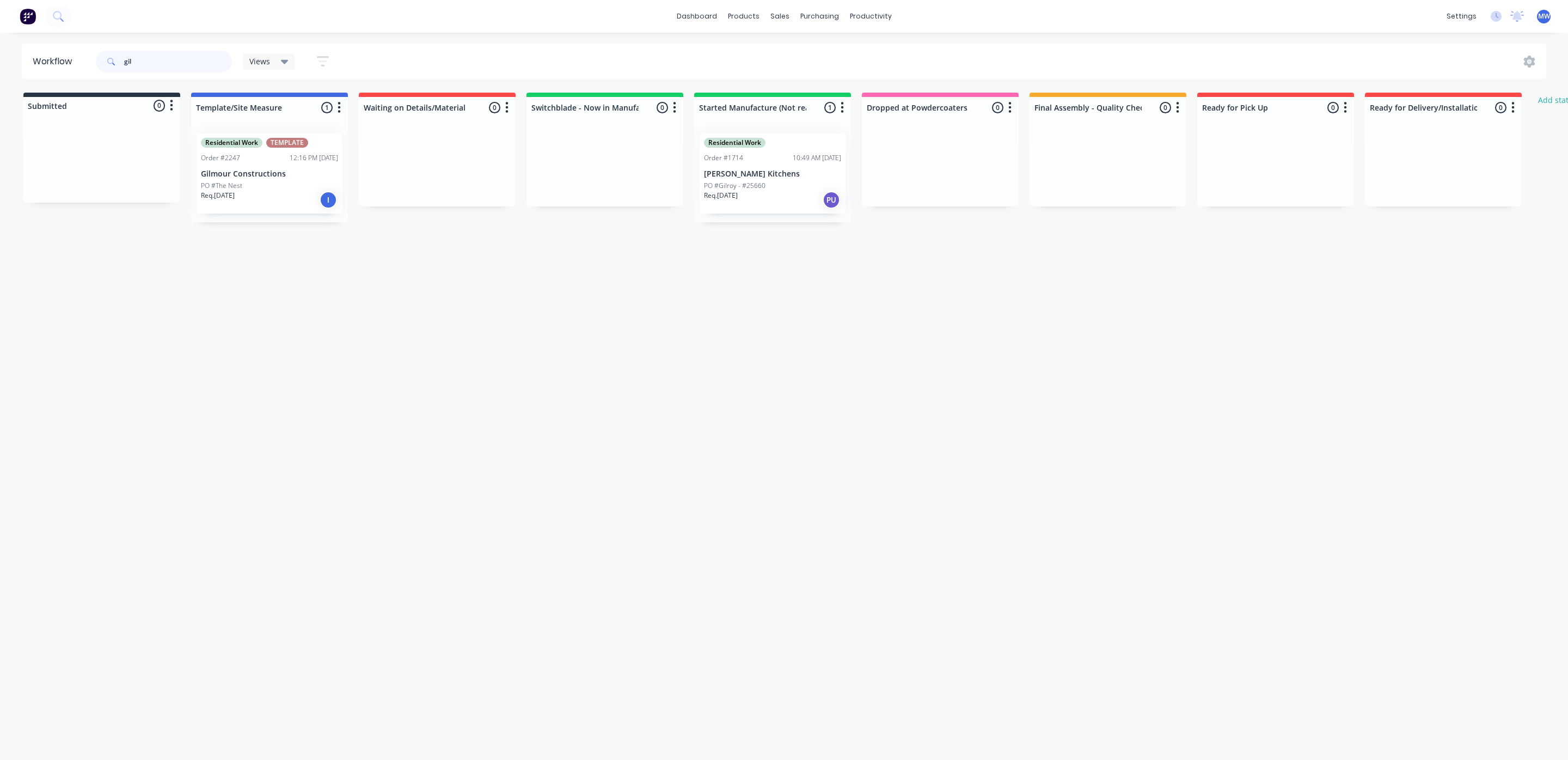
click at [89, 67] on header "Workflow gil Views Save new view None (Default) edit SCSM - MAIN edit SUNCOAST …" at bounding box center [784, 61] width 1525 height 35
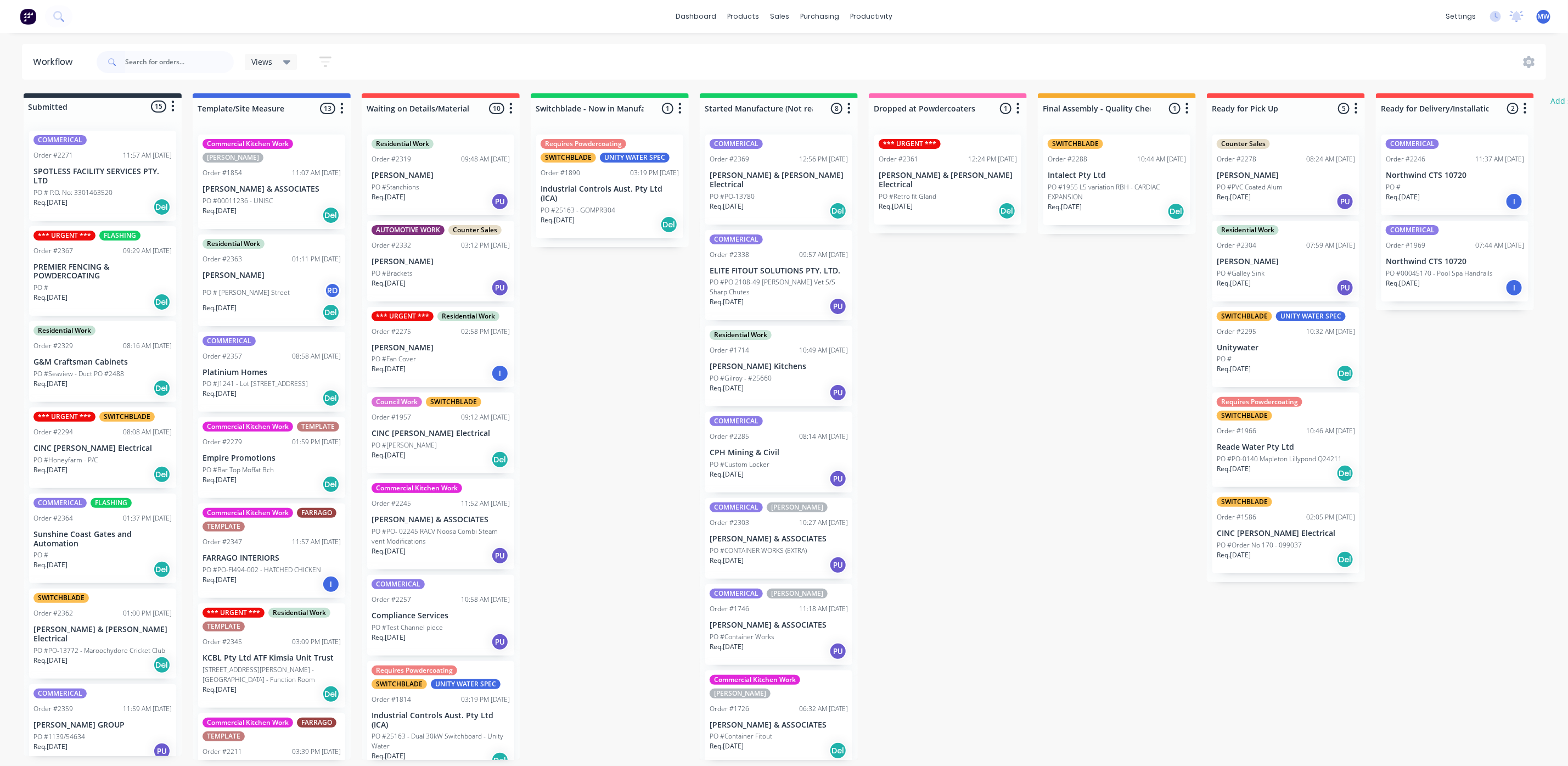
click at [787, 285] on p "PO #PO 2108-49 [PERSON_NAME] Vet S/S Sharp Chutes" at bounding box center [779, 287] width 139 height 20
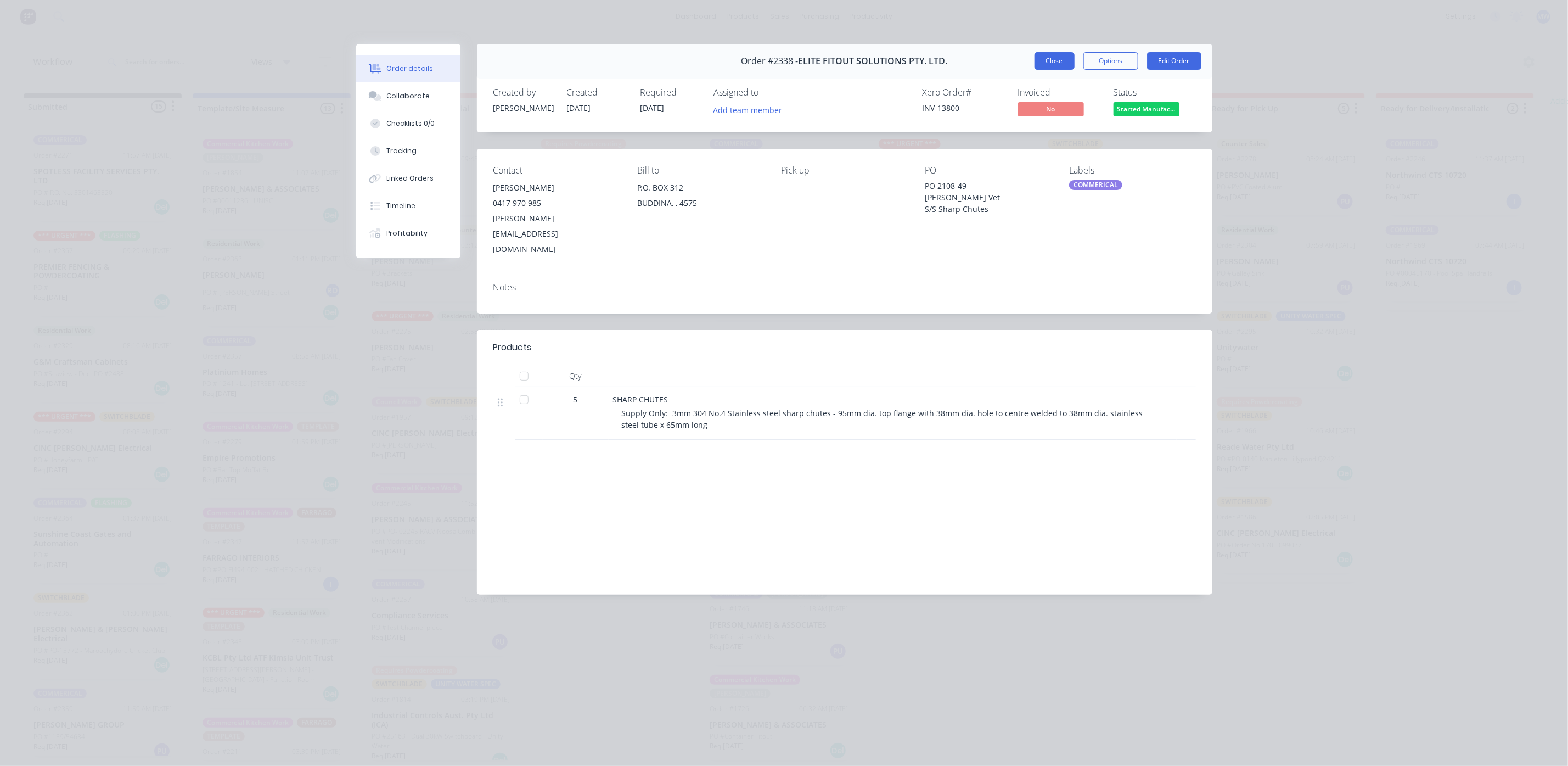
click at [1049, 60] on button "Close" at bounding box center [1054, 60] width 40 height 17
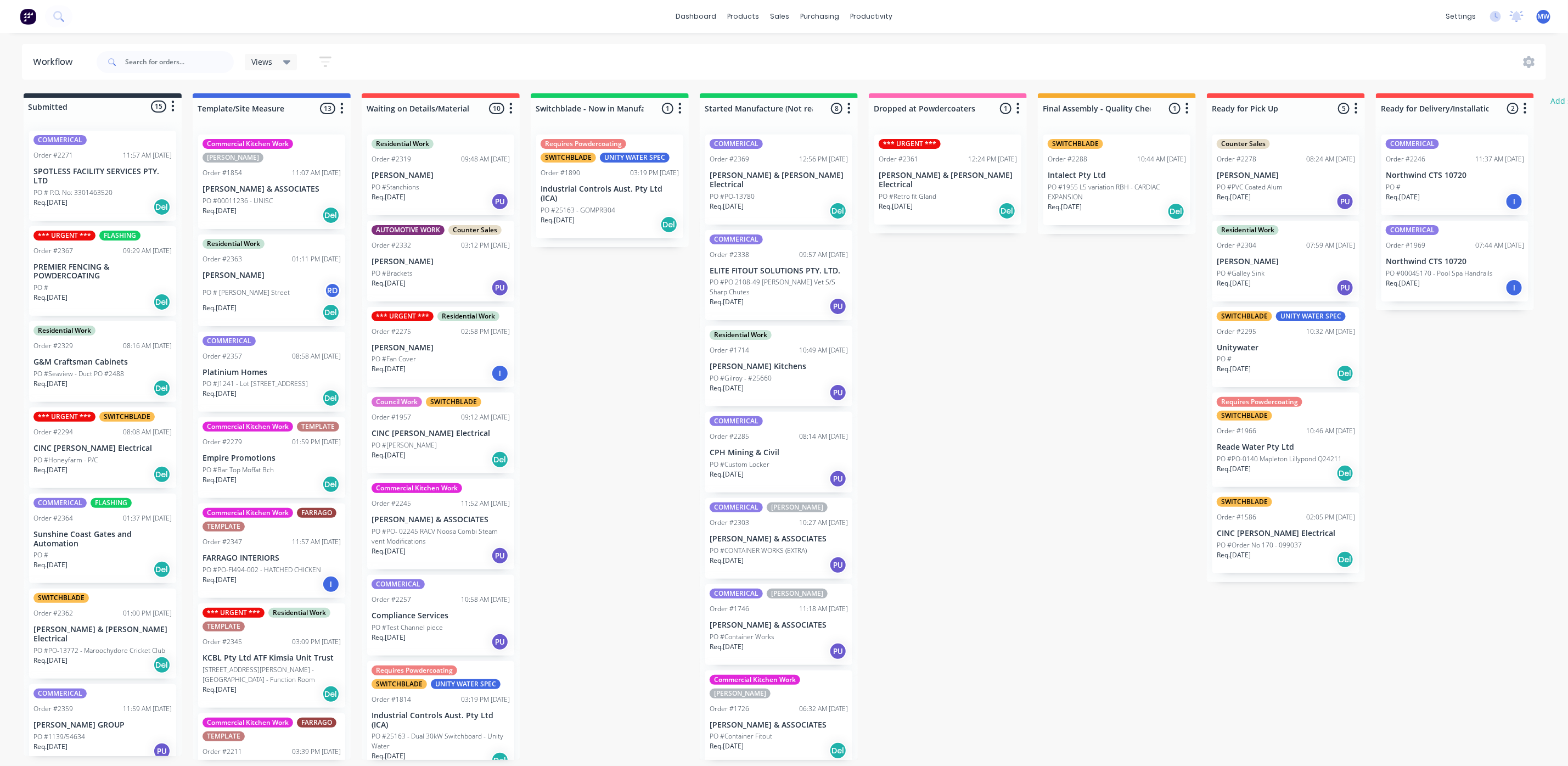
click at [786, 297] on div "Req. 20/10/25 PU" at bounding box center [779, 306] width 139 height 19
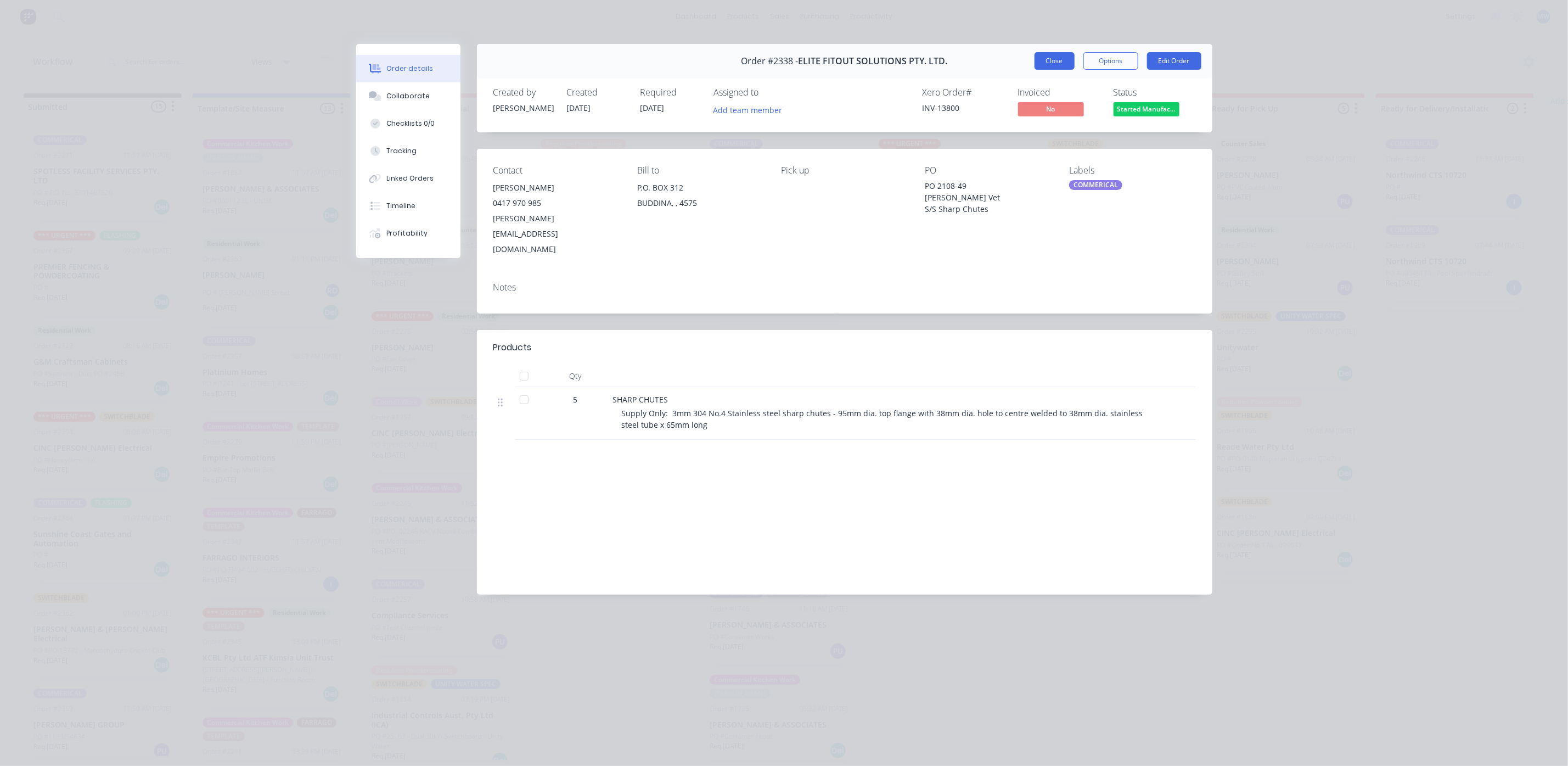
click at [1047, 64] on button "Close" at bounding box center [1054, 60] width 40 height 17
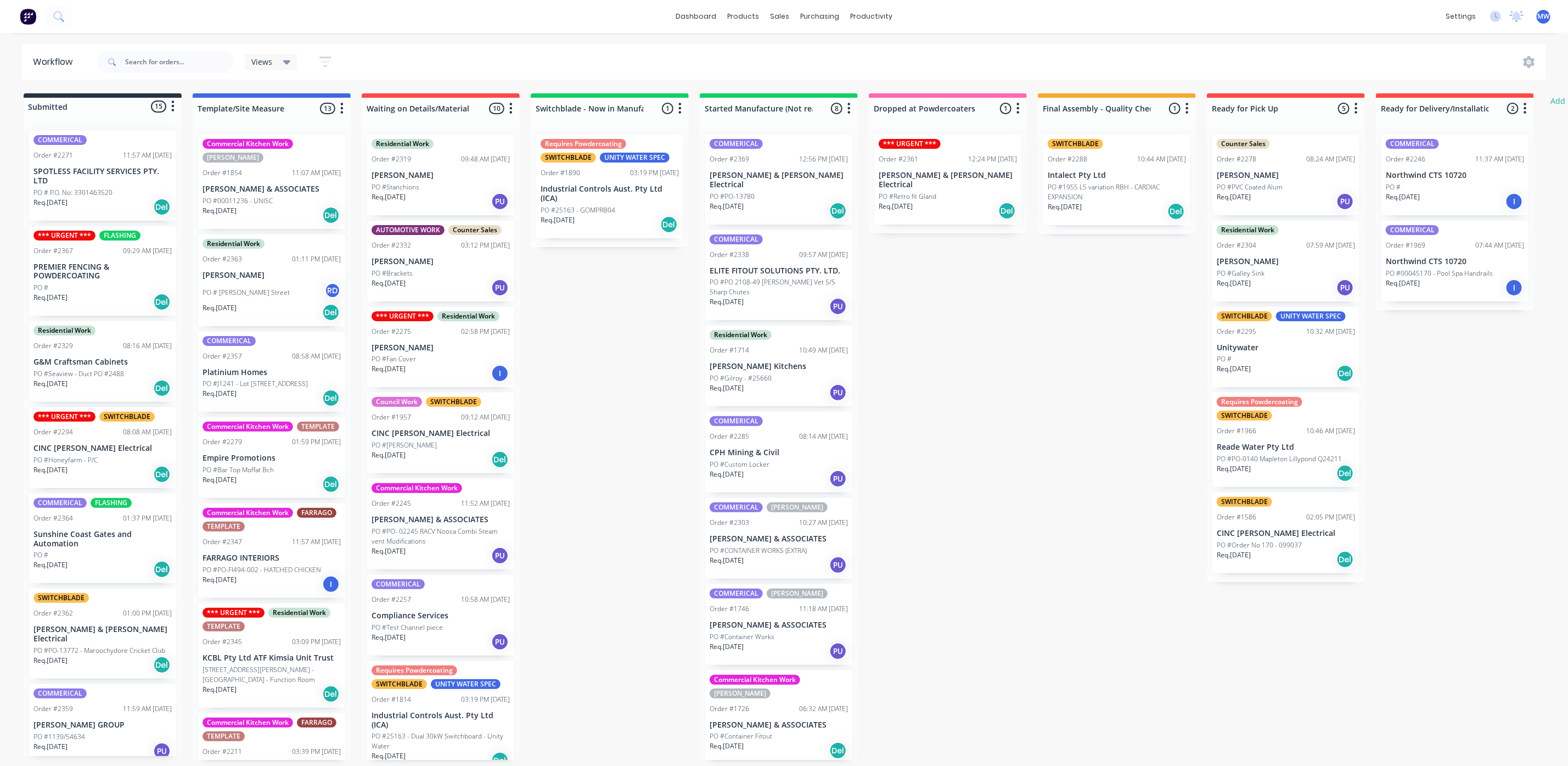
click at [781, 201] on div "Req. 24/09/25 Del" at bounding box center [779, 210] width 139 height 19
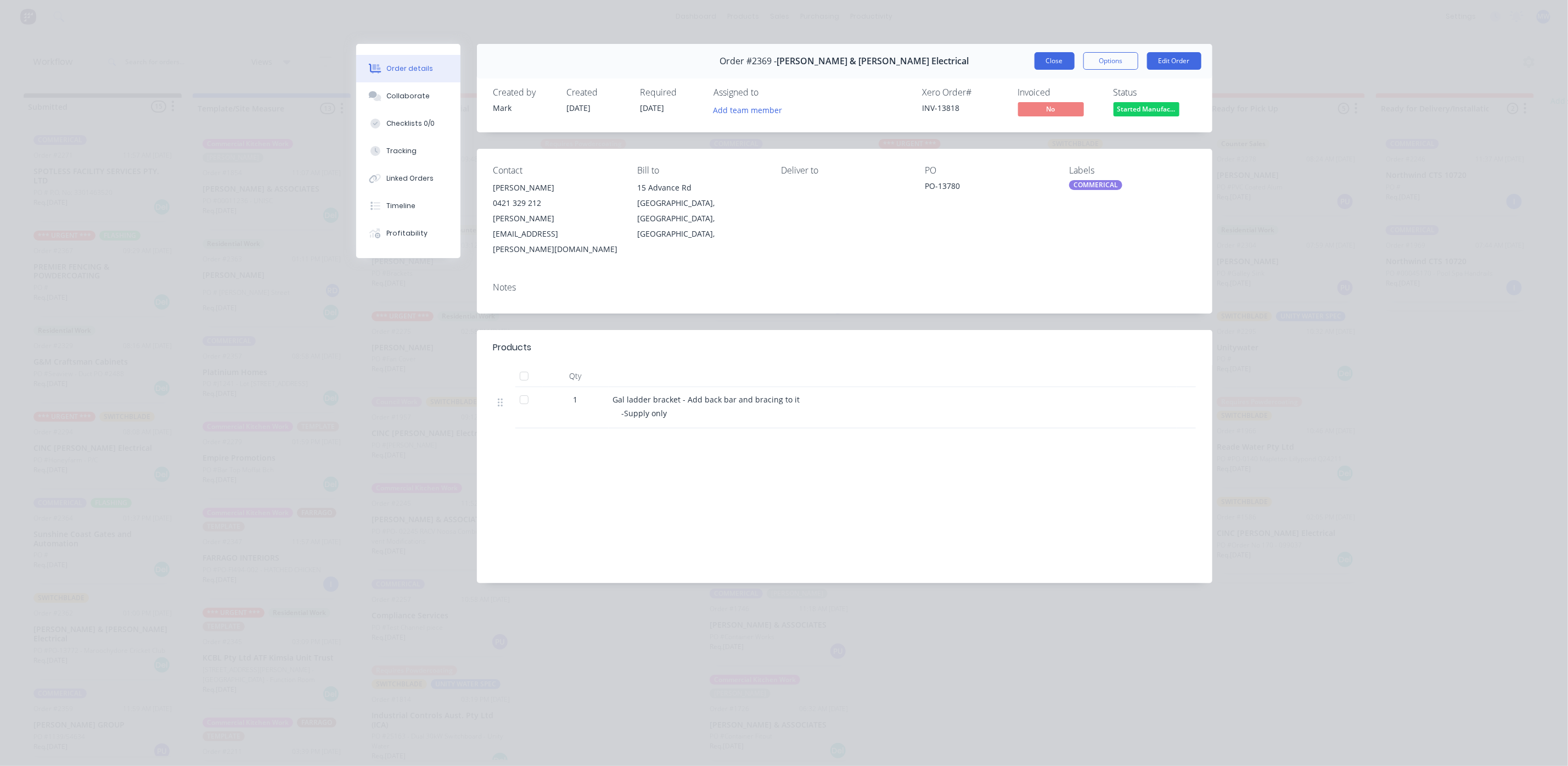
click at [1070, 60] on button "Close" at bounding box center [1054, 60] width 40 height 17
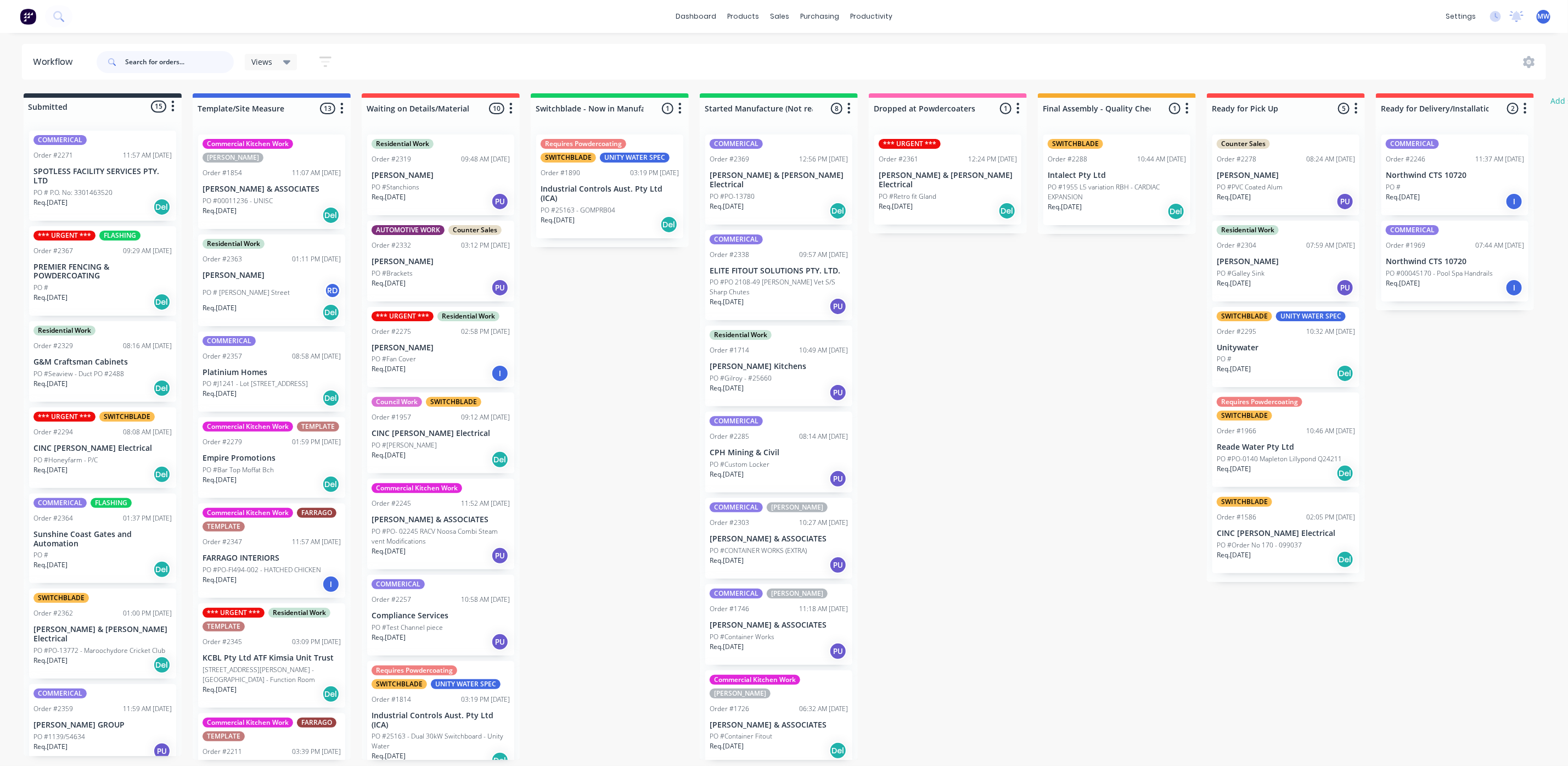
click at [157, 65] on input "text" at bounding box center [179, 62] width 109 height 22
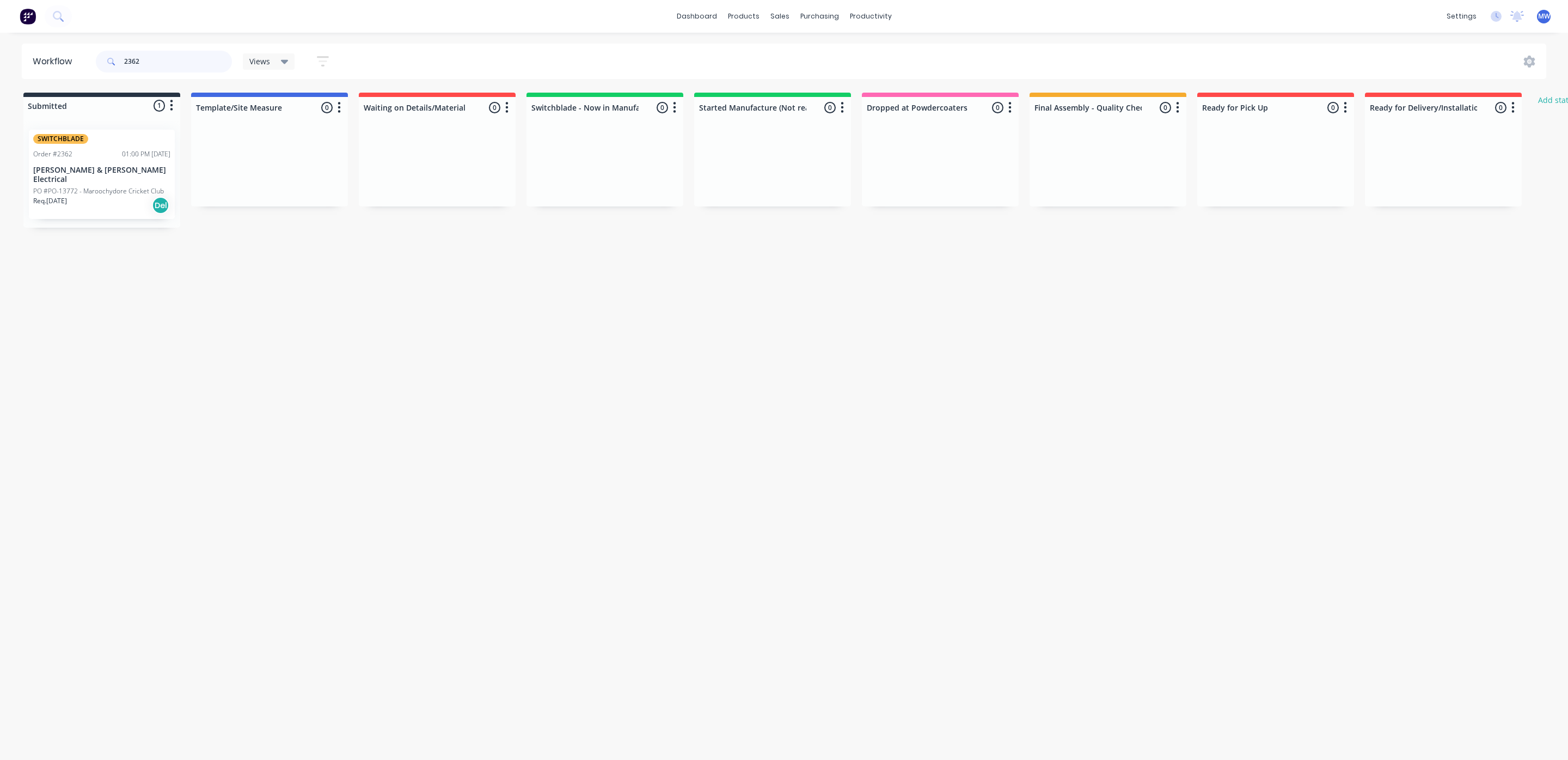
type input "2362"
drag, startPoint x: 159, startPoint y: 55, endPoint x: 79, endPoint y: 64, distance: 80.5
click at [79, 64] on header "Workflow 2362 Views Save new view None (Default) edit SCSM - MAIN edit SUNCOAST…" at bounding box center [784, 61] width 1525 height 35
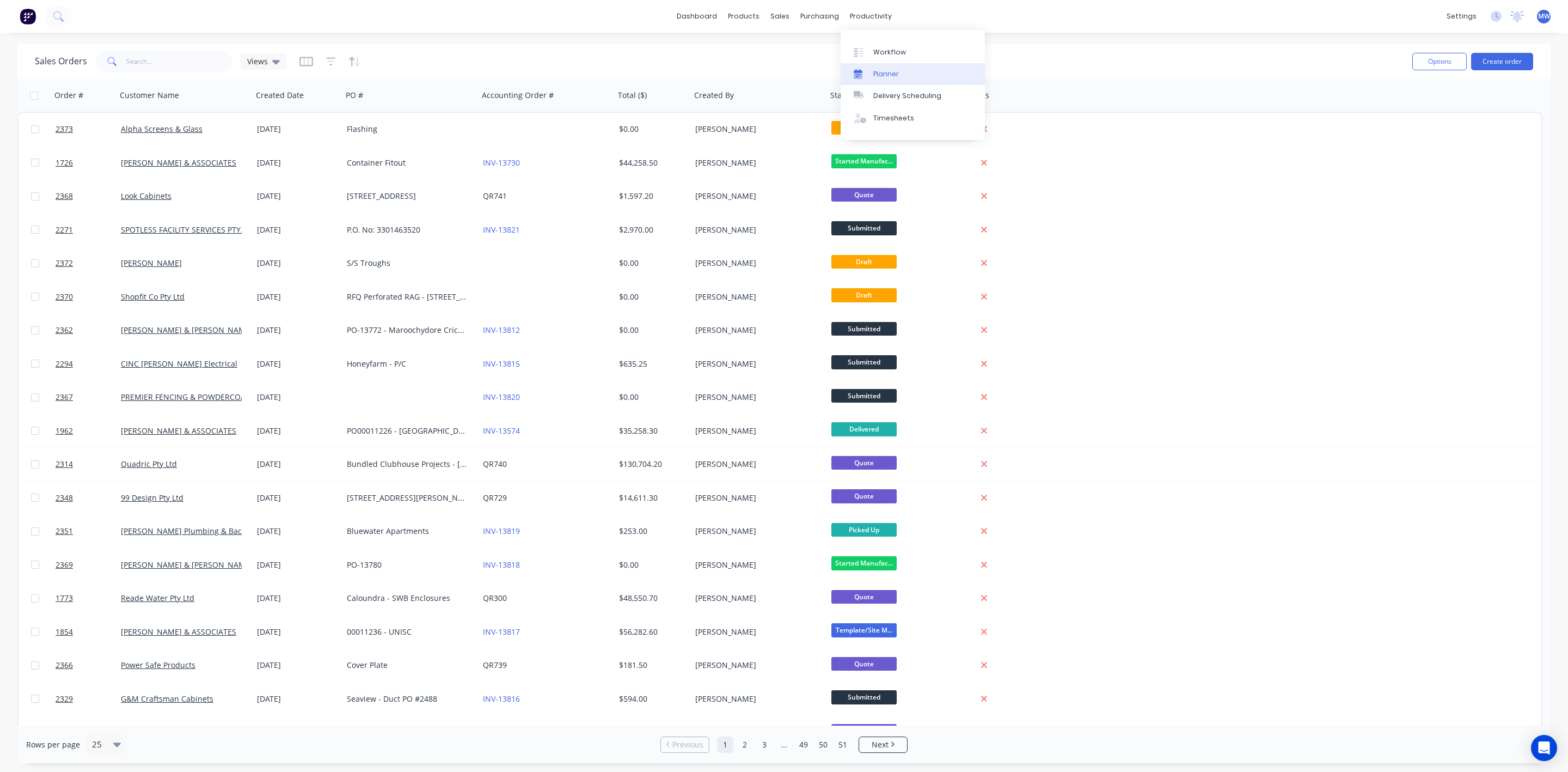
click at [875, 67] on link "Planner" at bounding box center [912, 73] width 144 height 22
